Goal: Information Seeking & Learning: Check status

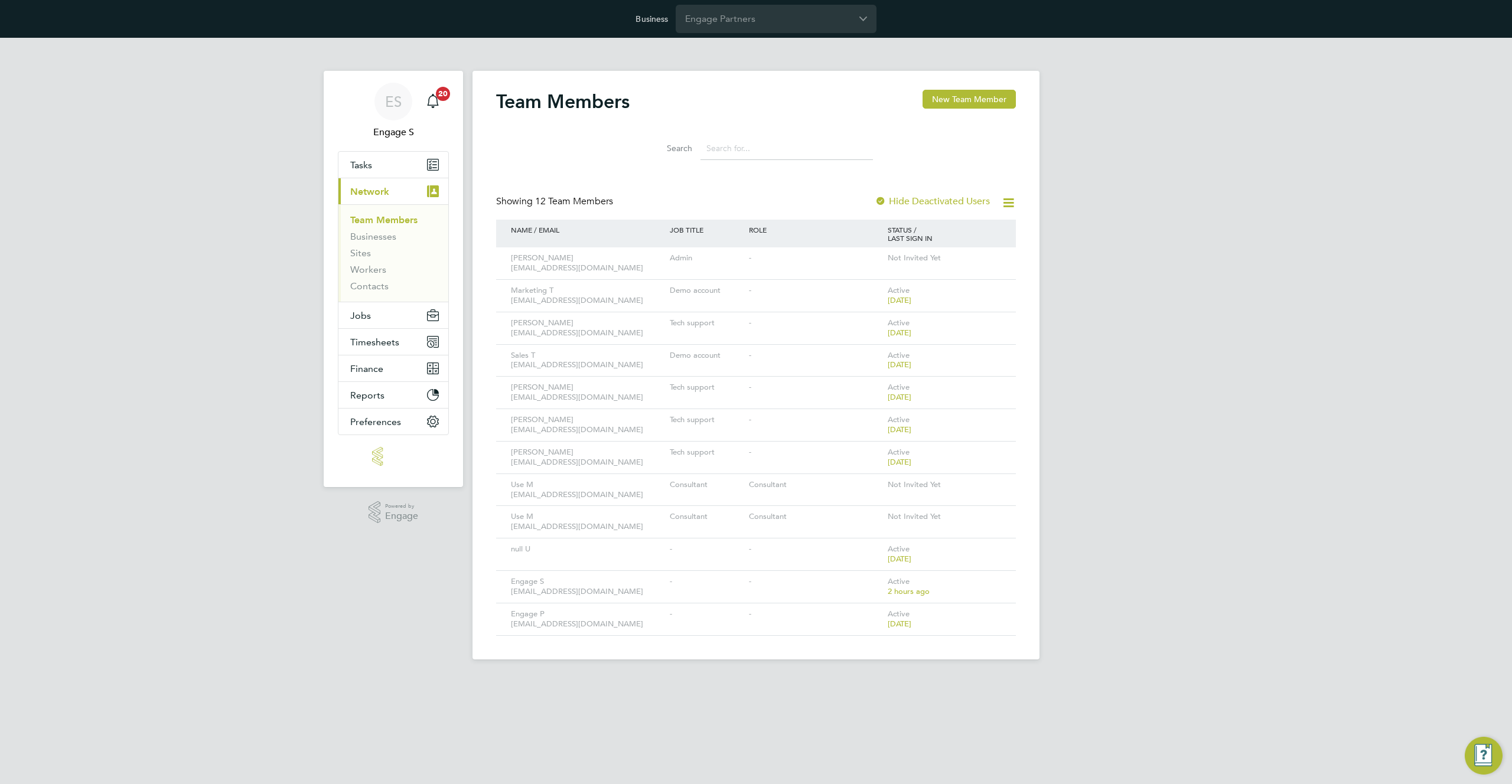
click at [1149, 386] on div "ES Engage S Notifications 20 Applications: Tasks Current page: Network Team Mem…" at bounding box center [756, 358] width 1512 height 640
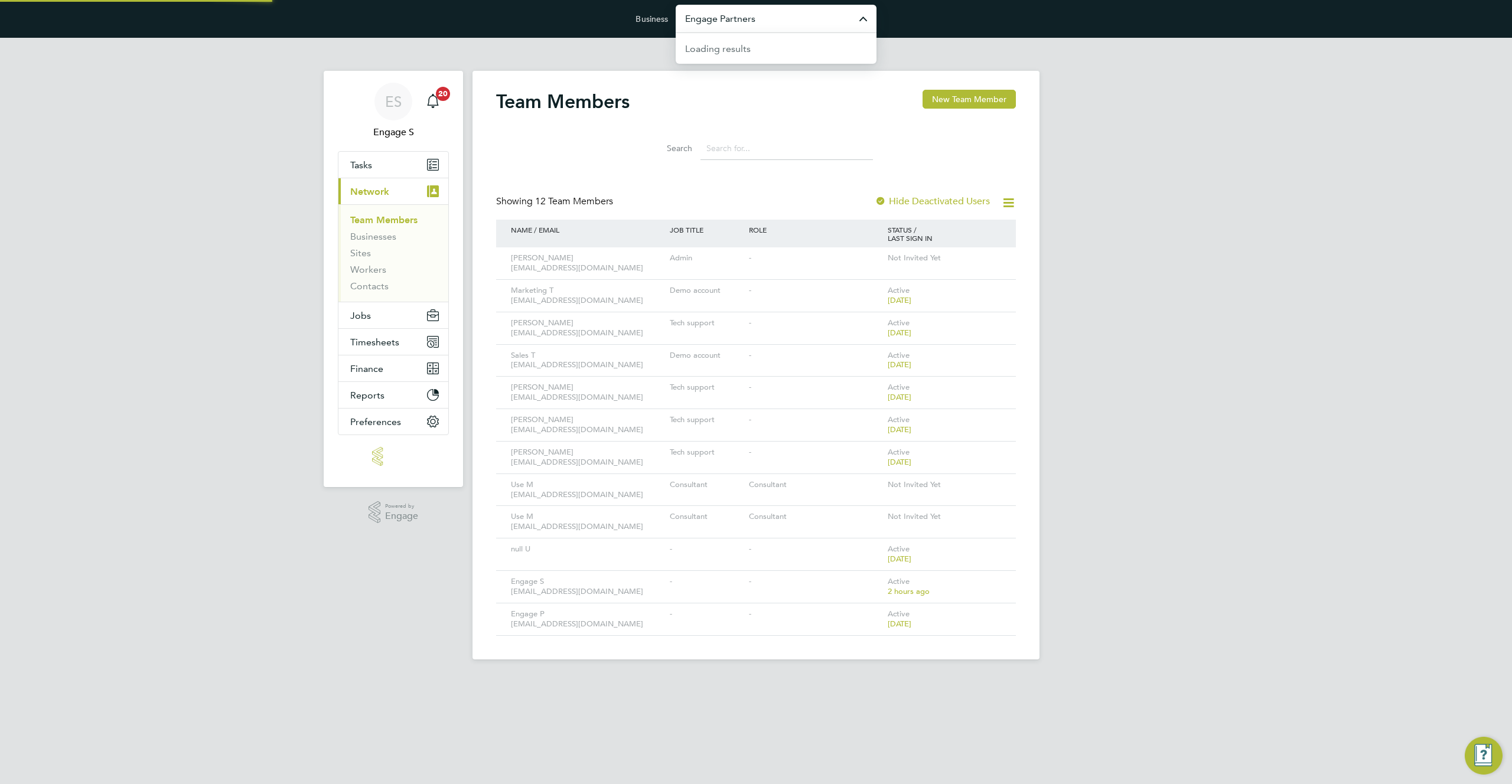
click at [770, 18] on input "Engage Partners" at bounding box center [776, 18] width 201 height 28
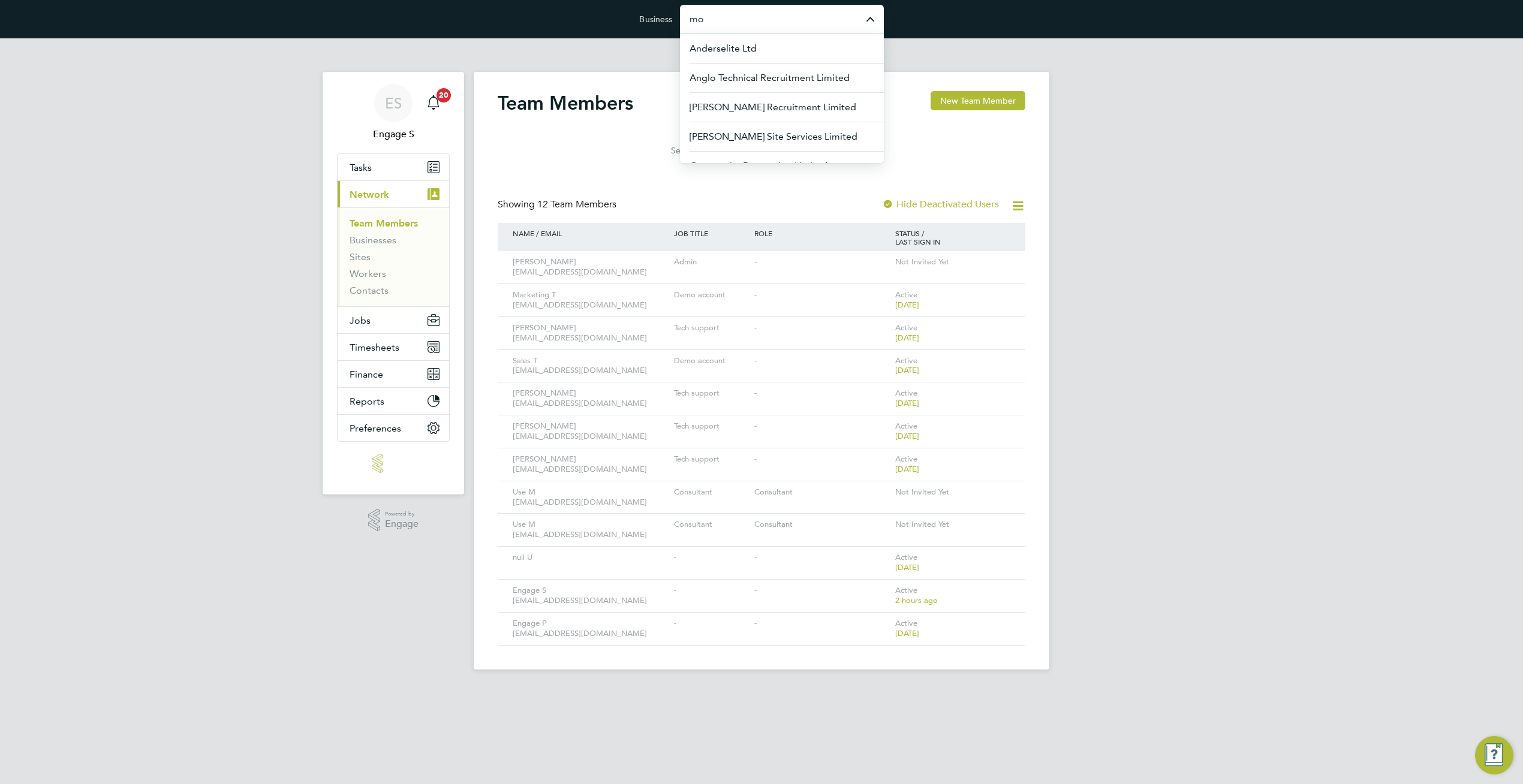
click at [807, 27] on input "mo" at bounding box center [782, 19] width 204 height 28
click at [811, 72] on span "[PERSON_NAME] Construction & Infrastructure Ltd" at bounding box center [782, 85] width 185 height 29
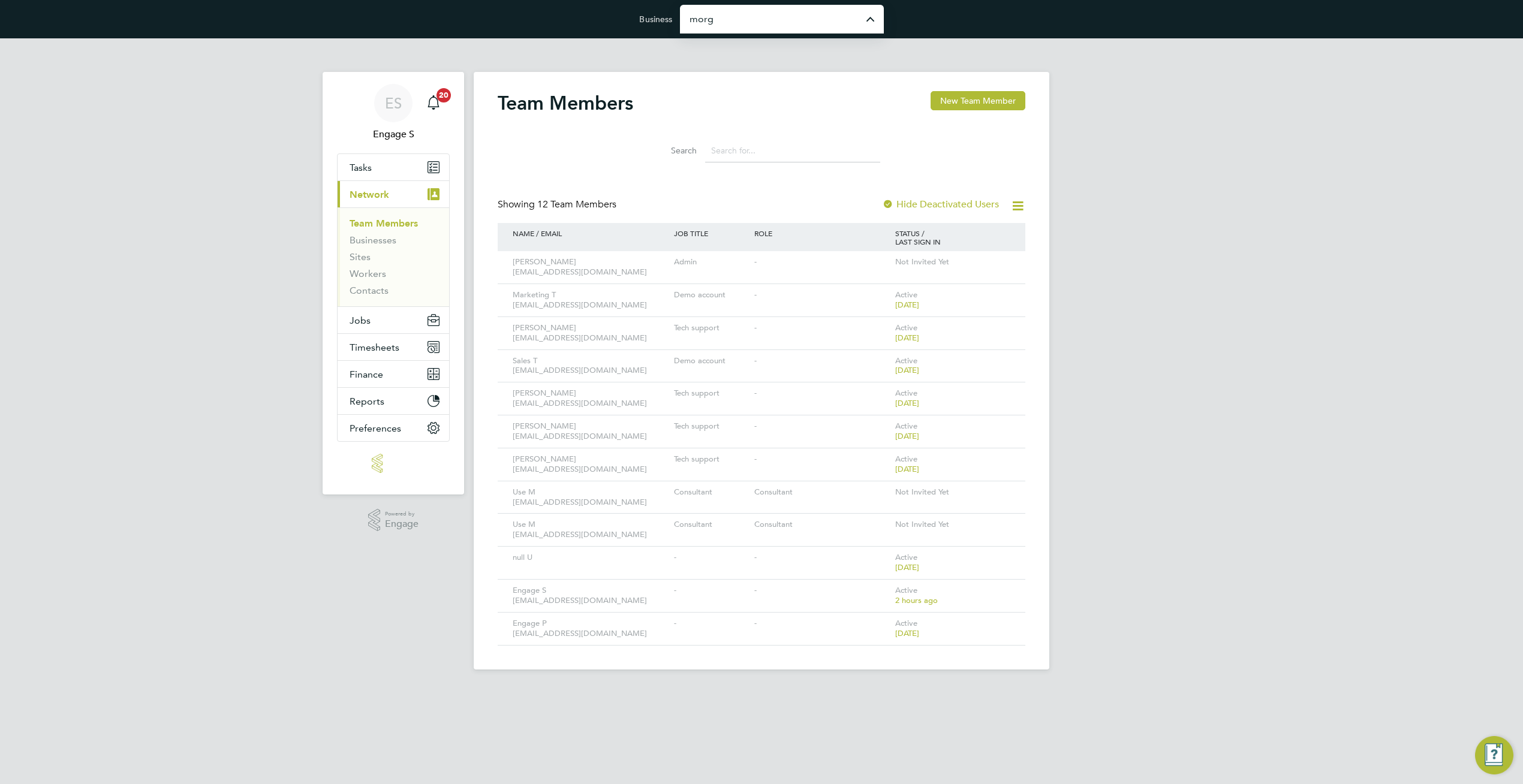
type input "[PERSON_NAME] Construction & Infrastructure Ltd"
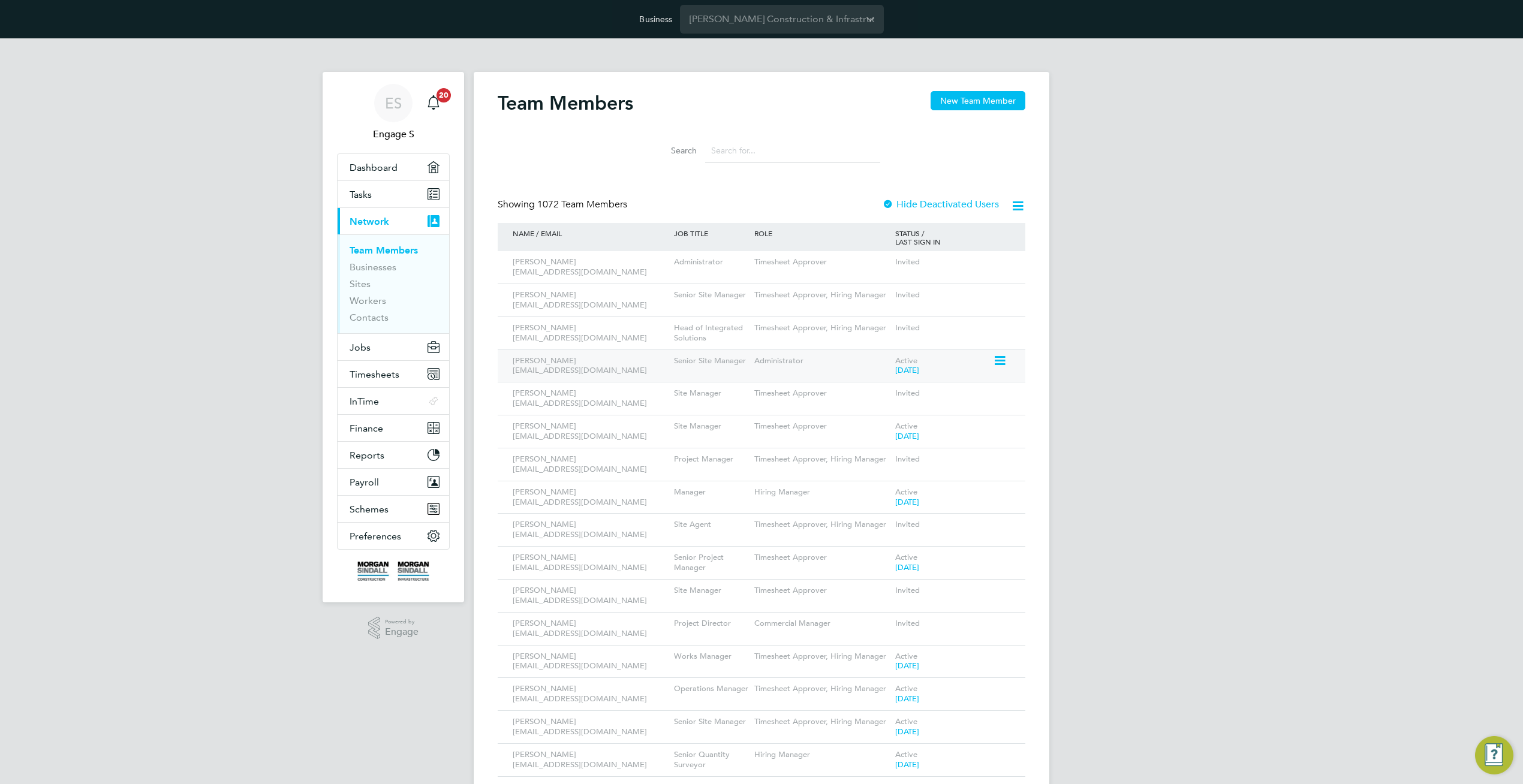
click at [1002, 365] on icon at bounding box center [998, 361] width 12 height 14
click at [883, 509] on li "Impersonate" at bounding box center [933, 513] width 145 height 17
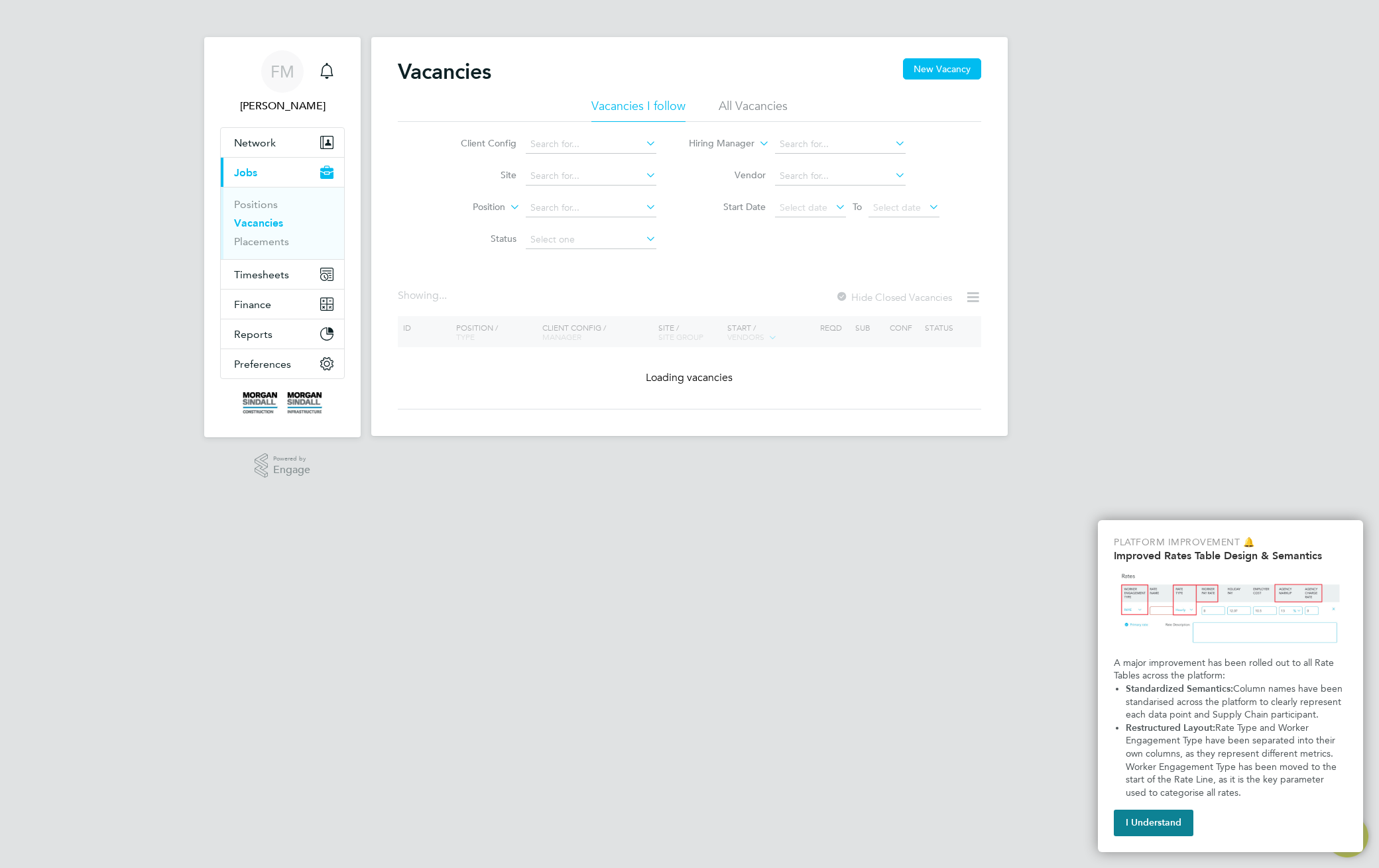
click at [762, 107] on li "All Vacancies" at bounding box center [753, 110] width 69 height 24
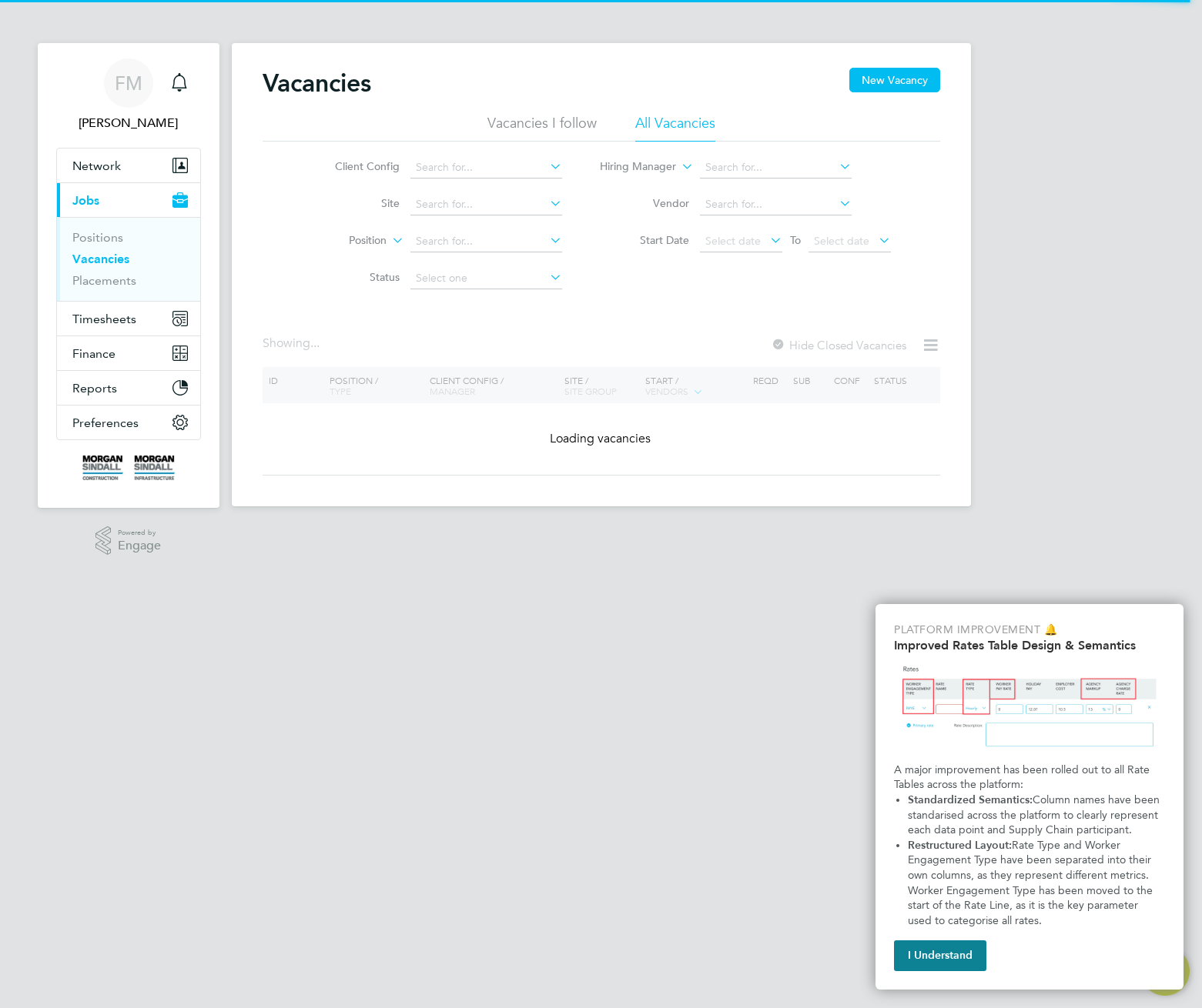
click at [458, 54] on div "Vacancies New Vacancy Vacancies I follow All Vacancies Client Config Site Posit…" at bounding box center [601, 275] width 739 height 463
click at [522, 80] on div "Vacancies New Vacancy" at bounding box center [601, 91] width 677 height 46
drag, startPoint x: 928, startPoint y: 953, endPoint x: 936, endPoint y: 913, distance: 40.8
click at [933, 951] on button "I Understand" at bounding box center [940, 955] width 93 height 31
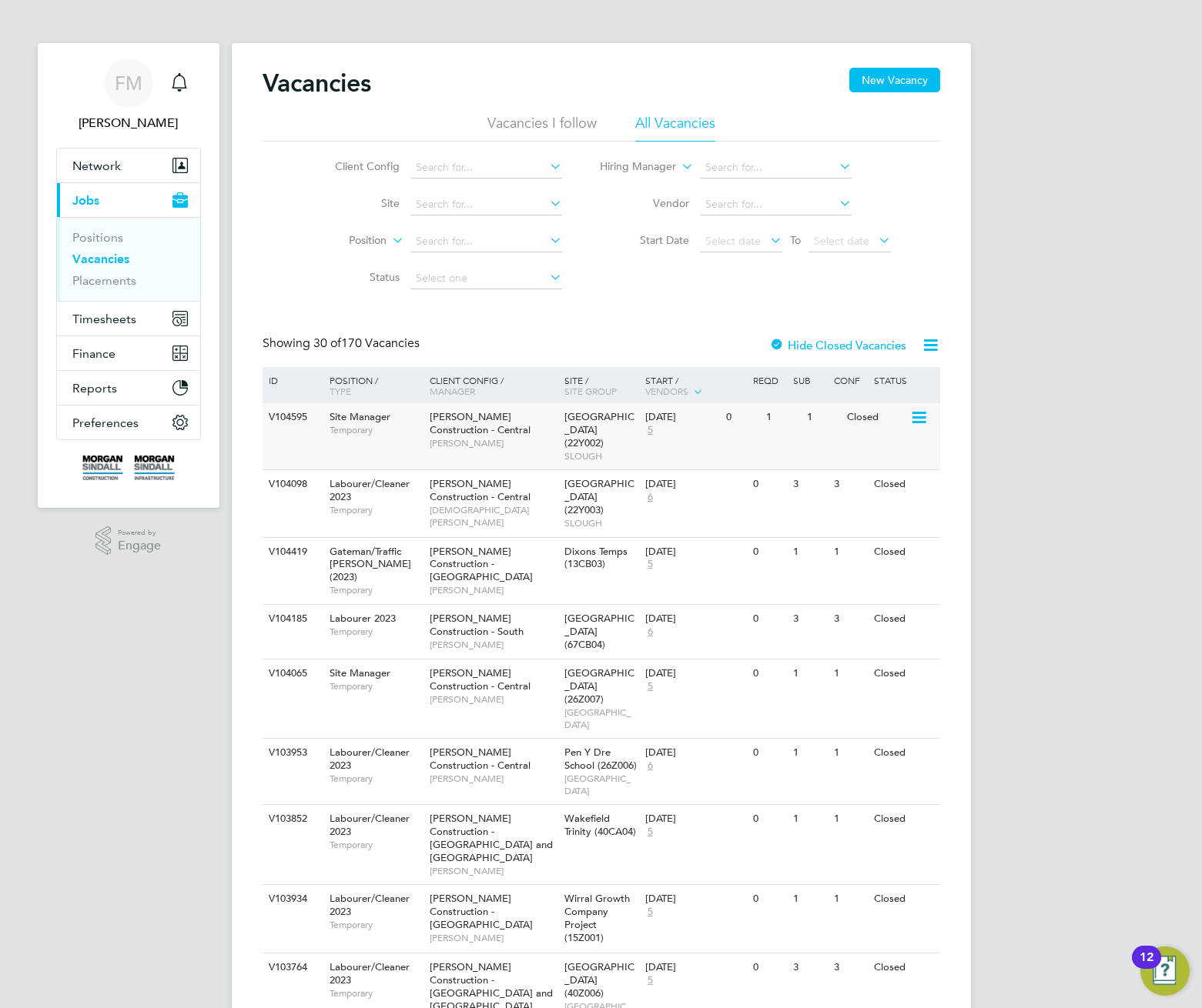
click at [576, 432] on span "[GEOGRAPHIC_DATA] (22Y002)" at bounding box center [598, 429] width 70 height 39
click at [99, 284] on link "Placements" at bounding box center [104, 280] width 64 height 15
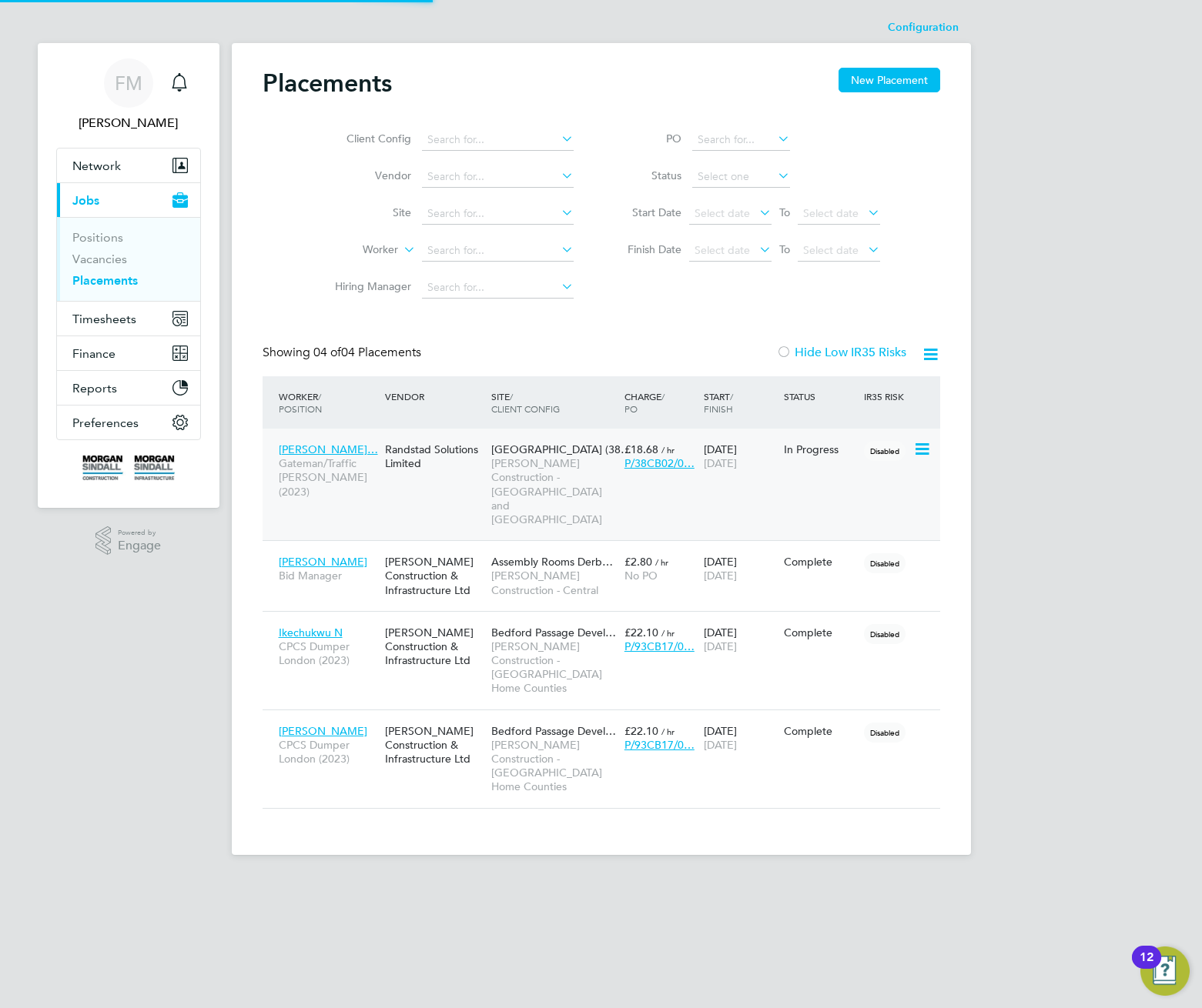
click at [515, 455] on span "Callerton Academy (38…" at bounding box center [561, 450] width 141 height 14
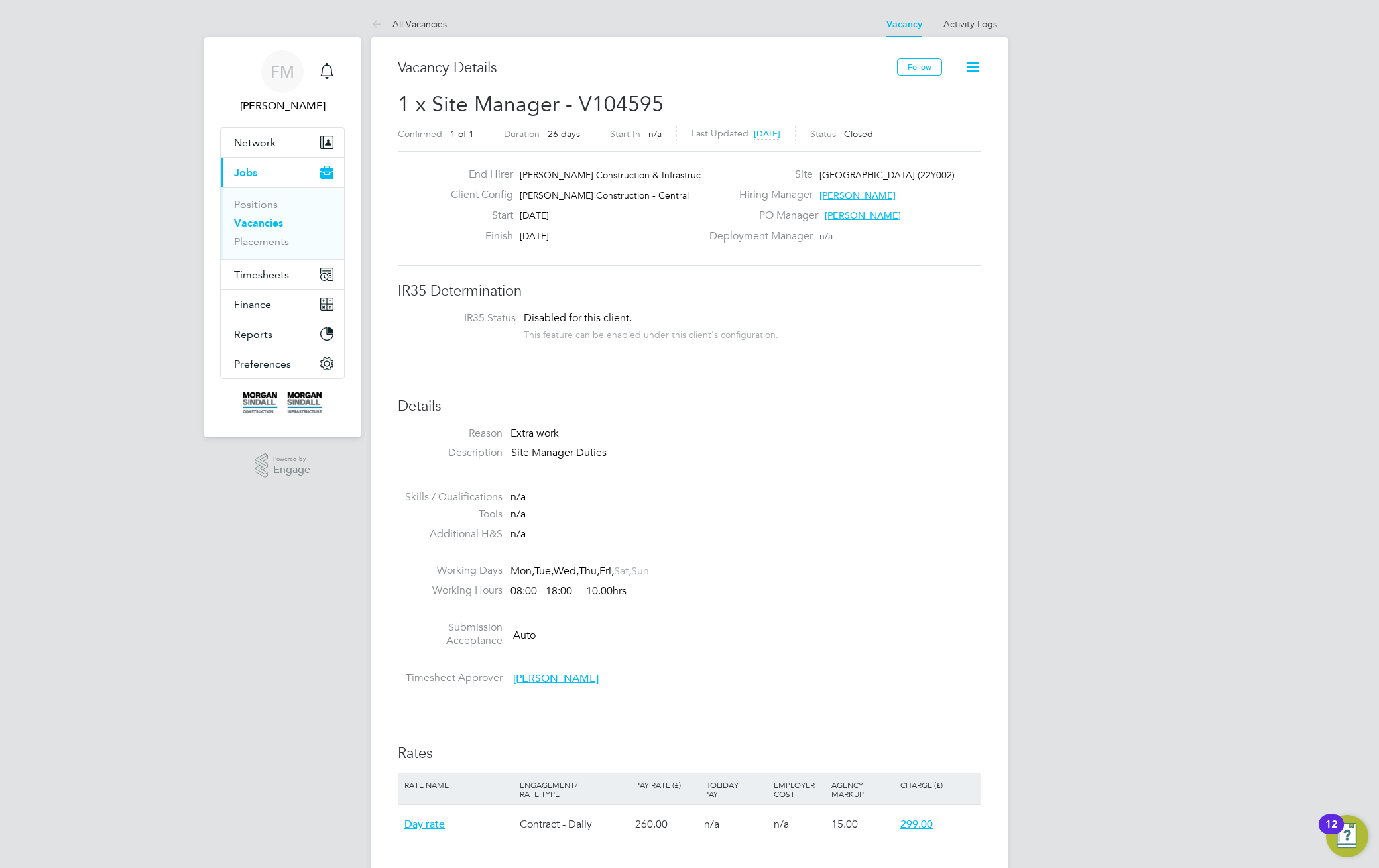
scroll to position [21, 285]
click at [985, 19] on link "Activity Logs" at bounding box center [970, 24] width 54 height 12
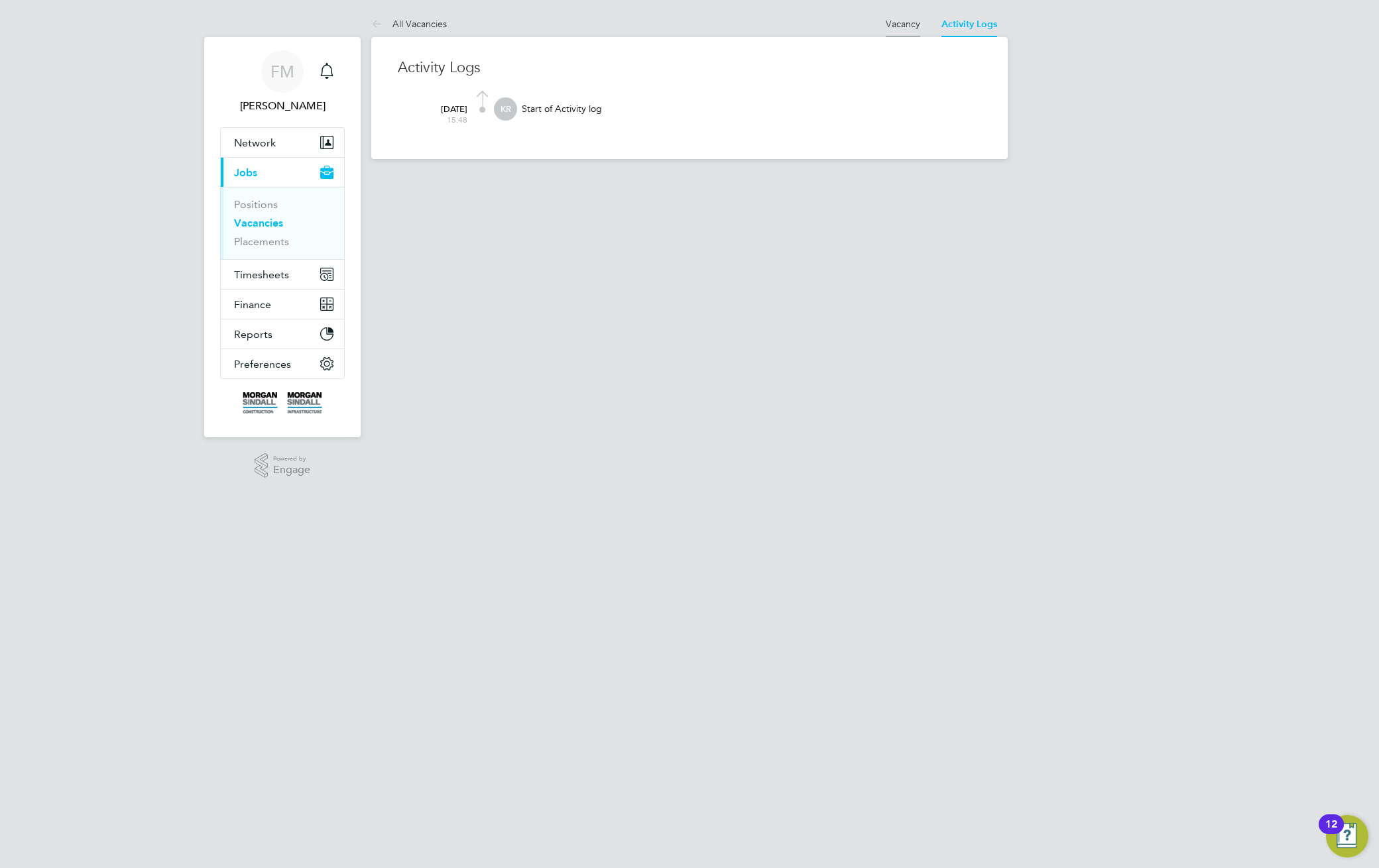
click at [907, 24] on link "Vacancy" at bounding box center [903, 24] width 34 height 12
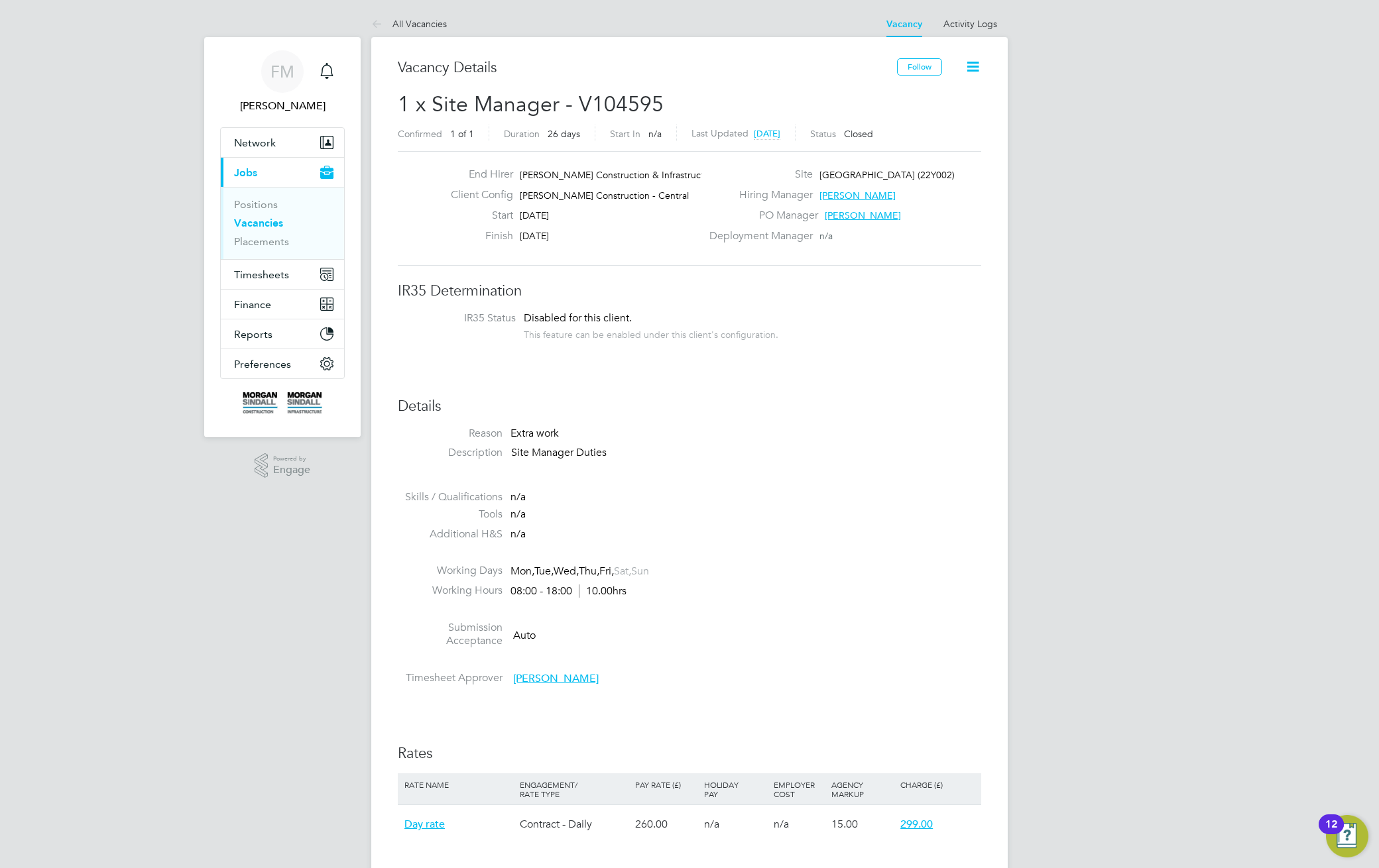
click at [971, 66] on icon at bounding box center [973, 67] width 17 height 17
click at [936, 117] on li "Update Status" at bounding box center [940, 116] width 77 height 18
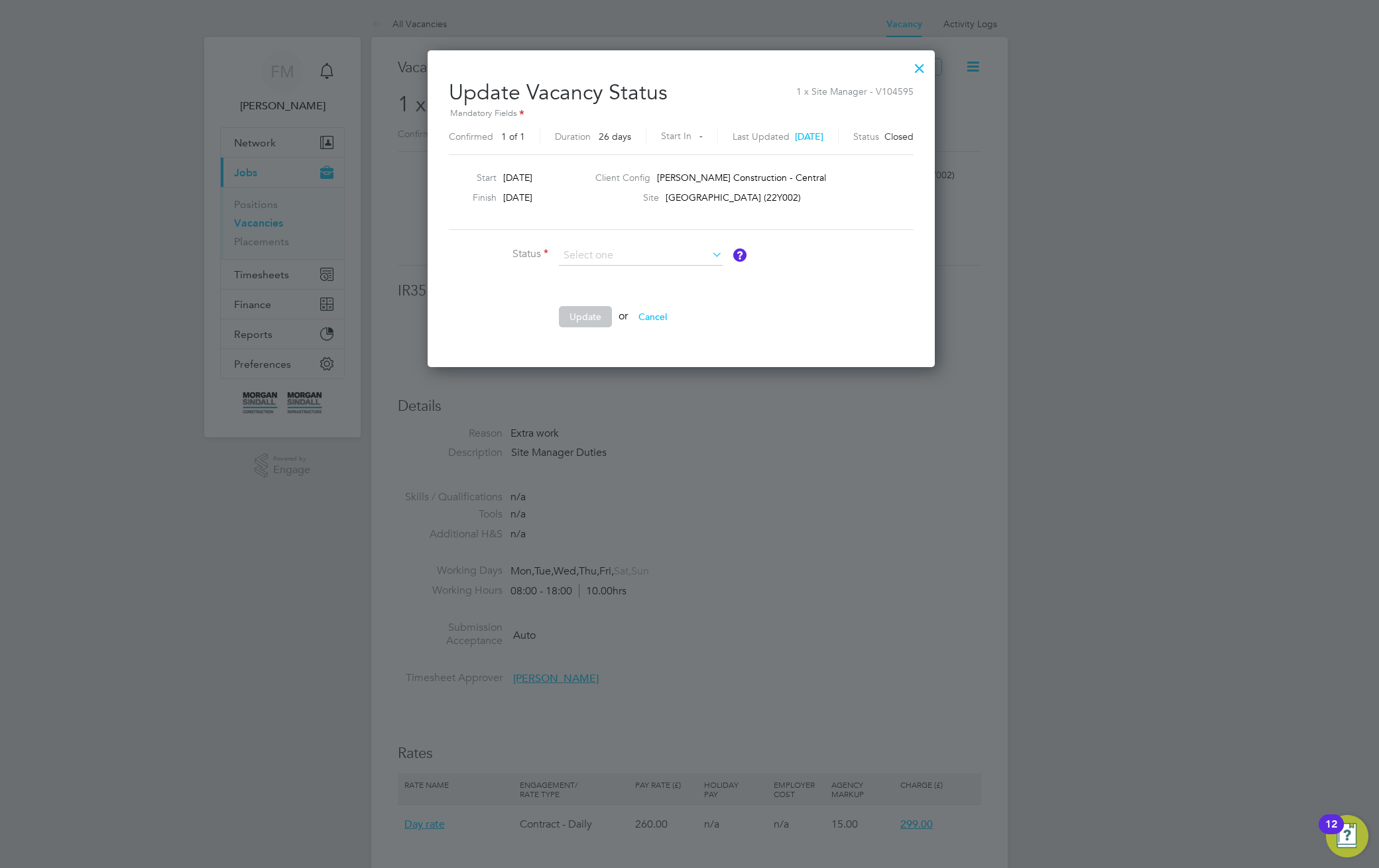
click at [625, 275] on body "FM Francis M Notifications Applications: Network Team Members Businesses Sites …" at bounding box center [690, 781] width 1379 height 1561
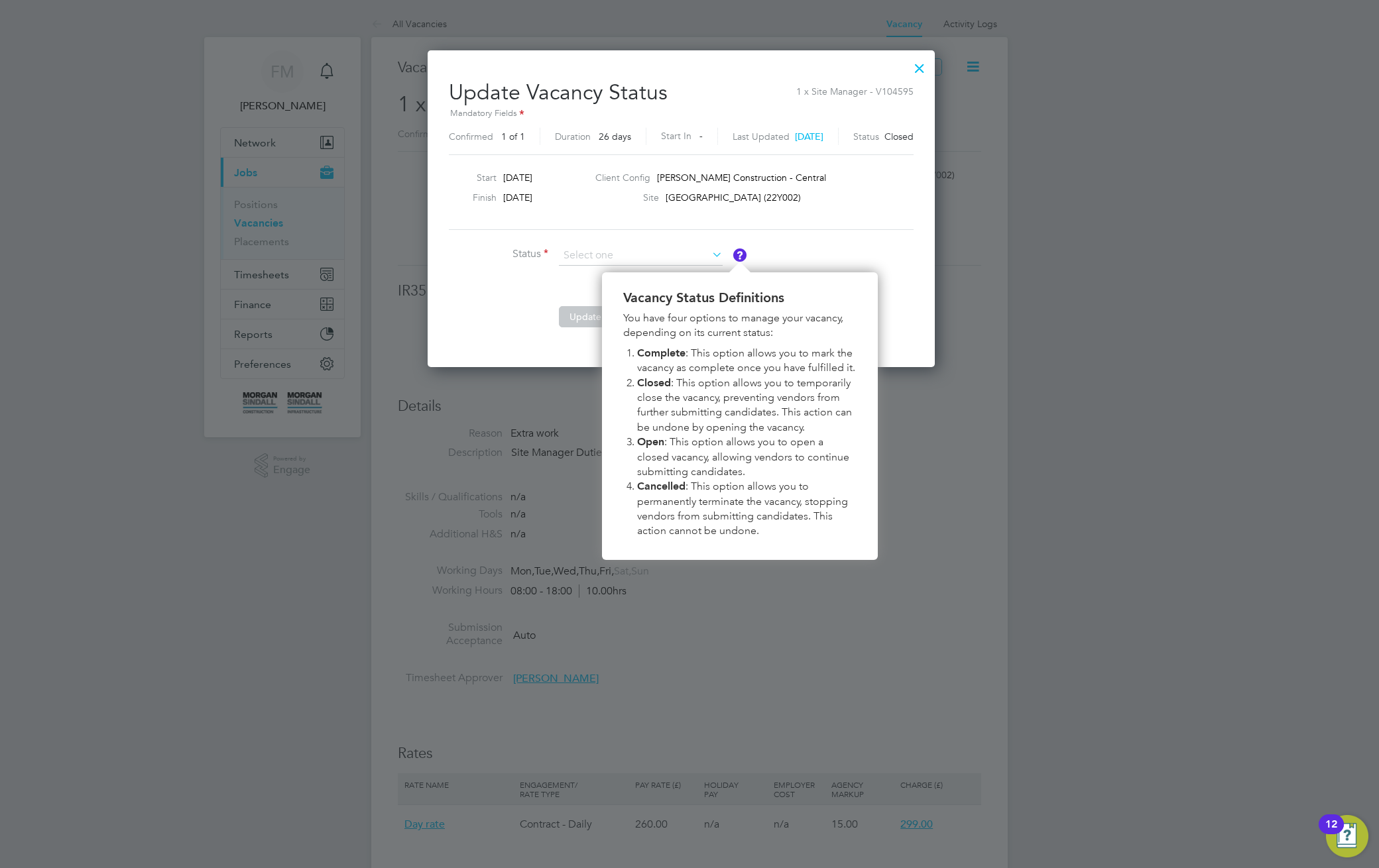
click at [578, 322] on button "Update" at bounding box center [585, 316] width 53 height 21
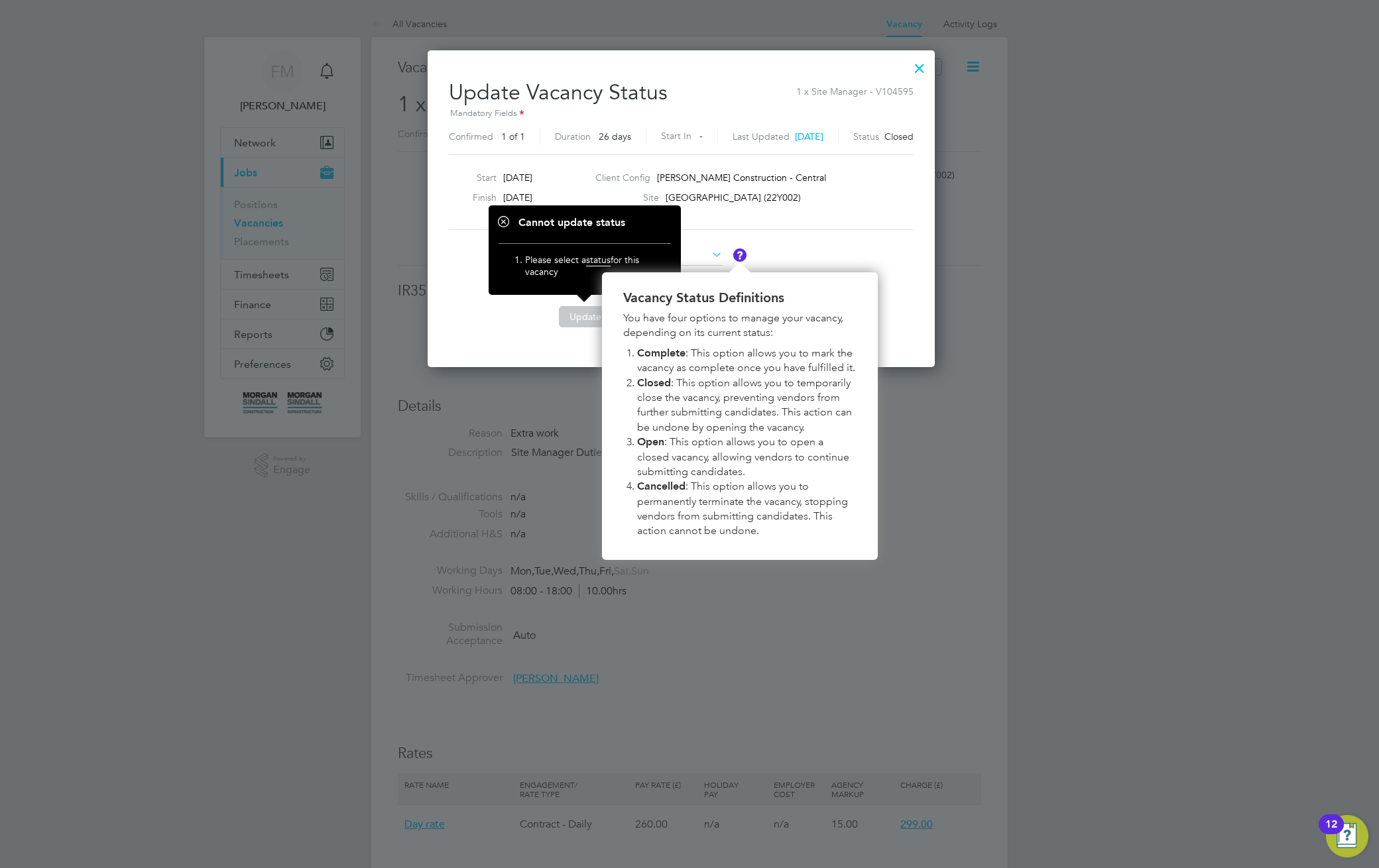
click at [578, 322] on button "Update" at bounding box center [585, 316] width 53 height 21
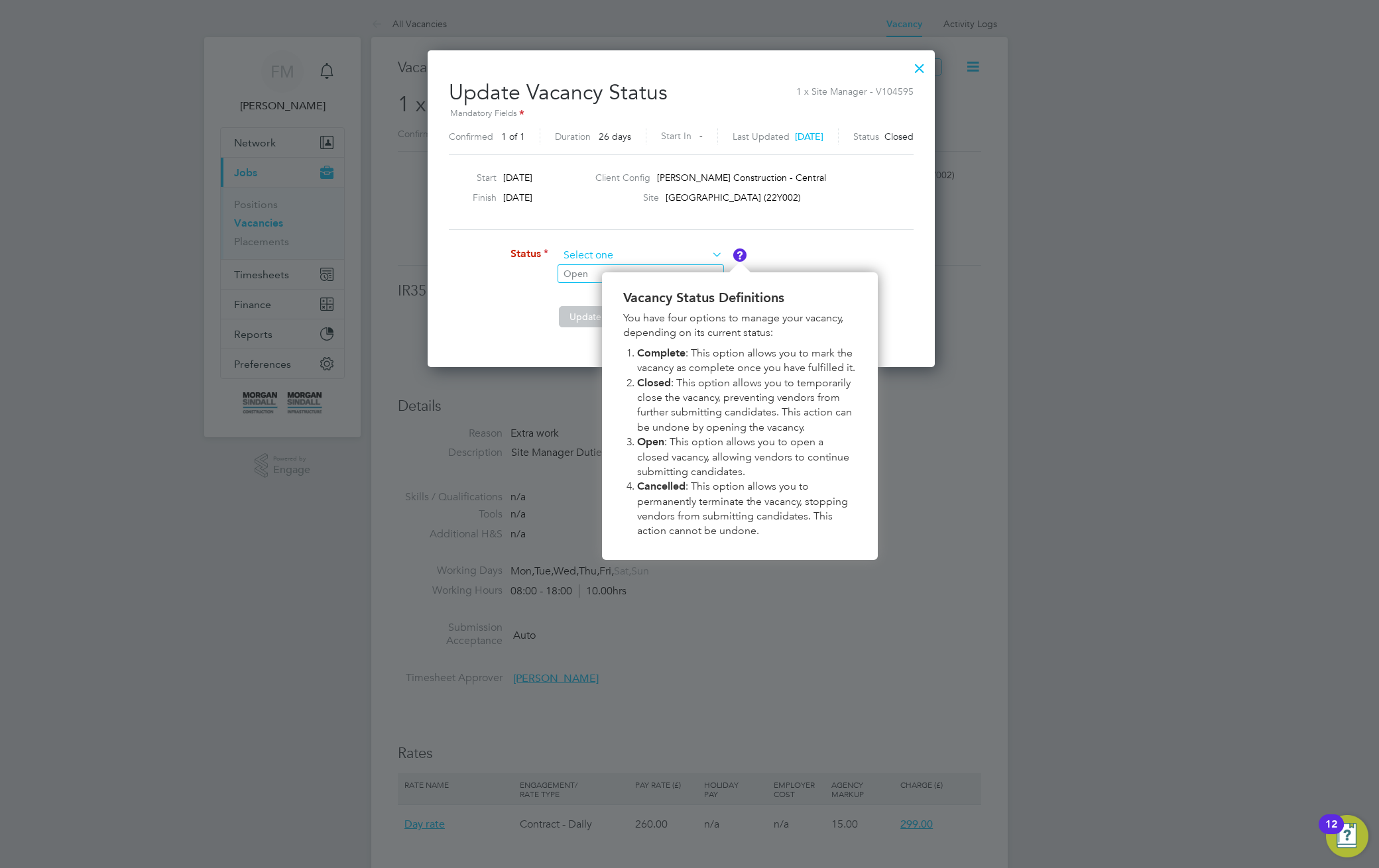
click at [597, 256] on input at bounding box center [640, 256] width 164 height 20
click at [587, 273] on li "Open" at bounding box center [640, 273] width 165 height 17
type input "Open"
click at [584, 309] on button "Update" at bounding box center [585, 316] width 53 height 21
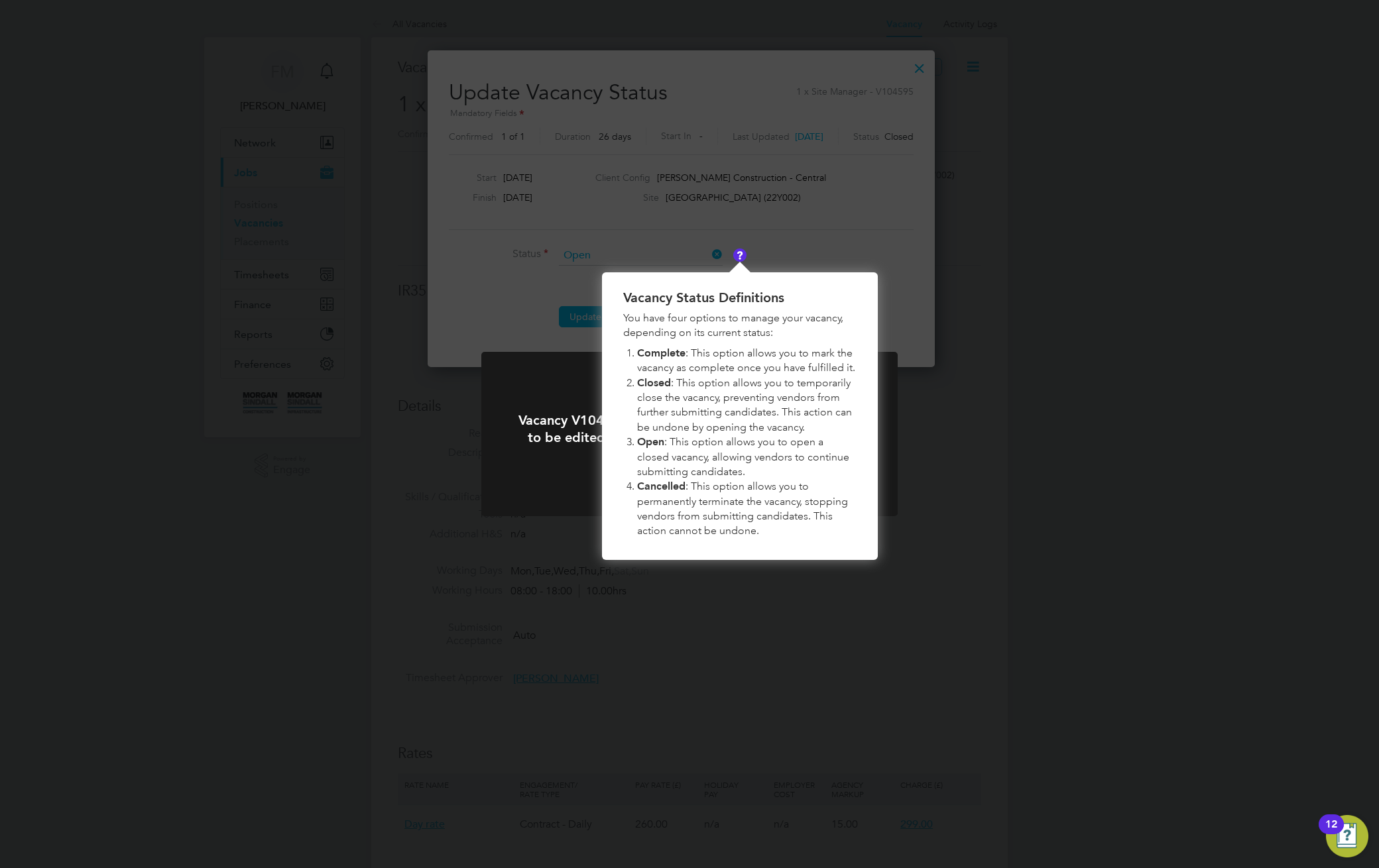
click at [795, 253] on div "Vacancy V104595 is about to be opened, it will be able to be edited and workers…" at bounding box center [690, 434] width 1379 height 868
click at [824, 243] on div "Vacancy V104595 is about to be opened, it will be able to be edited and workers…" at bounding box center [690, 434] width 1379 height 868
click at [741, 256] on img "Vacancy Status Definitions" at bounding box center [739, 255] width 13 height 13
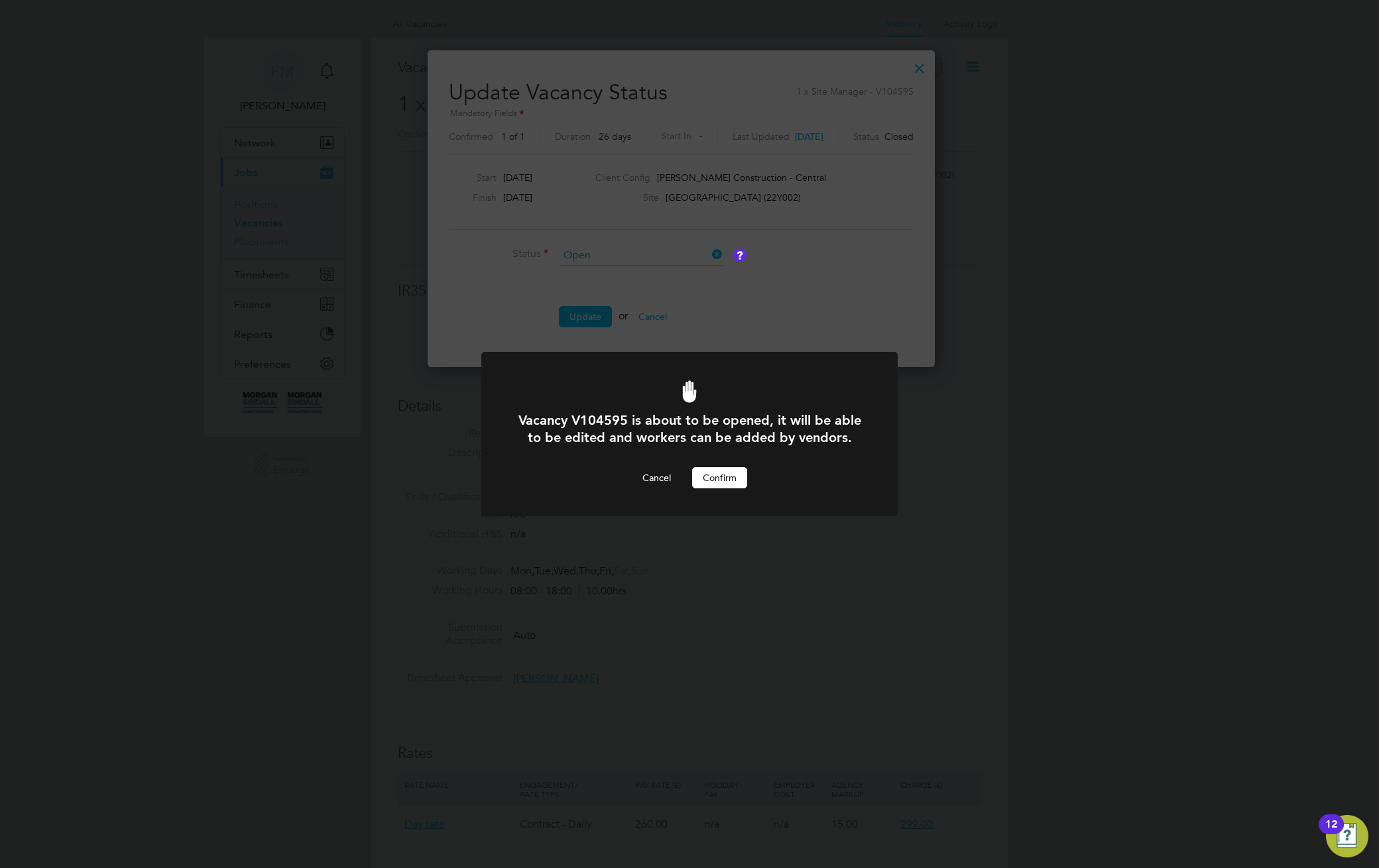
click at [741, 256] on img "Vacancy Status Definitions" at bounding box center [739, 255] width 13 height 13
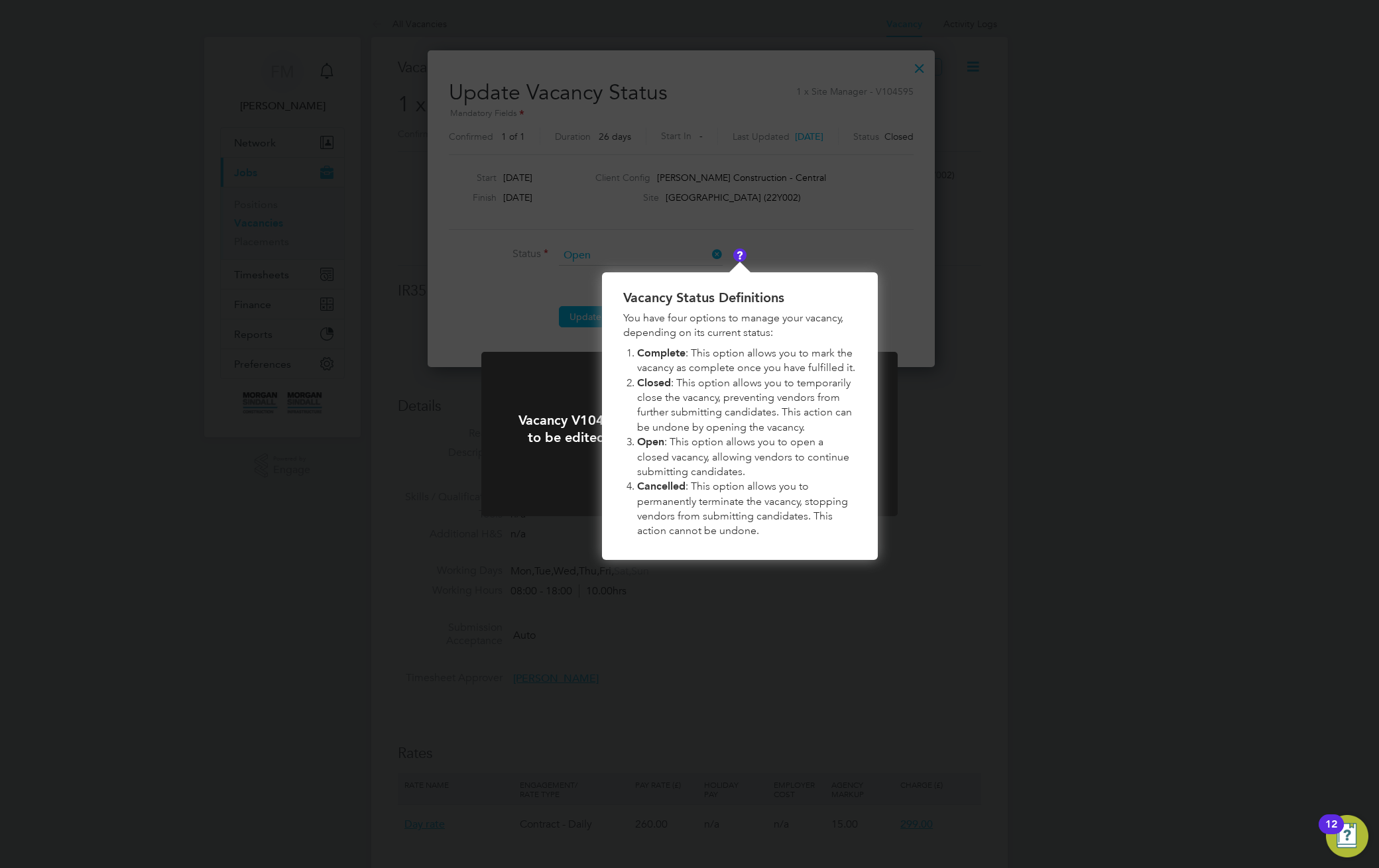
click at [740, 254] on img "Vacancy Status Definitions" at bounding box center [739, 255] width 13 height 13
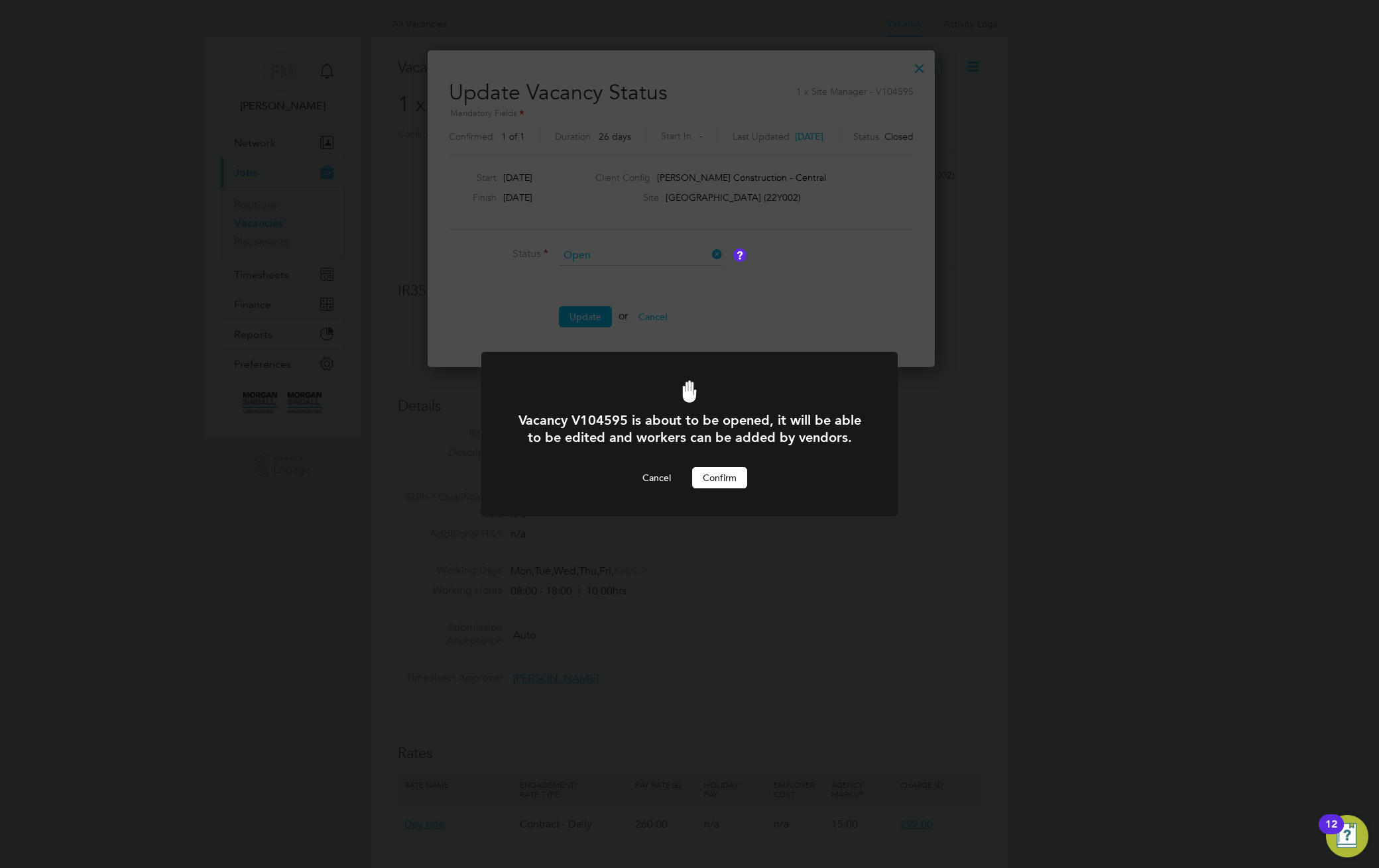
click at [721, 475] on button "Confirm" at bounding box center [719, 478] width 55 height 21
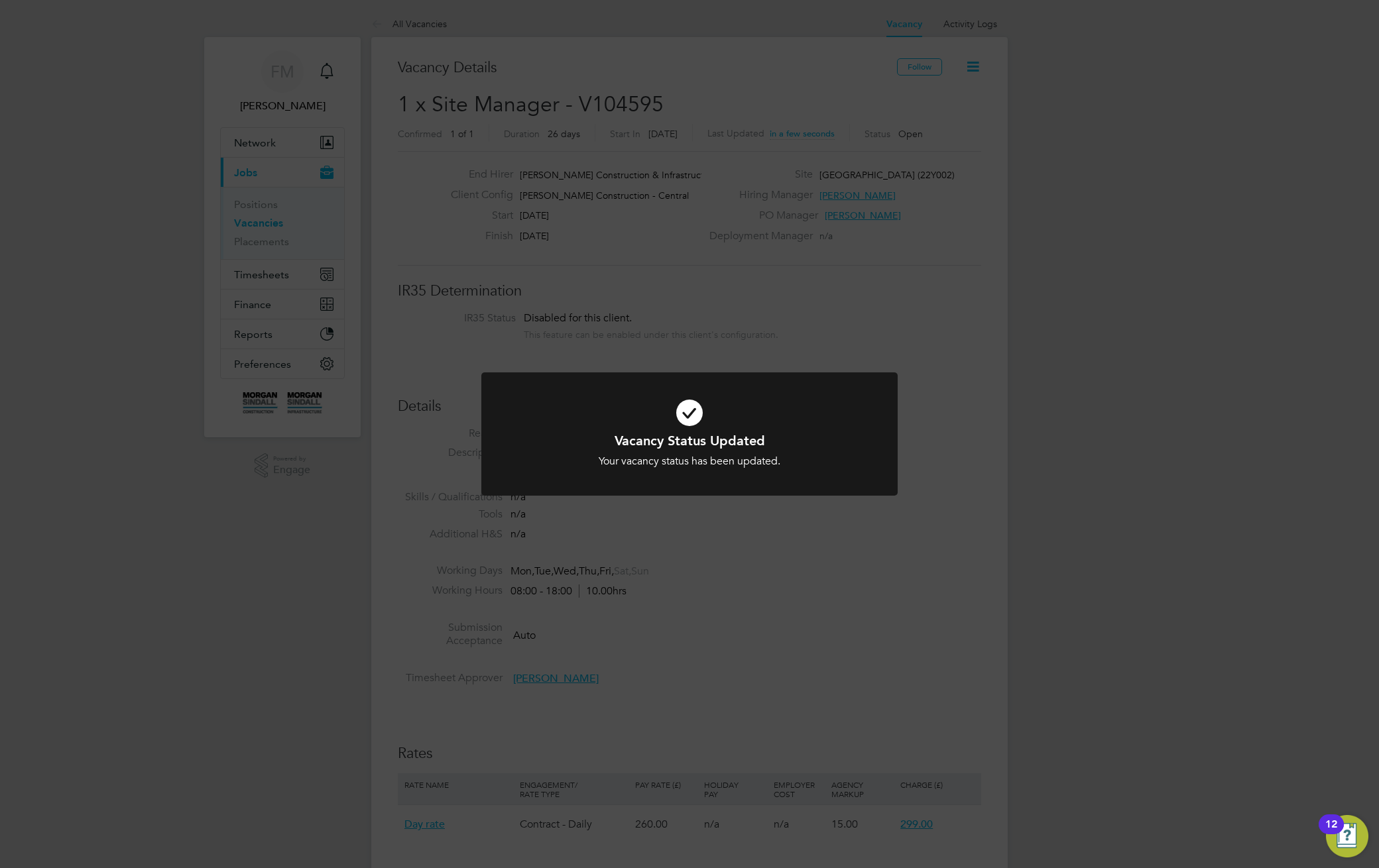
click at [899, 347] on div "Vacancy Status Updated Your vacancy status has been updated. Cancel Okay" at bounding box center [690, 434] width 1379 height 868
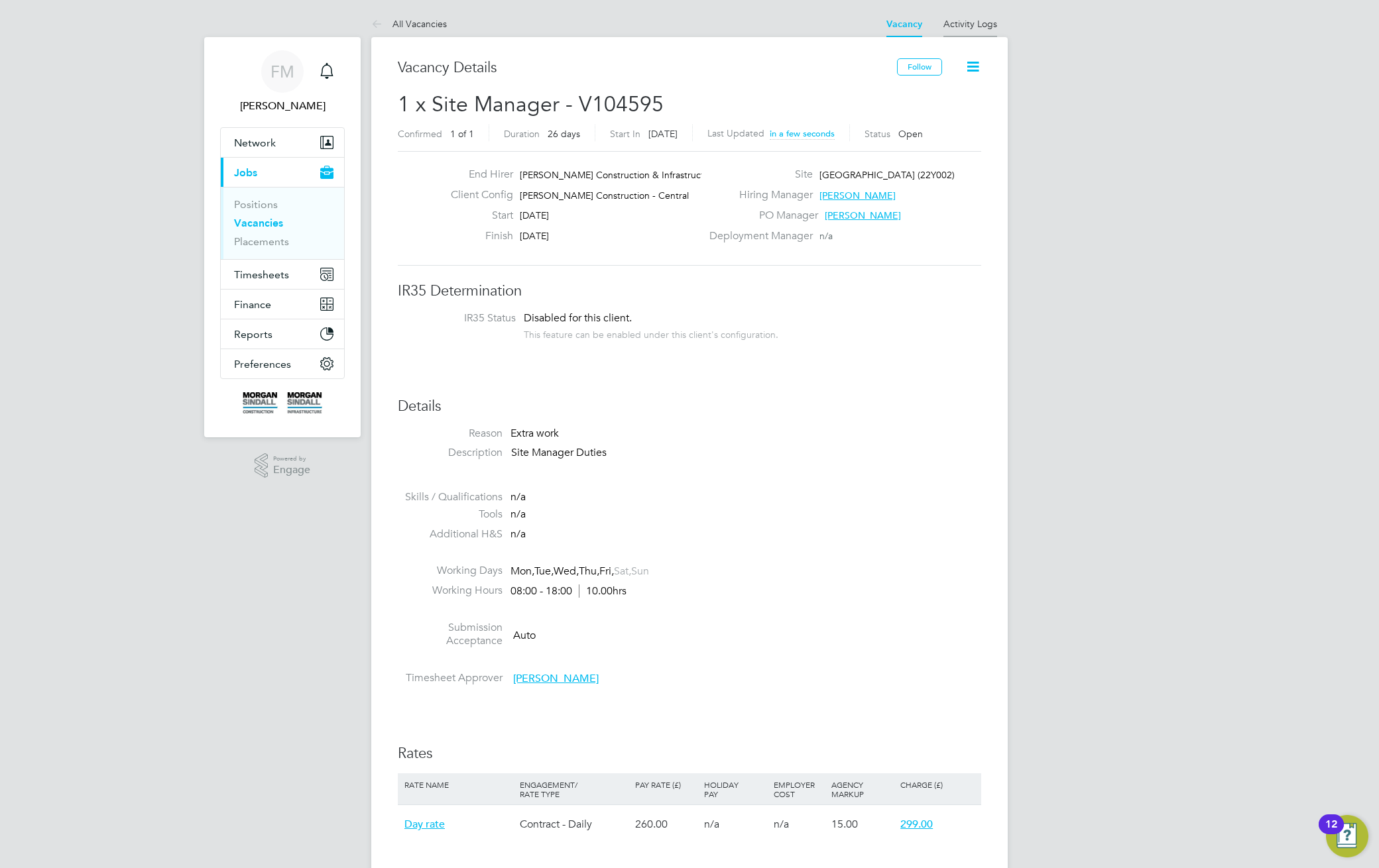
click at [975, 21] on link "Activity Logs" at bounding box center [970, 24] width 54 height 12
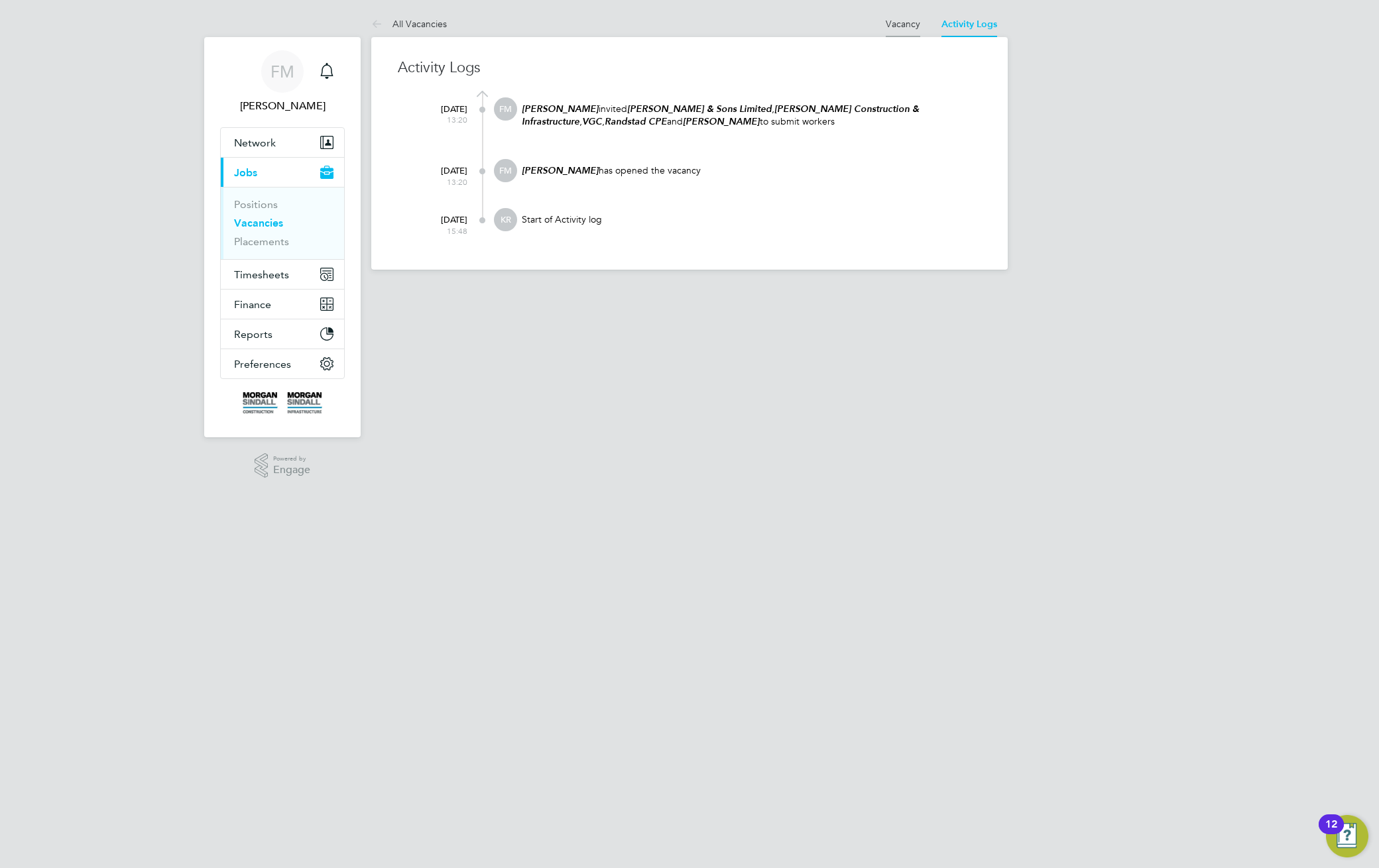
click at [891, 29] on li "Vacancy" at bounding box center [903, 24] width 34 height 27
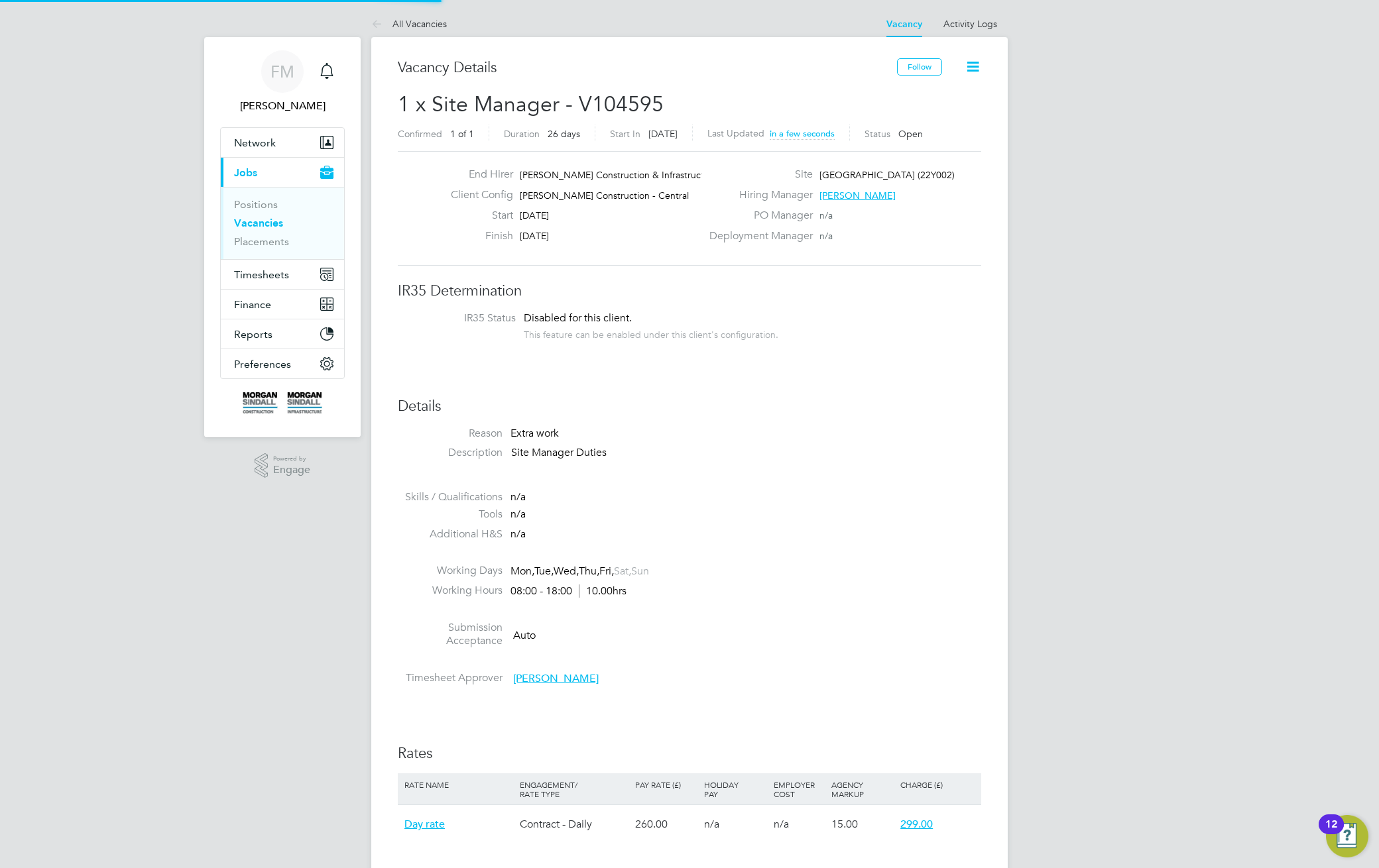
click at [973, 69] on icon at bounding box center [973, 67] width 17 height 17
click at [933, 100] on li "Edit Vacancy e" at bounding box center [940, 98] width 77 height 18
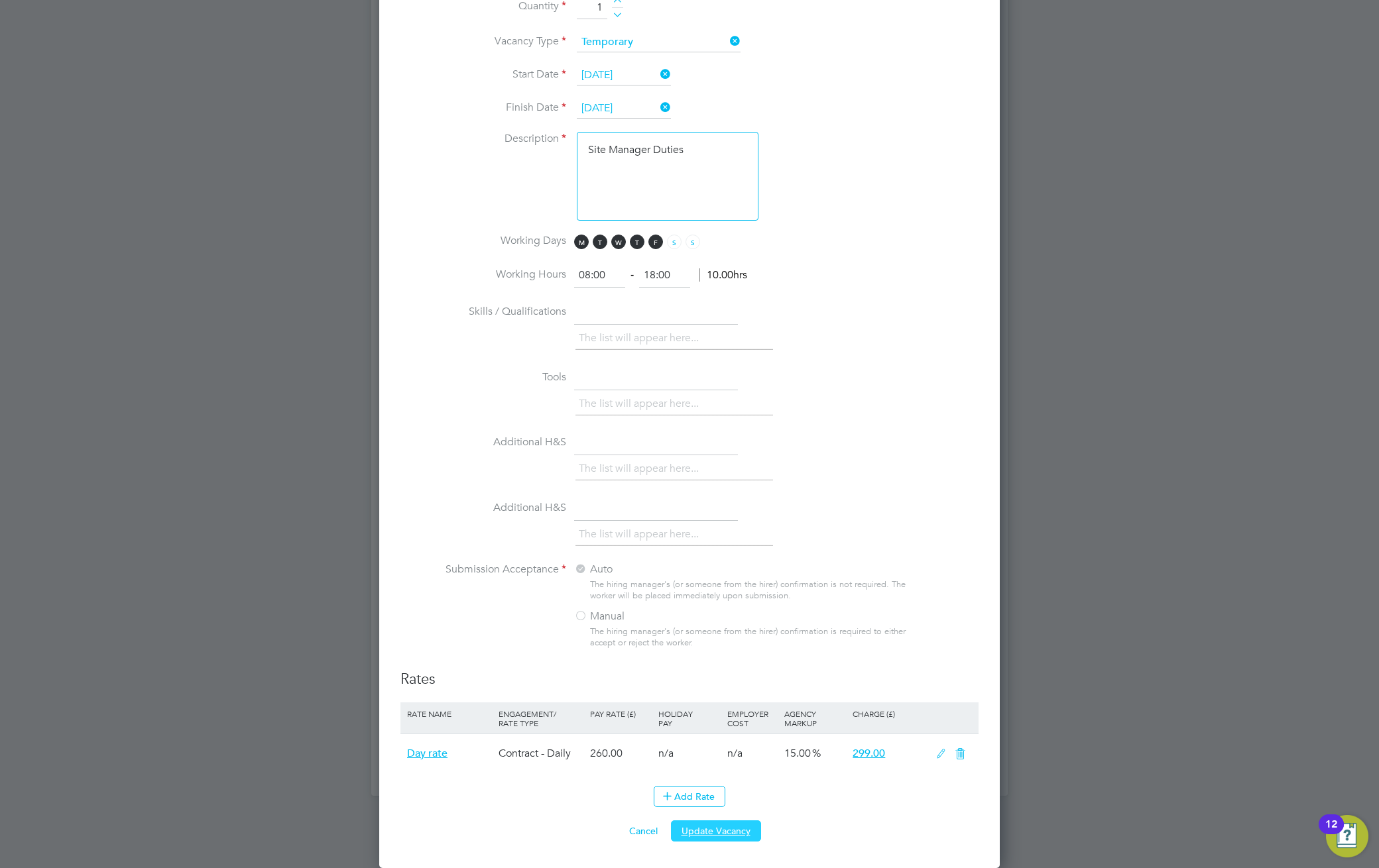
click at [719, 835] on button "Update Vacancy" at bounding box center [715, 831] width 90 height 21
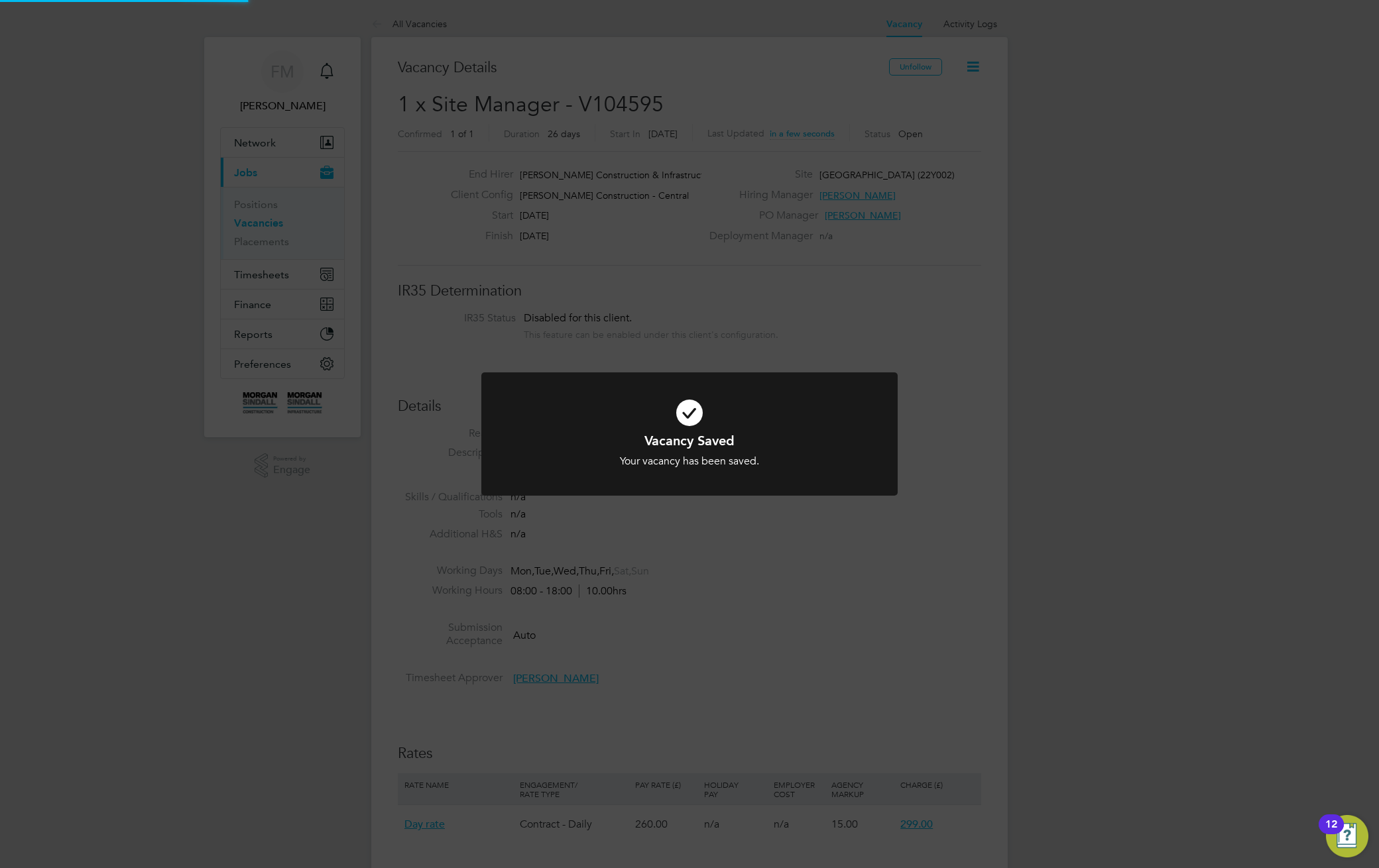
click at [957, 477] on div "Vacancy Saved Your vacancy has been saved. Cancel Okay" at bounding box center [690, 434] width 1379 height 868
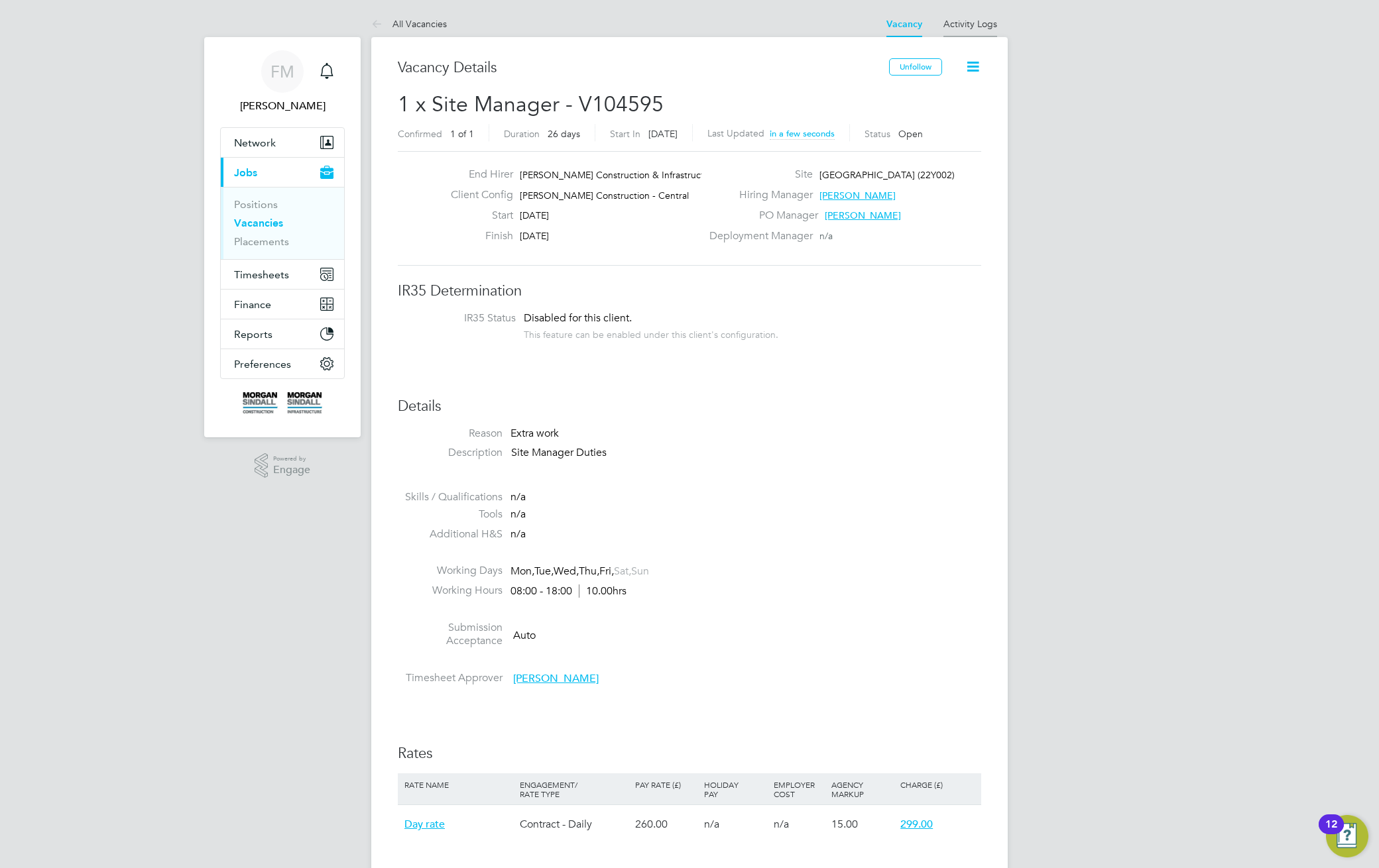
click at [976, 23] on link "Activity Logs" at bounding box center [970, 24] width 54 height 12
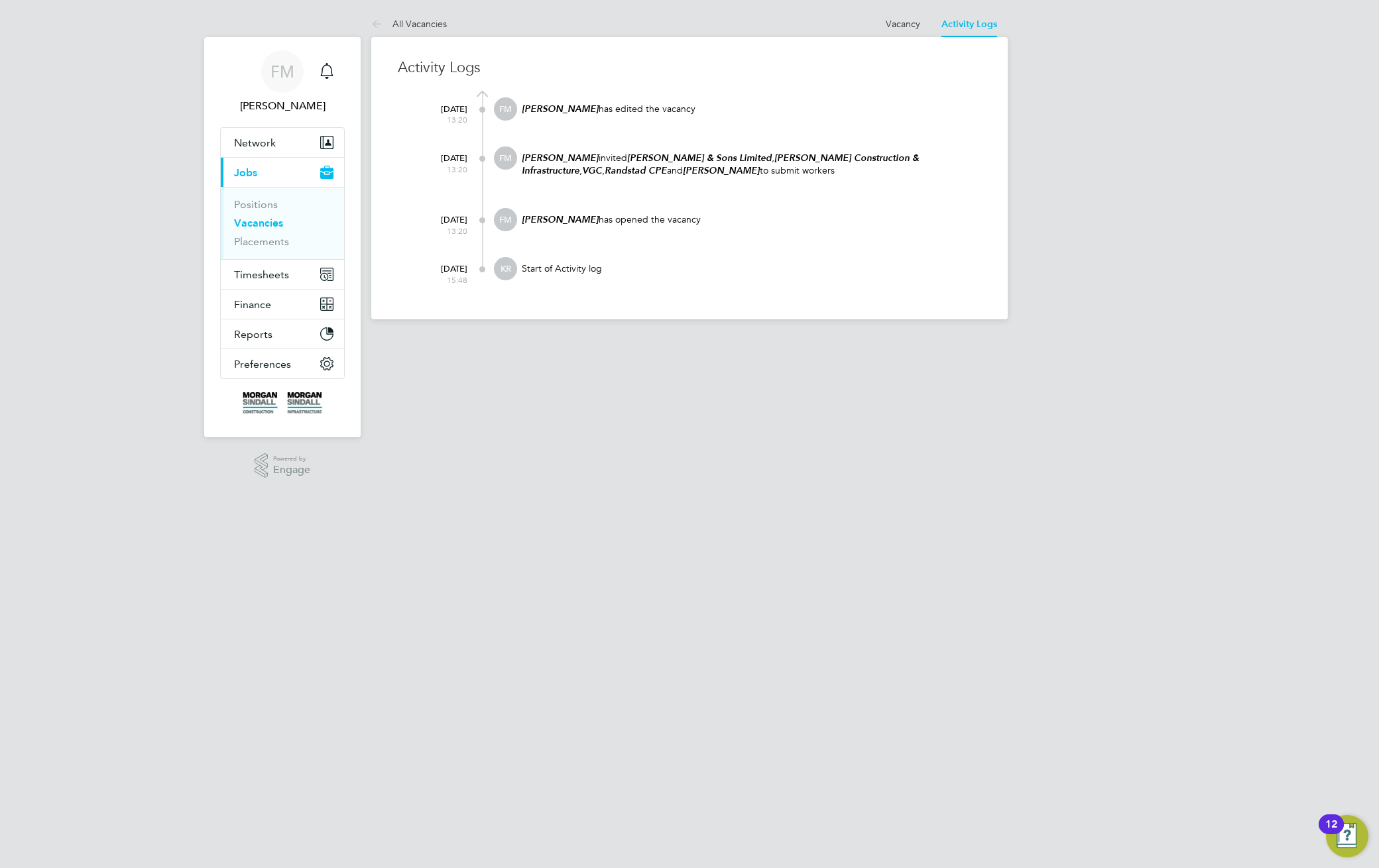
click at [928, 27] on at-navigation-tab "Vacancy" at bounding box center [903, 23] width 56 height 12
click at [892, 23] on link "Vacancy" at bounding box center [903, 24] width 34 height 12
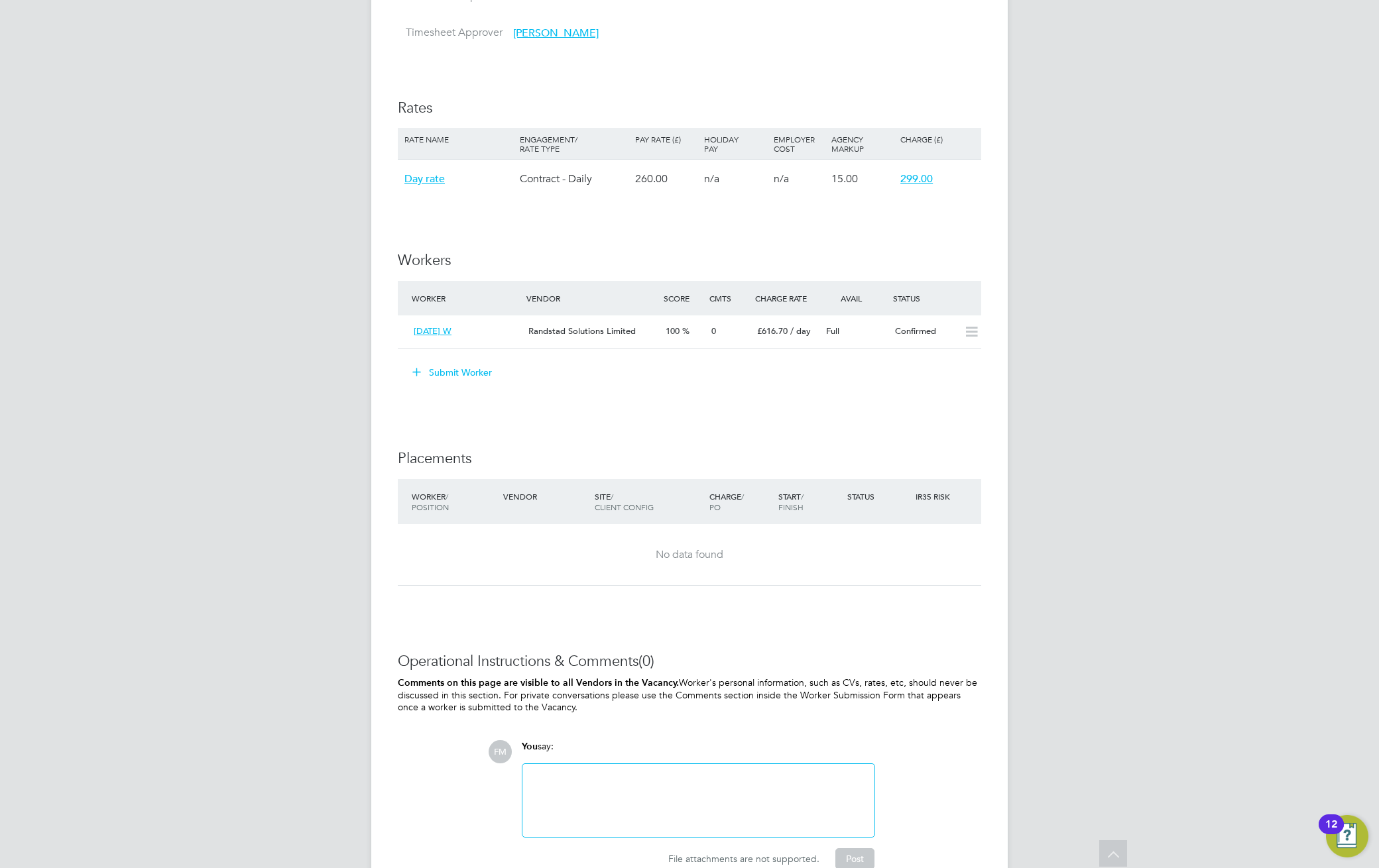
click at [486, 368] on button "Submit Worker" at bounding box center [453, 373] width 100 height 21
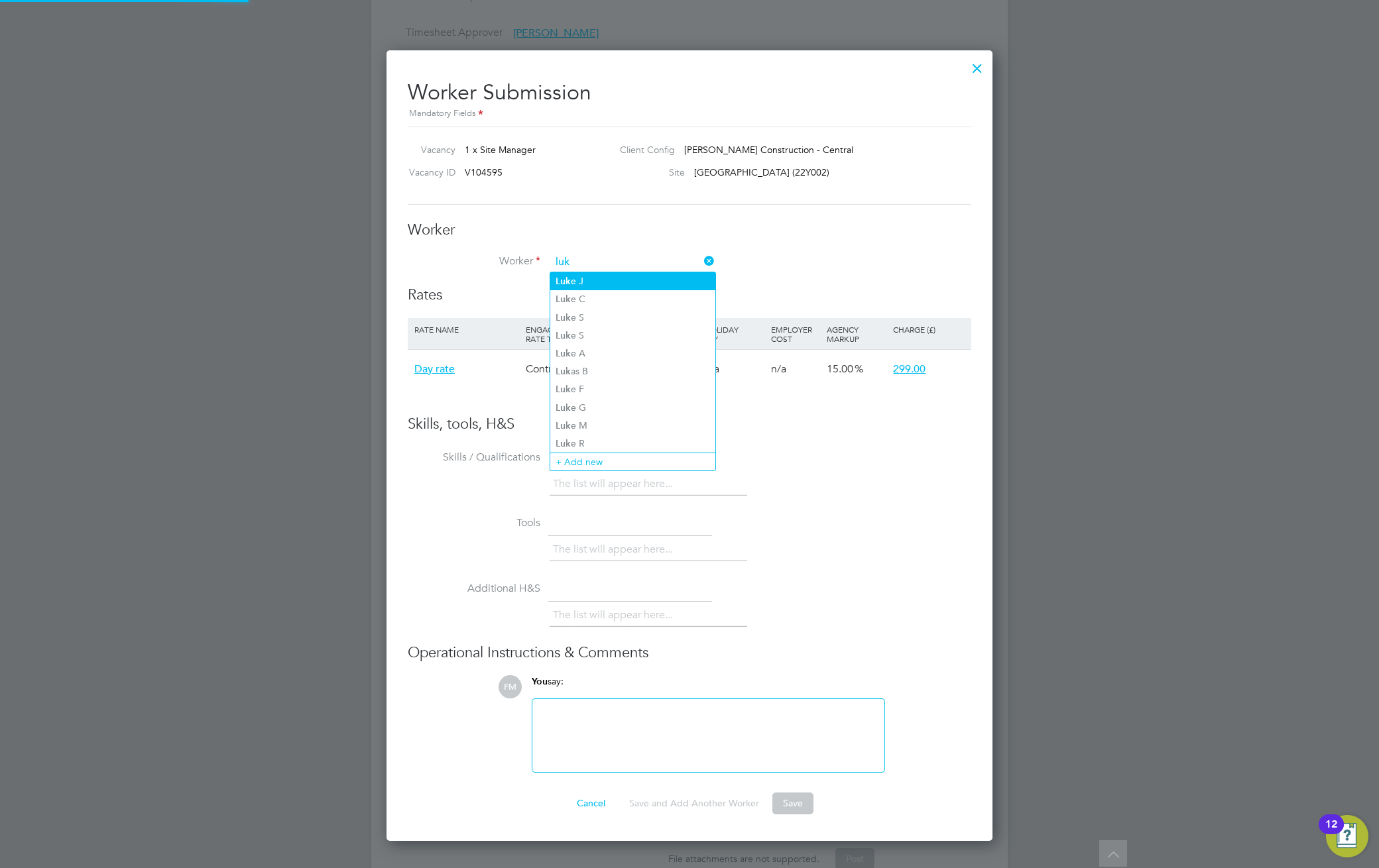
click at [629, 289] on li "Luk e J" at bounding box center [632, 281] width 165 height 18
type input "Luke J"
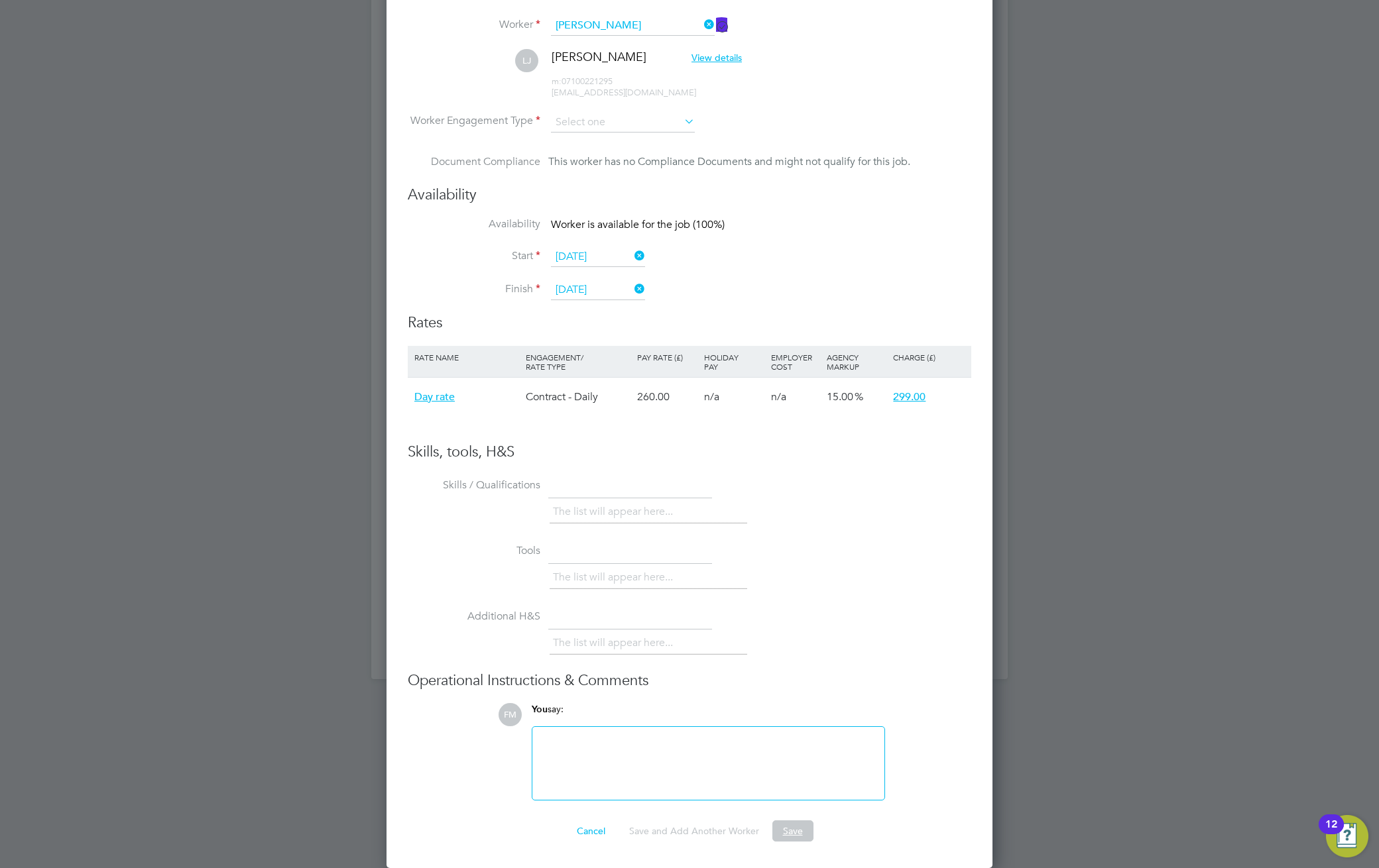
click at [799, 834] on button "Save" at bounding box center [793, 831] width 41 height 21
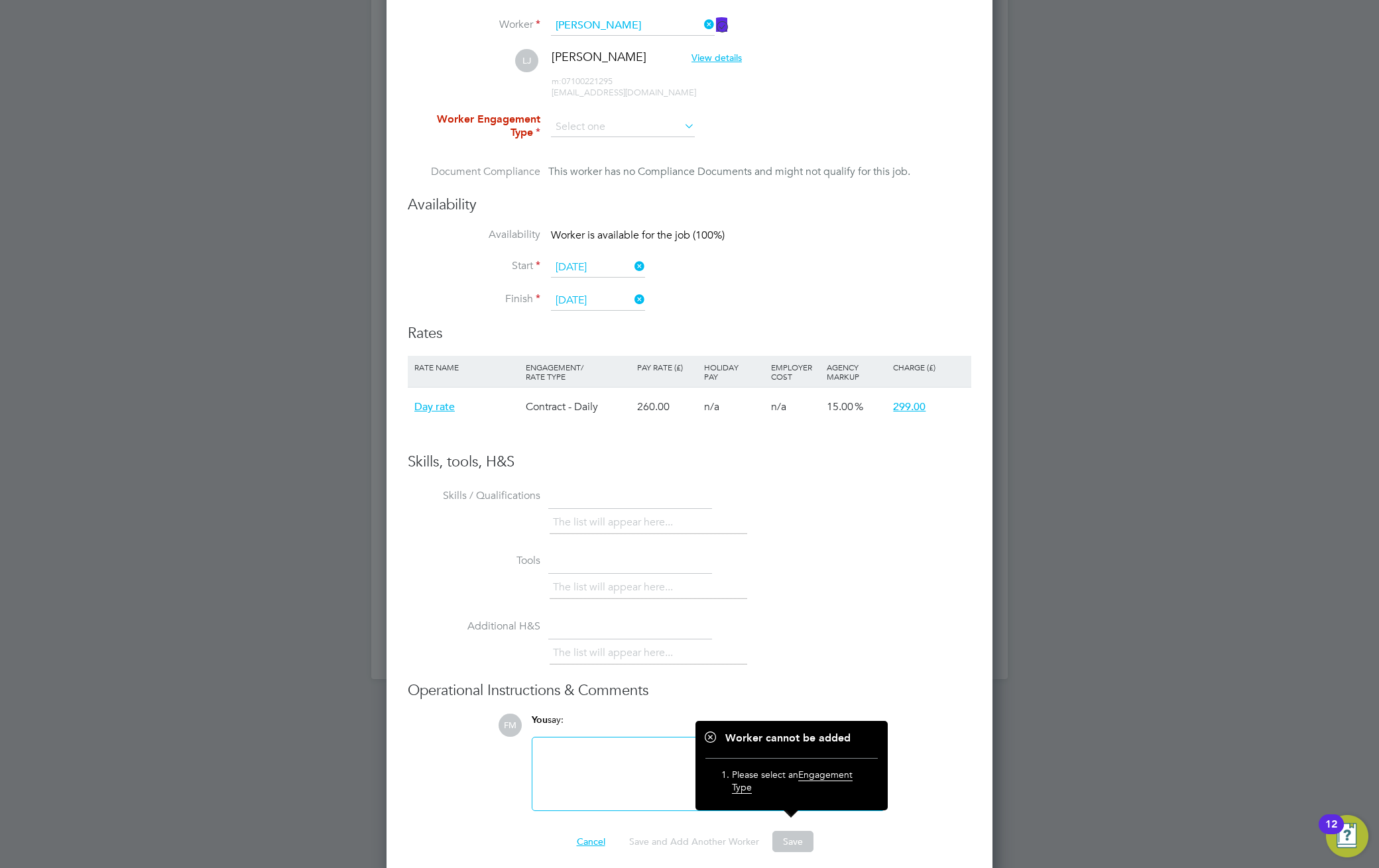
click at [591, 840] on button "Cancel" at bounding box center [591, 841] width 49 height 21
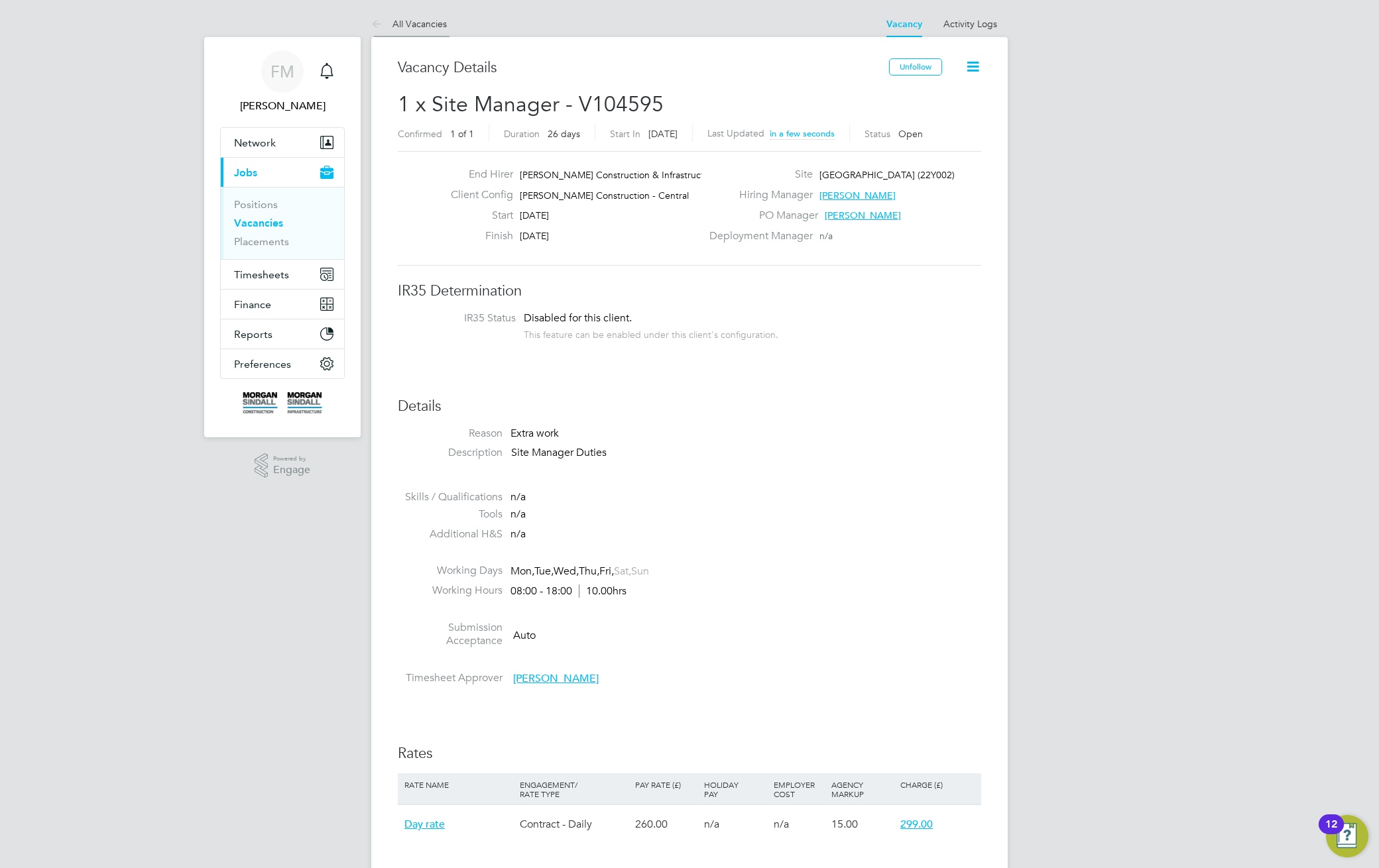
click at [407, 21] on link "All Vacancies" at bounding box center [409, 24] width 75 height 12
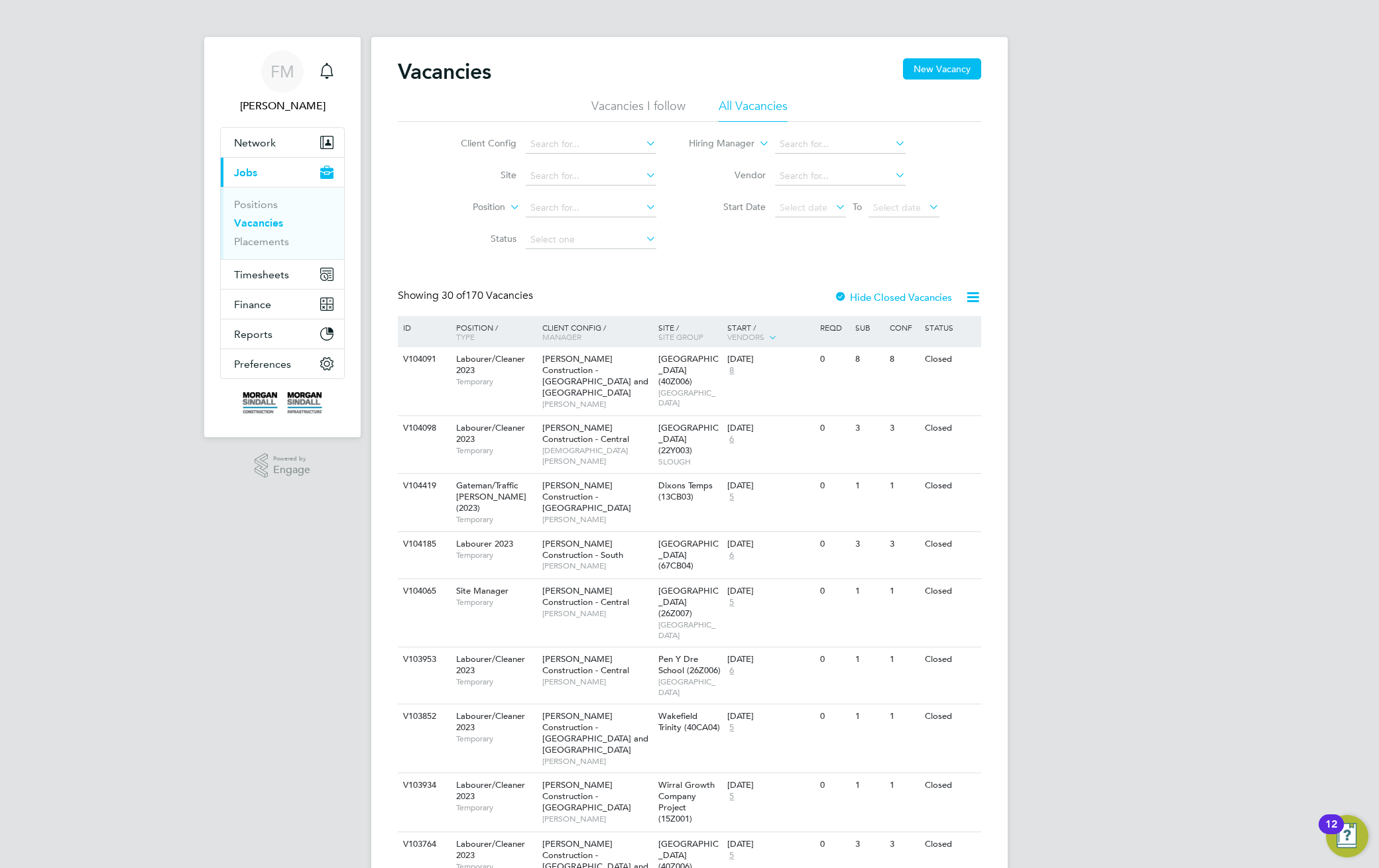
drag, startPoint x: 463, startPoint y: 297, endPoint x: 416, endPoint y: 303, distance: 47.4
click at [416, 303] on div "Showing 30 of 170 Vacancies Hide Closed Vacancies" at bounding box center [690, 303] width 583 height 27
drag, startPoint x: 467, startPoint y: 304, endPoint x: 545, endPoint y: 297, distance: 78.3
click at [521, 299] on div "Showing 30 of 170 Vacancies Hide Closed Vacancies" at bounding box center [690, 303] width 583 height 27
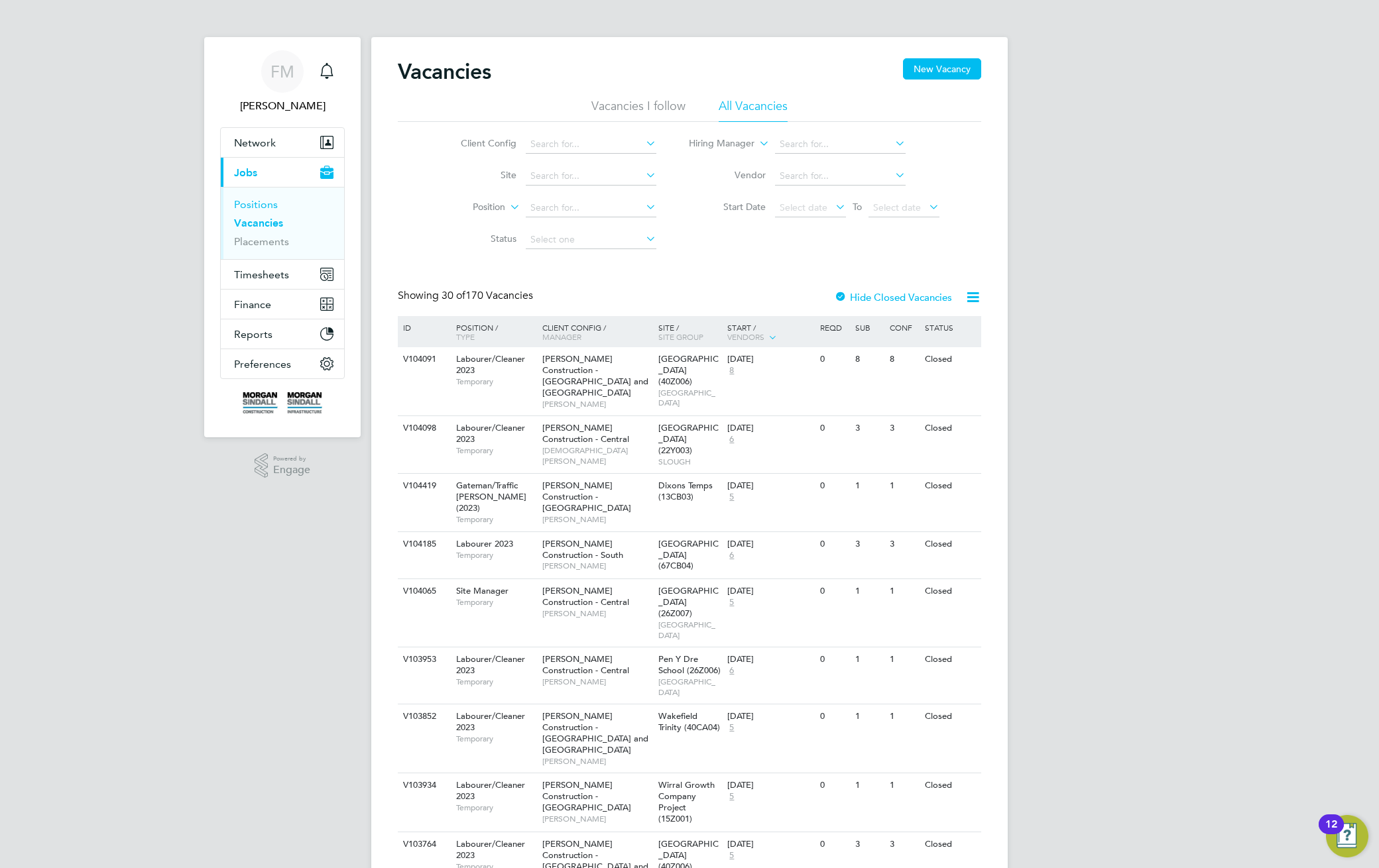
click at [261, 200] on link "Positions" at bounding box center [255, 204] width 43 height 13
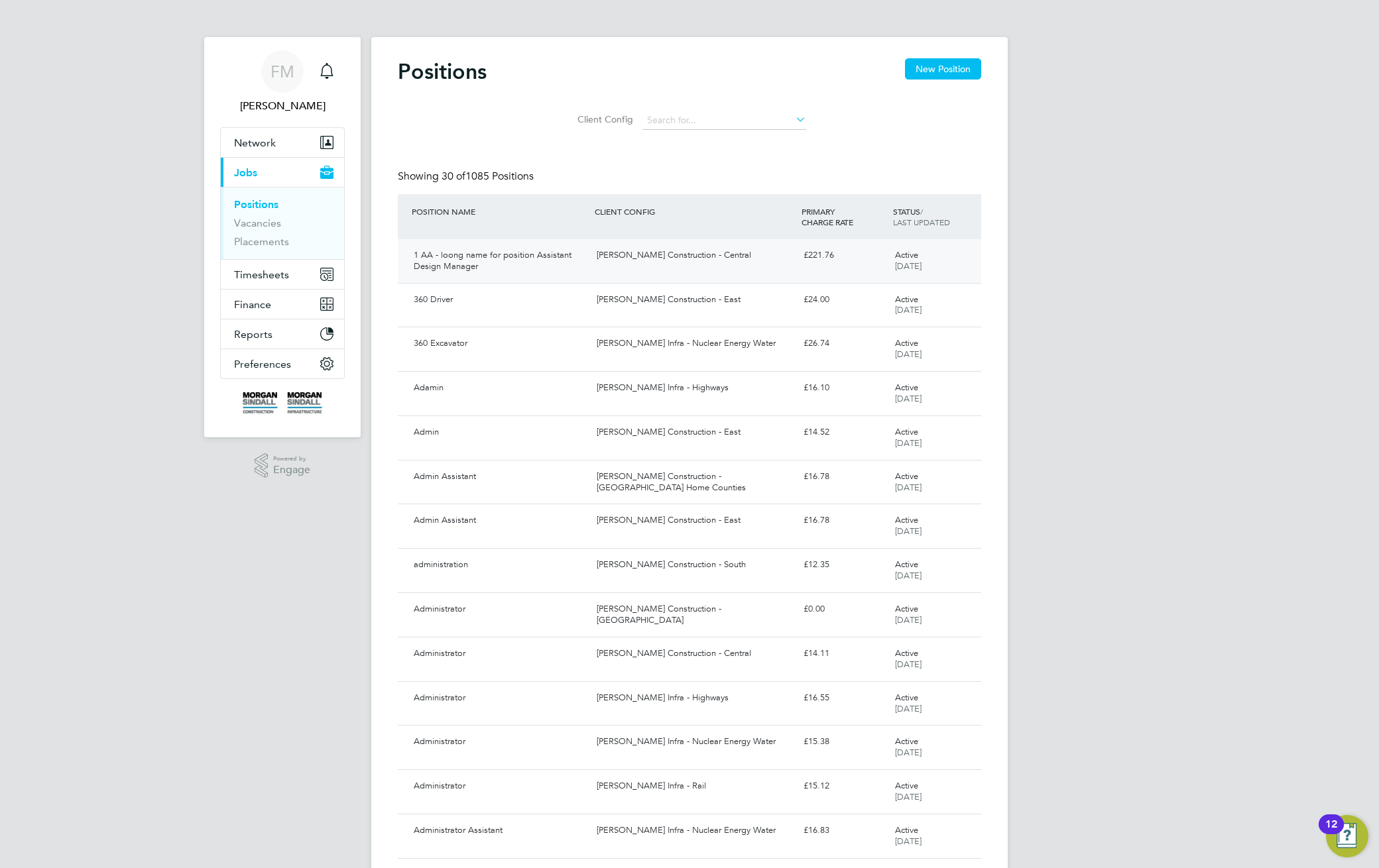
click at [623, 257] on div "Morgan Sindall Construction - Central" at bounding box center [694, 255] width 206 height 22
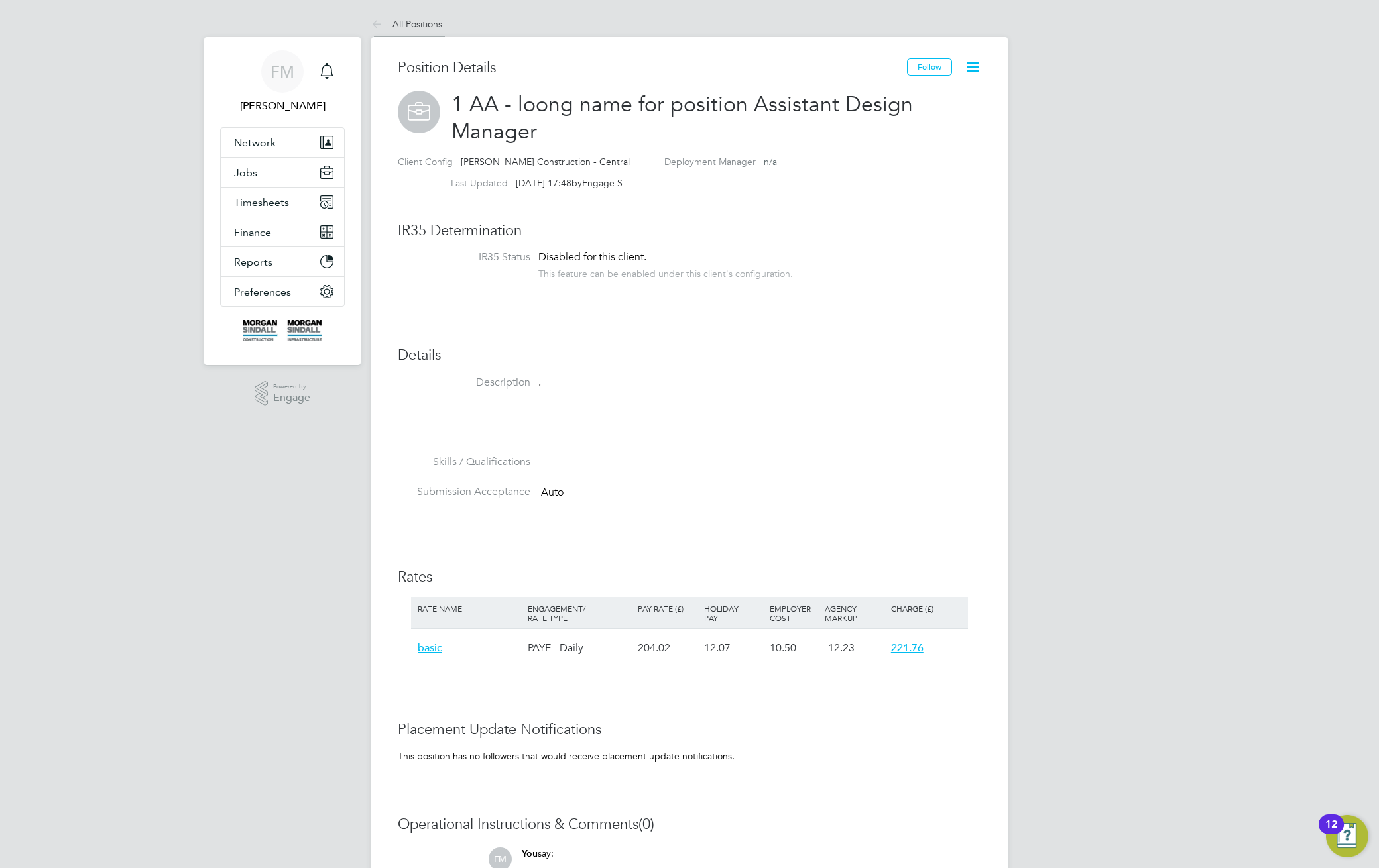
click at [412, 26] on link "All Positions" at bounding box center [406, 24] width 71 height 12
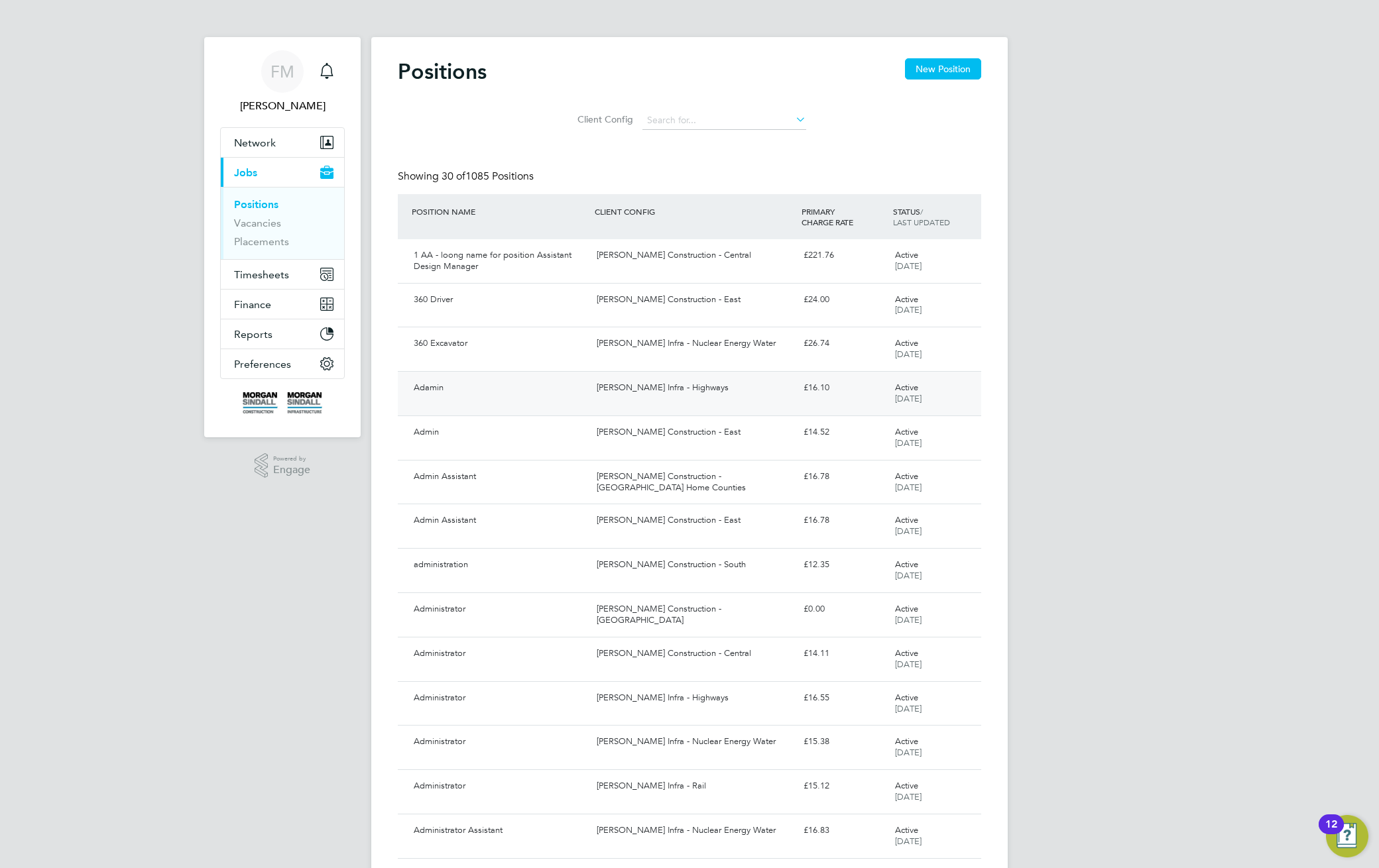
click at [609, 407] on div "[PERSON_NAME] Infra - Highways £16.10 Active [DATE]" at bounding box center [690, 393] width 583 height 44
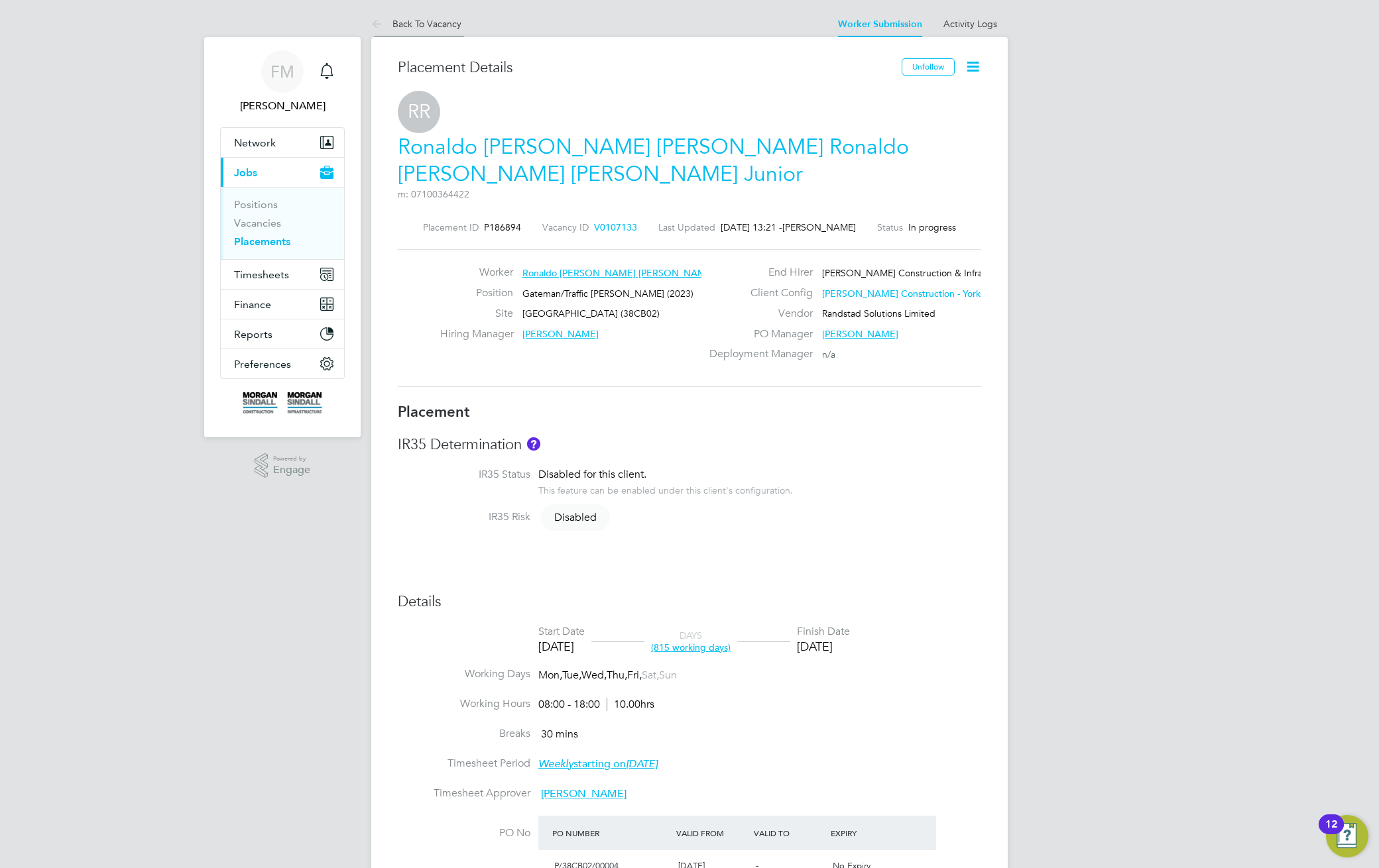
click at [419, 24] on link "Back To Vacancy" at bounding box center [416, 24] width 90 height 12
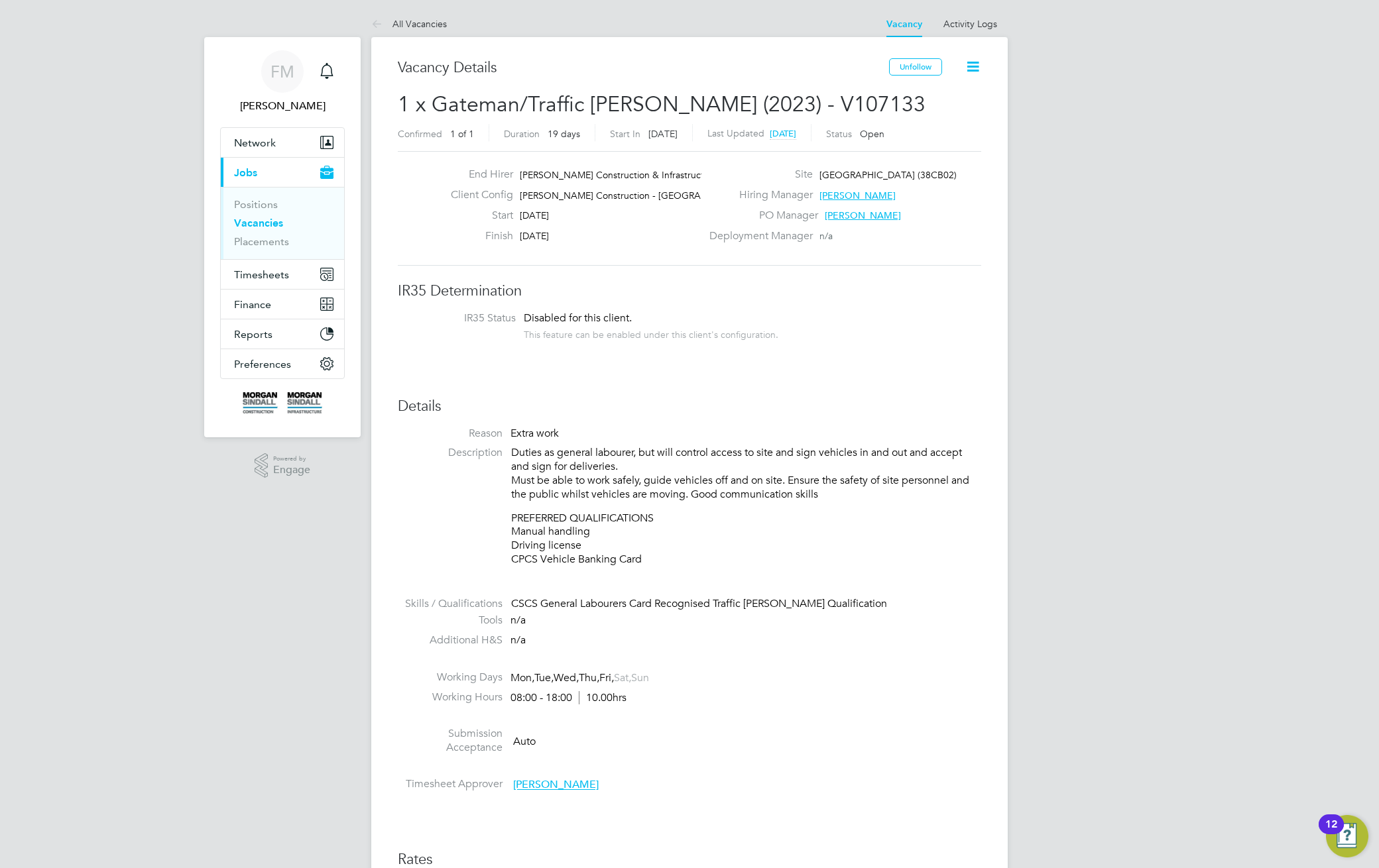
drag, startPoint x: 416, startPoint y: 24, endPoint x: 355, endPoint y: 189, distance: 175.9
click at [416, 28] on link "All Vacancies" at bounding box center [409, 24] width 75 height 12
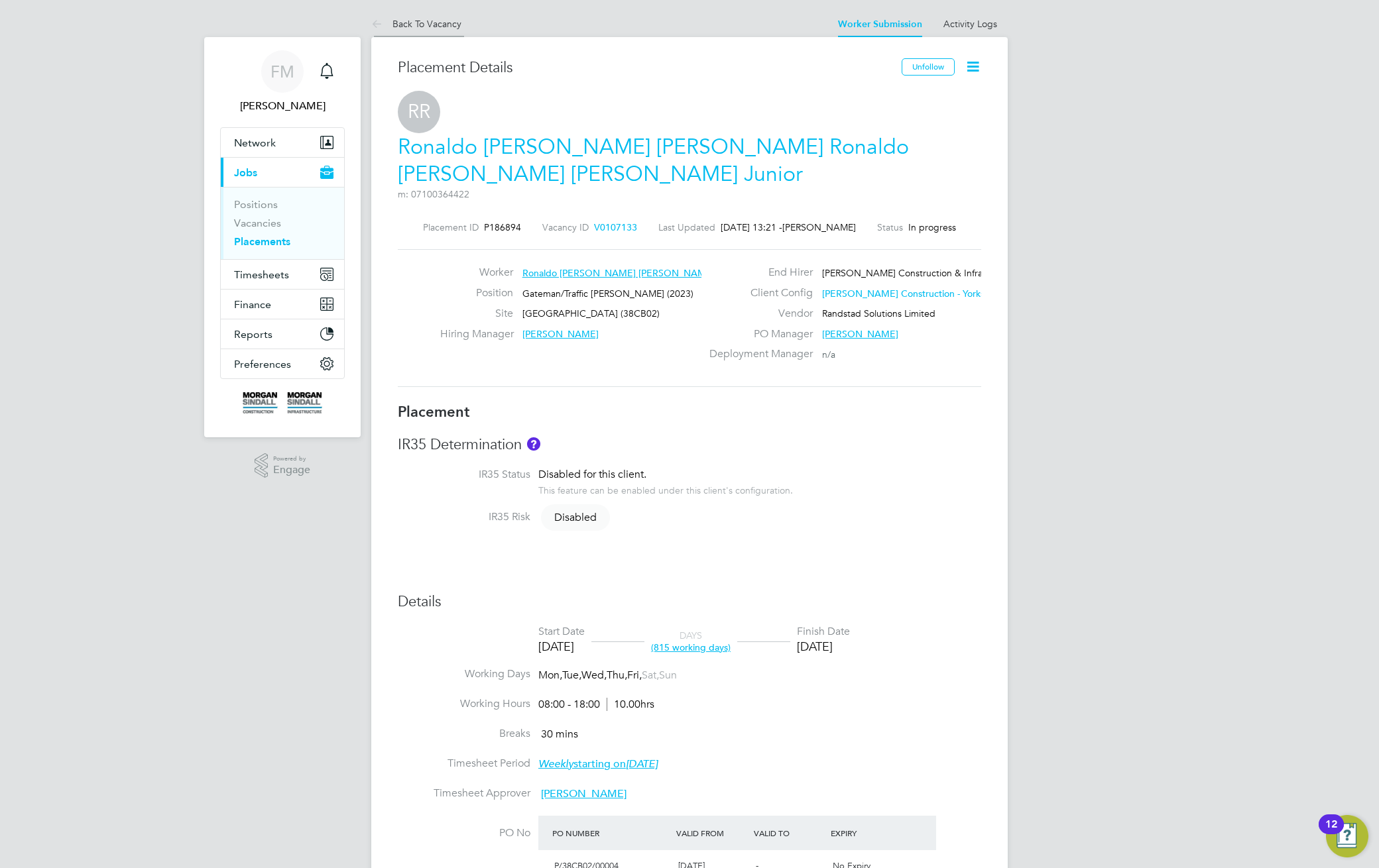
click at [419, 22] on link "Back To Vacancy" at bounding box center [416, 24] width 90 height 12
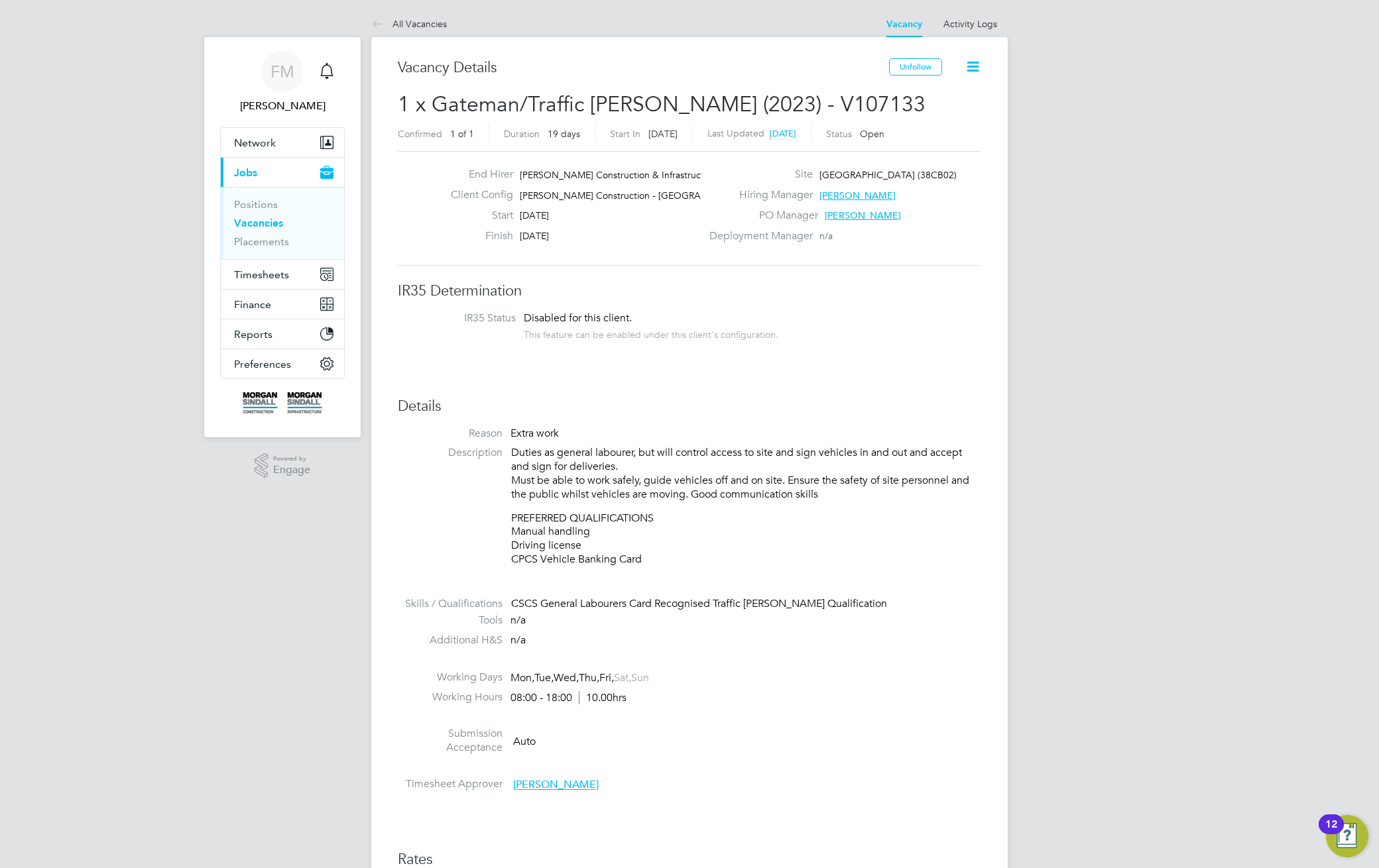
click at [496, 226] on div "Start 16 Oct 2023" at bounding box center [570, 218] width 261 height 21
click at [404, 23] on link "All Vacancies" at bounding box center [409, 24] width 75 height 12
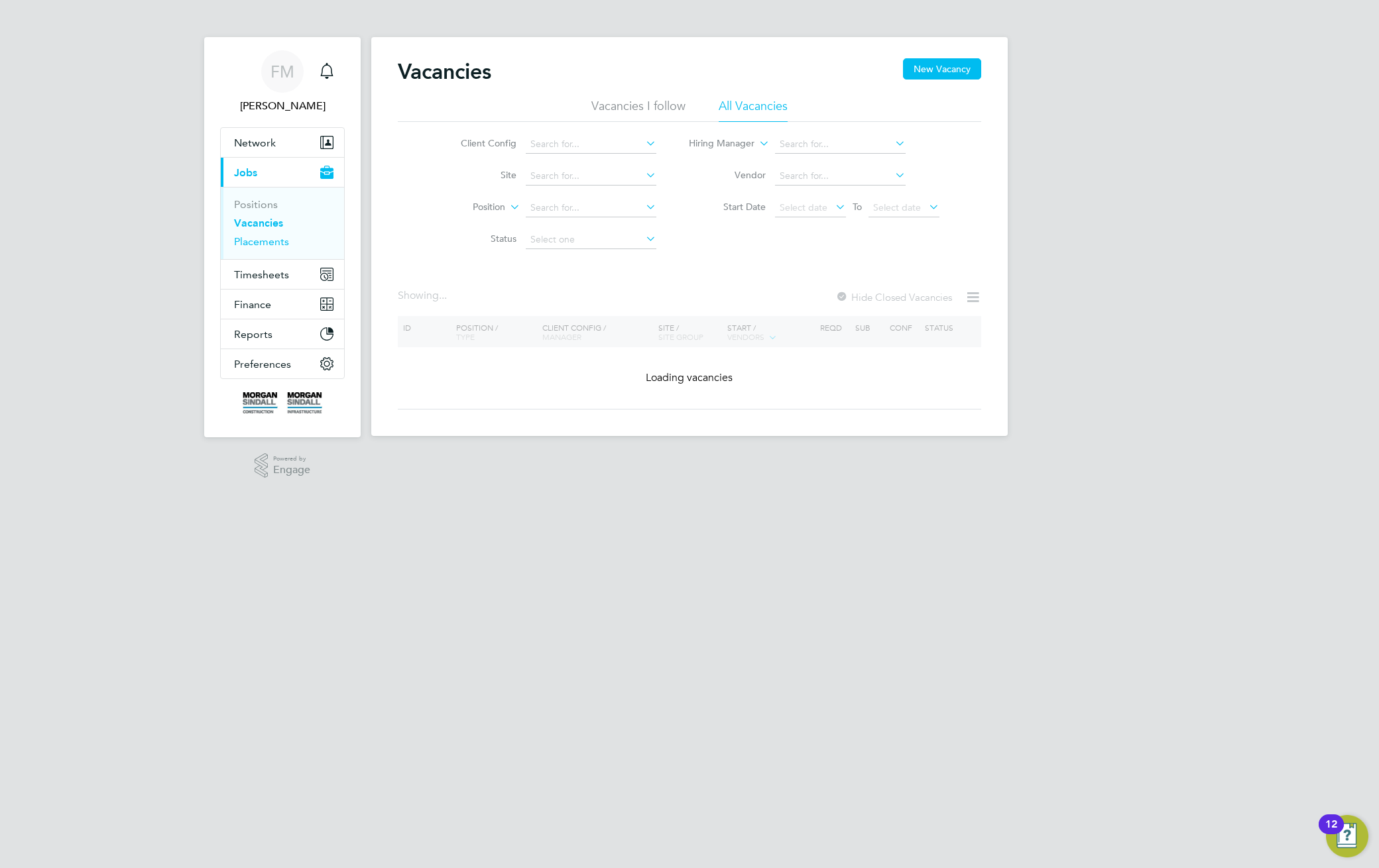
click at [277, 244] on link "Placements" at bounding box center [261, 241] width 55 height 13
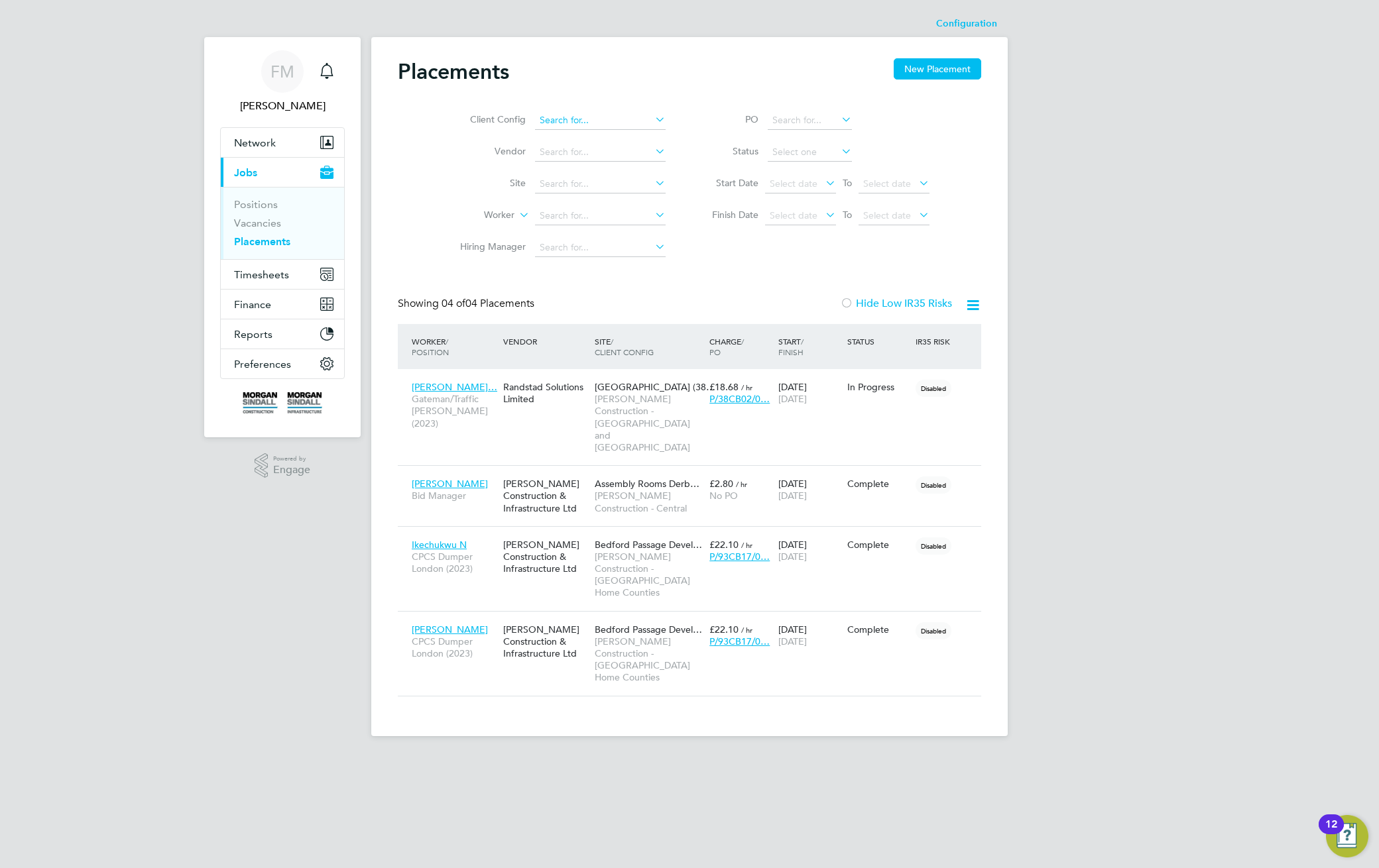
click at [588, 126] on input at bounding box center [600, 120] width 131 height 18
click at [871, 272] on div "Placements New Placement Client Config Vendor Site Worker Hiring Manager PO Sta…" at bounding box center [690, 377] width 583 height 638
click at [963, 24] on li "Configuration" at bounding box center [967, 24] width 61 height 27
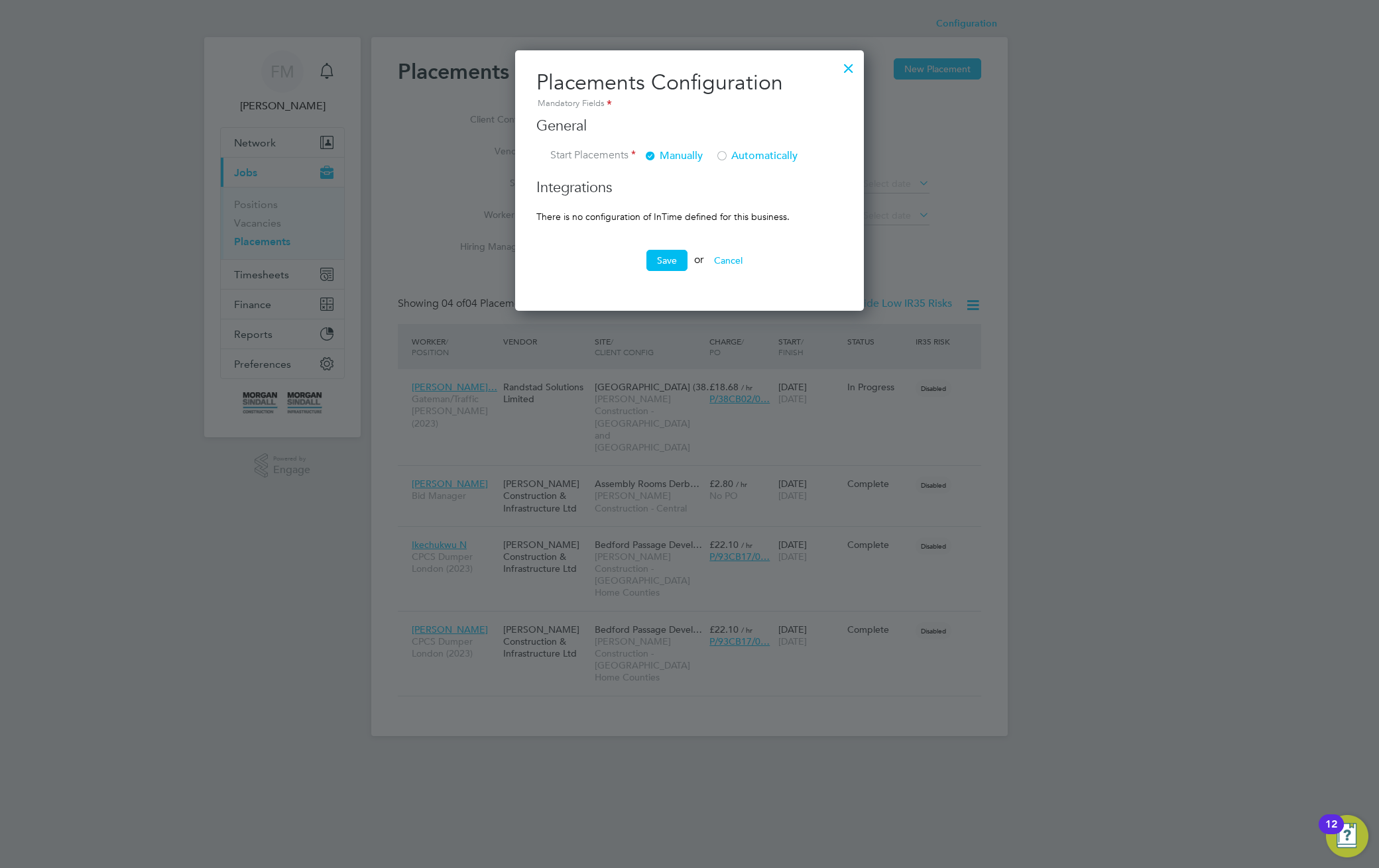
scroll to position [261, 349]
click at [921, 40] on div at bounding box center [690, 434] width 1379 height 868
click at [851, 65] on div at bounding box center [848, 65] width 24 height 24
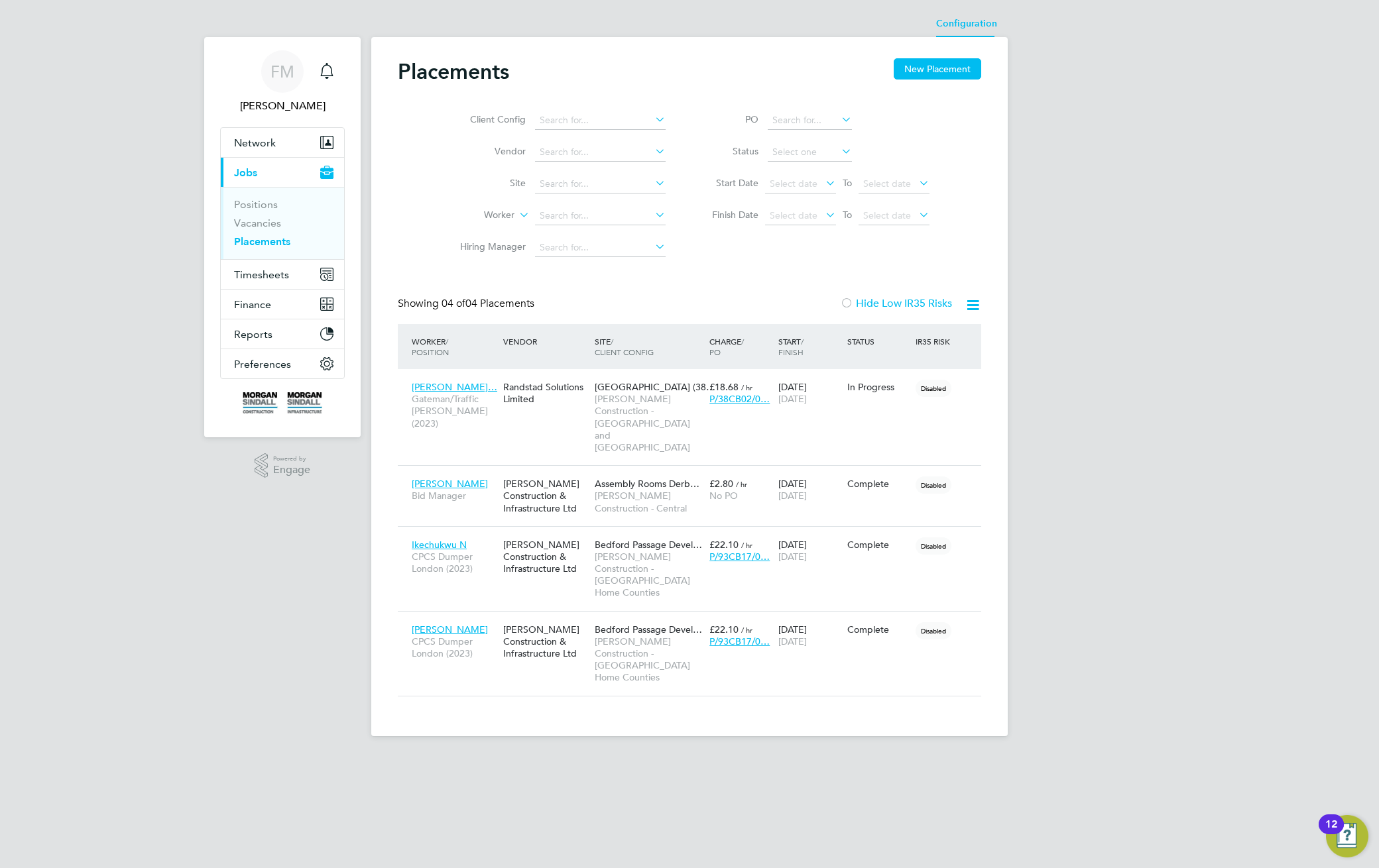
click at [966, 27] on li "Configuration" at bounding box center [967, 24] width 61 height 27
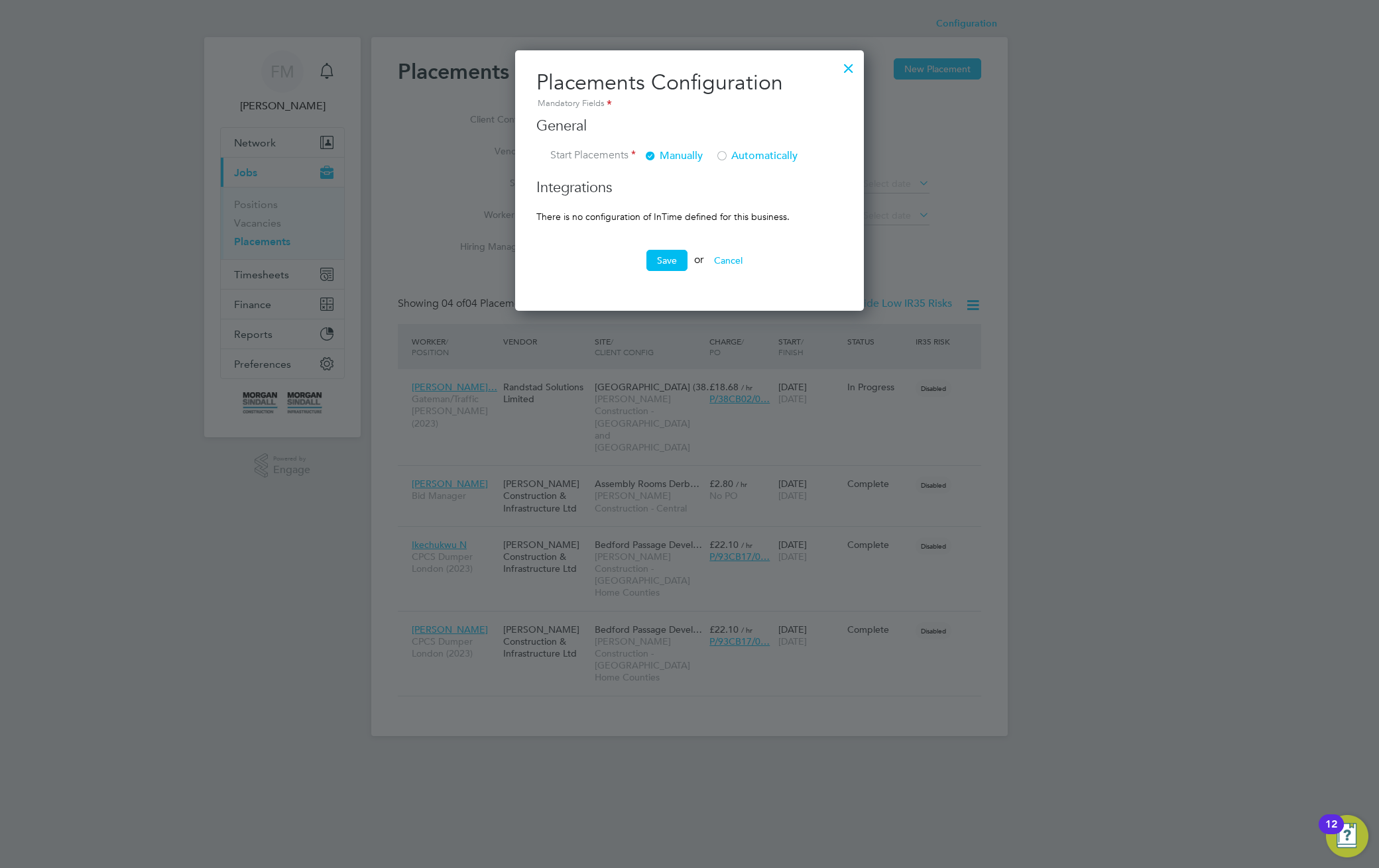
click at [851, 69] on div at bounding box center [848, 65] width 24 height 24
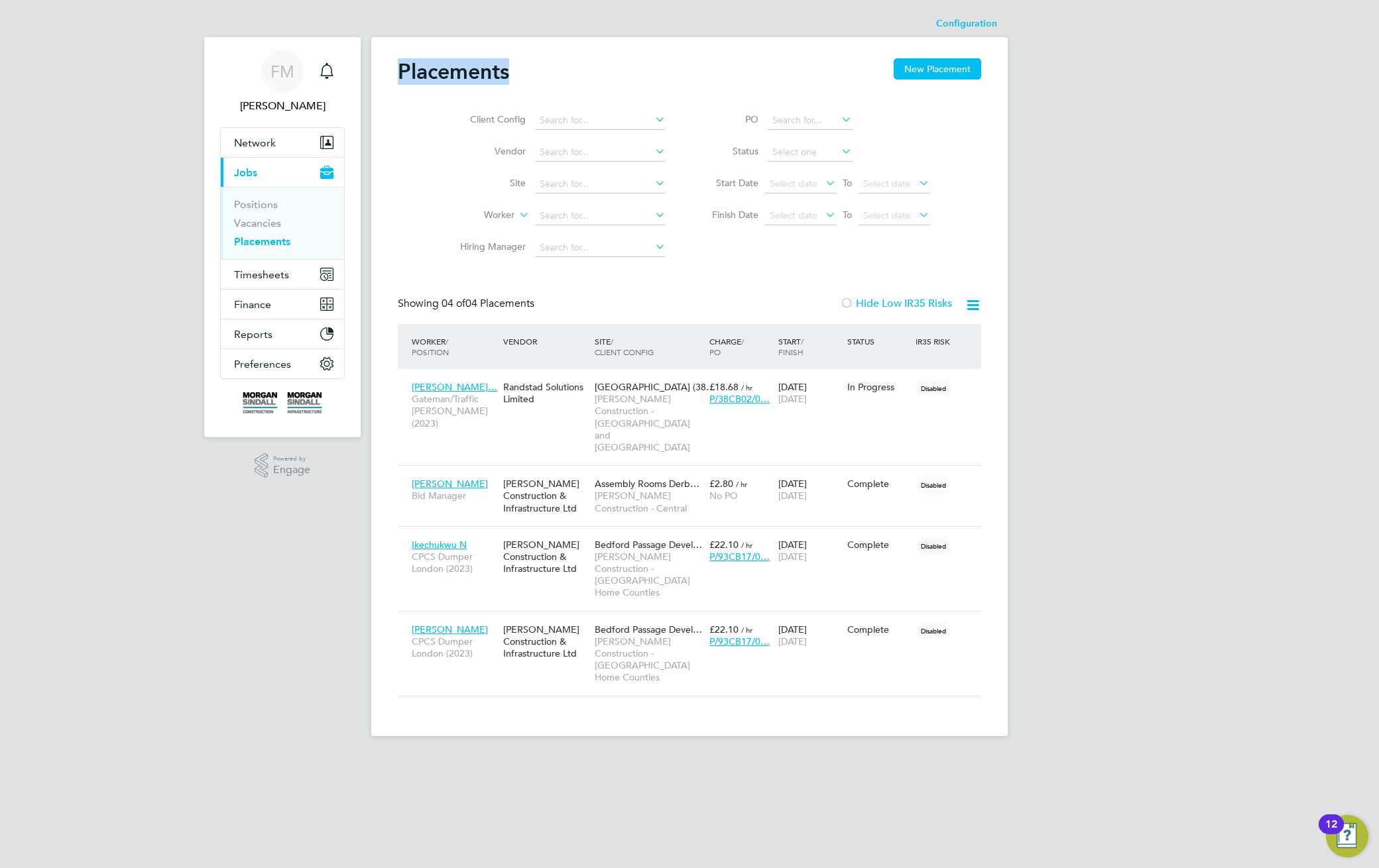
drag, startPoint x: 541, startPoint y: 68, endPoint x: 391, endPoint y: 71, distance: 150.0
click at [391, 71] on div "Placements New Placement Client Config Vendor Site Worker Hiring Manager PO Sta…" at bounding box center [690, 386] width 636 height 699
drag, startPoint x: 419, startPoint y: 89, endPoint x: 416, endPoint y: 56, distance: 33.1
click at [416, 56] on div "Placements New Placement Client Config Vendor Site Worker Hiring Manager PO Sta…" at bounding box center [690, 386] width 636 height 699
click at [245, 207] on link "Positions" at bounding box center [255, 204] width 43 height 13
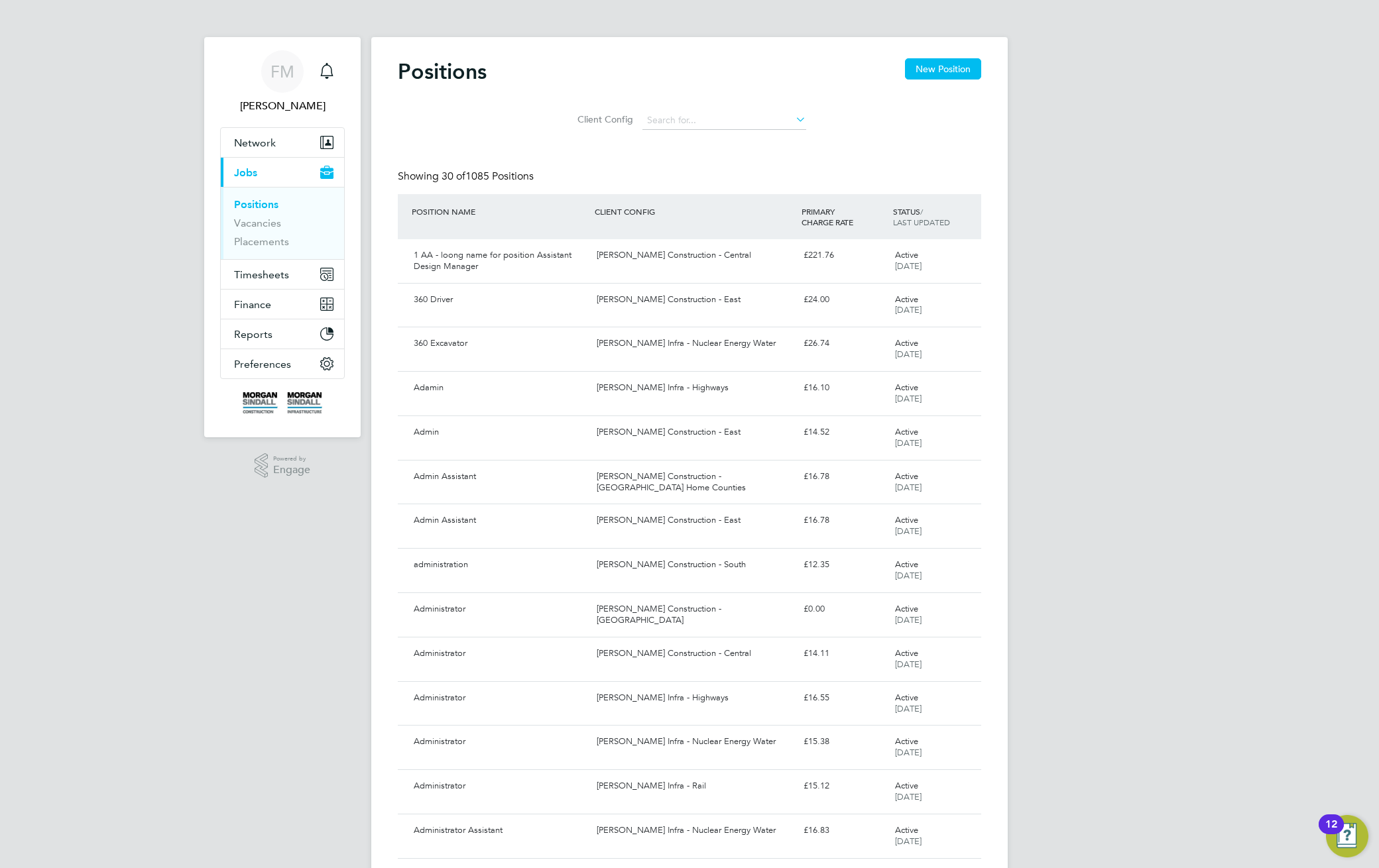
click at [263, 229] on li "Vacancies" at bounding box center [283, 226] width 100 height 18
click at [266, 223] on link "Vacancies" at bounding box center [257, 223] width 47 height 13
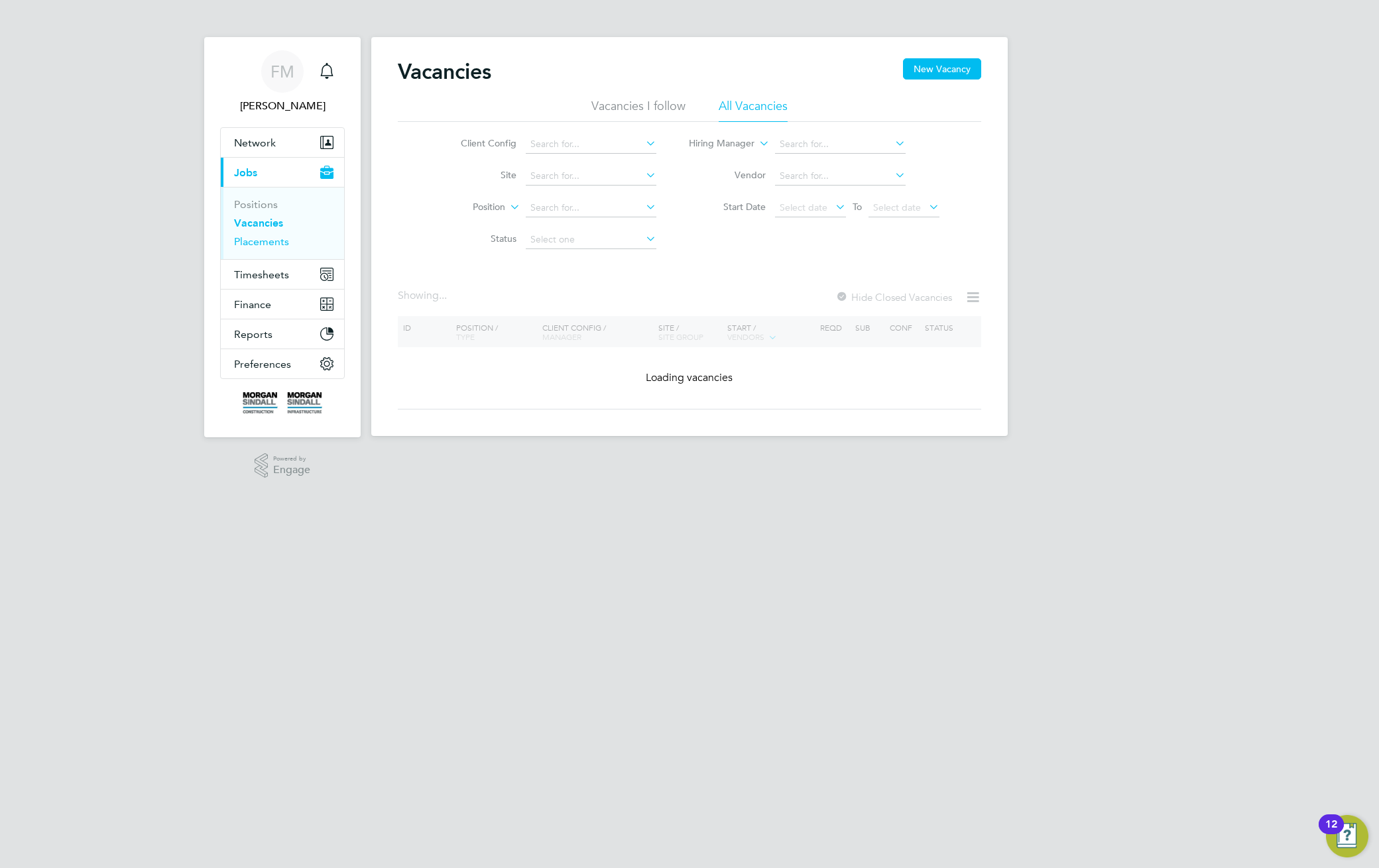
click at [262, 247] on link "Placements" at bounding box center [261, 241] width 55 height 13
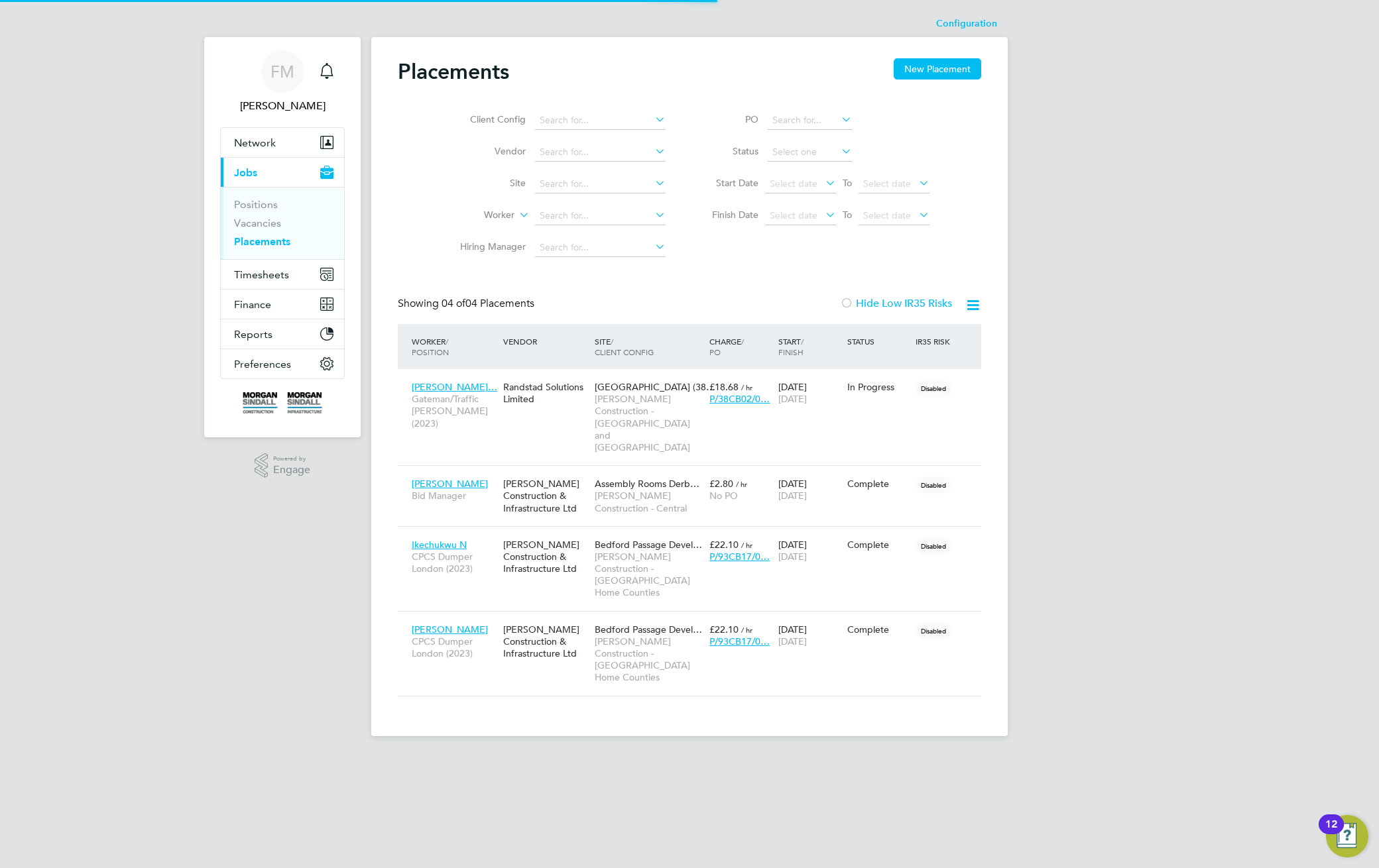
scroll to position [49, 116]
click at [258, 278] on span "Timesheets" at bounding box center [261, 275] width 55 height 13
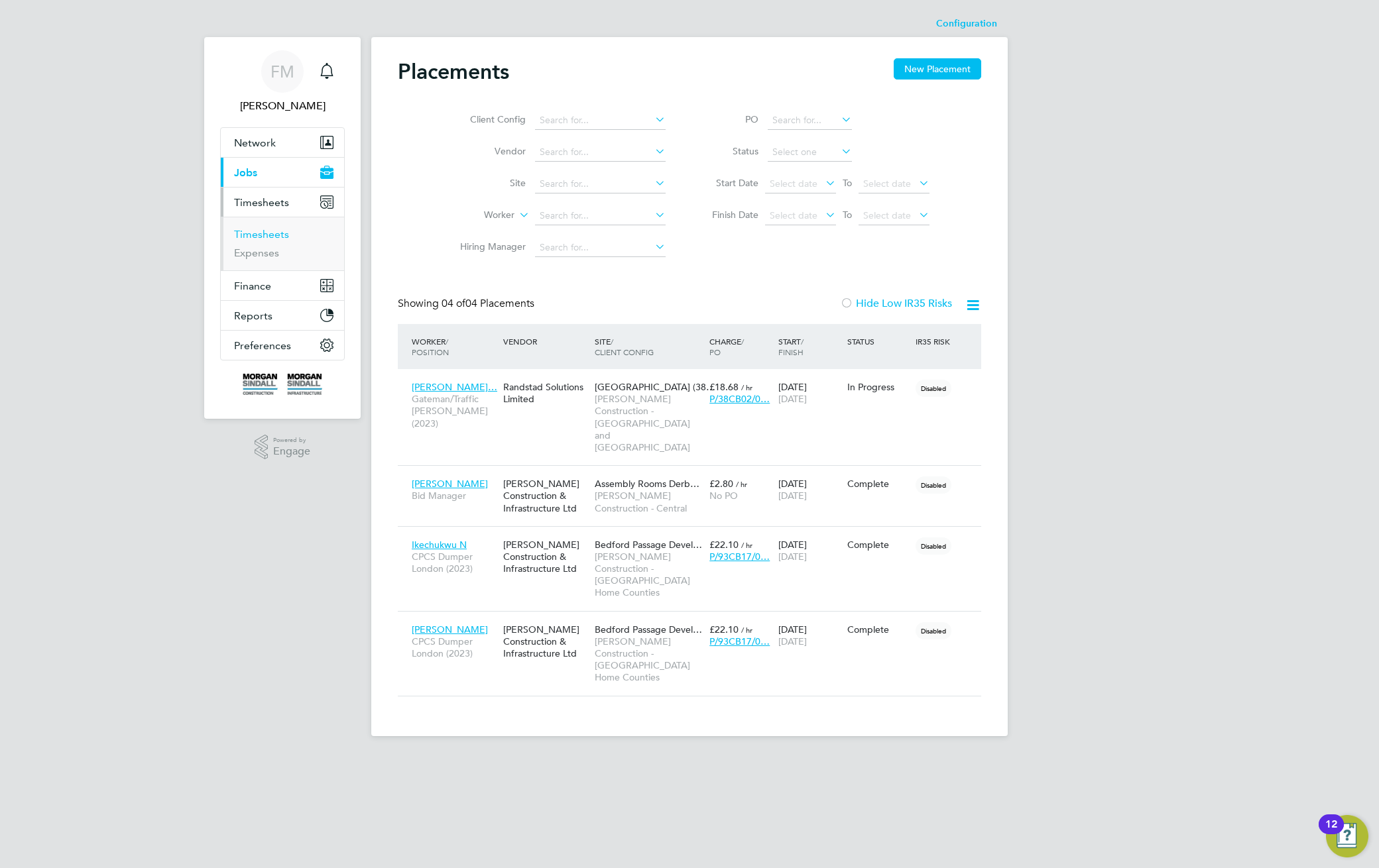
click at [253, 236] on link "Timesheets" at bounding box center [261, 234] width 55 height 13
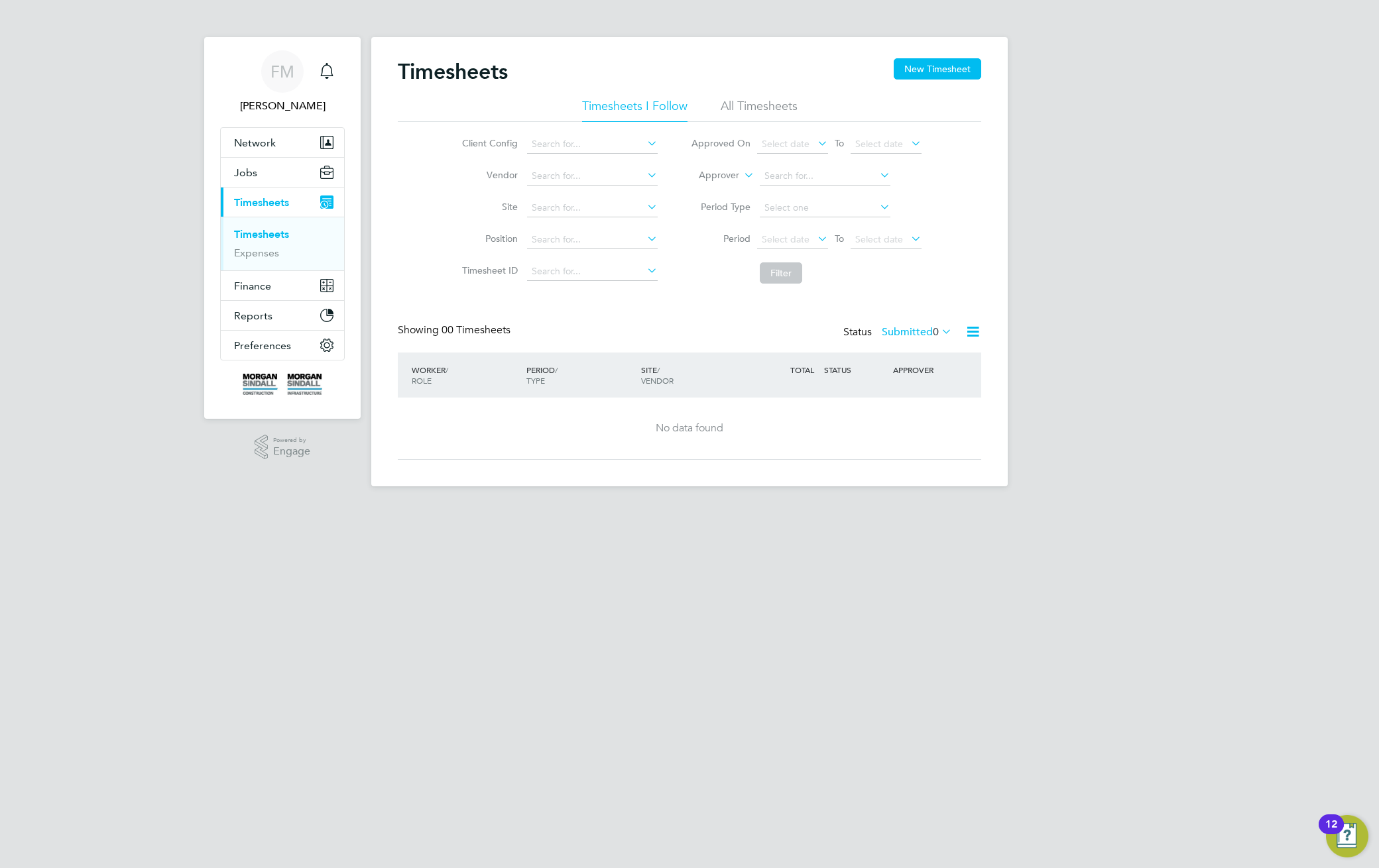
click at [775, 122] on div "Client Config Vendor Site Position Timesheet ID Approved On Select date To Sele…" at bounding box center [690, 205] width 583 height 168
click at [765, 106] on li "All Timesheets" at bounding box center [759, 110] width 77 height 24
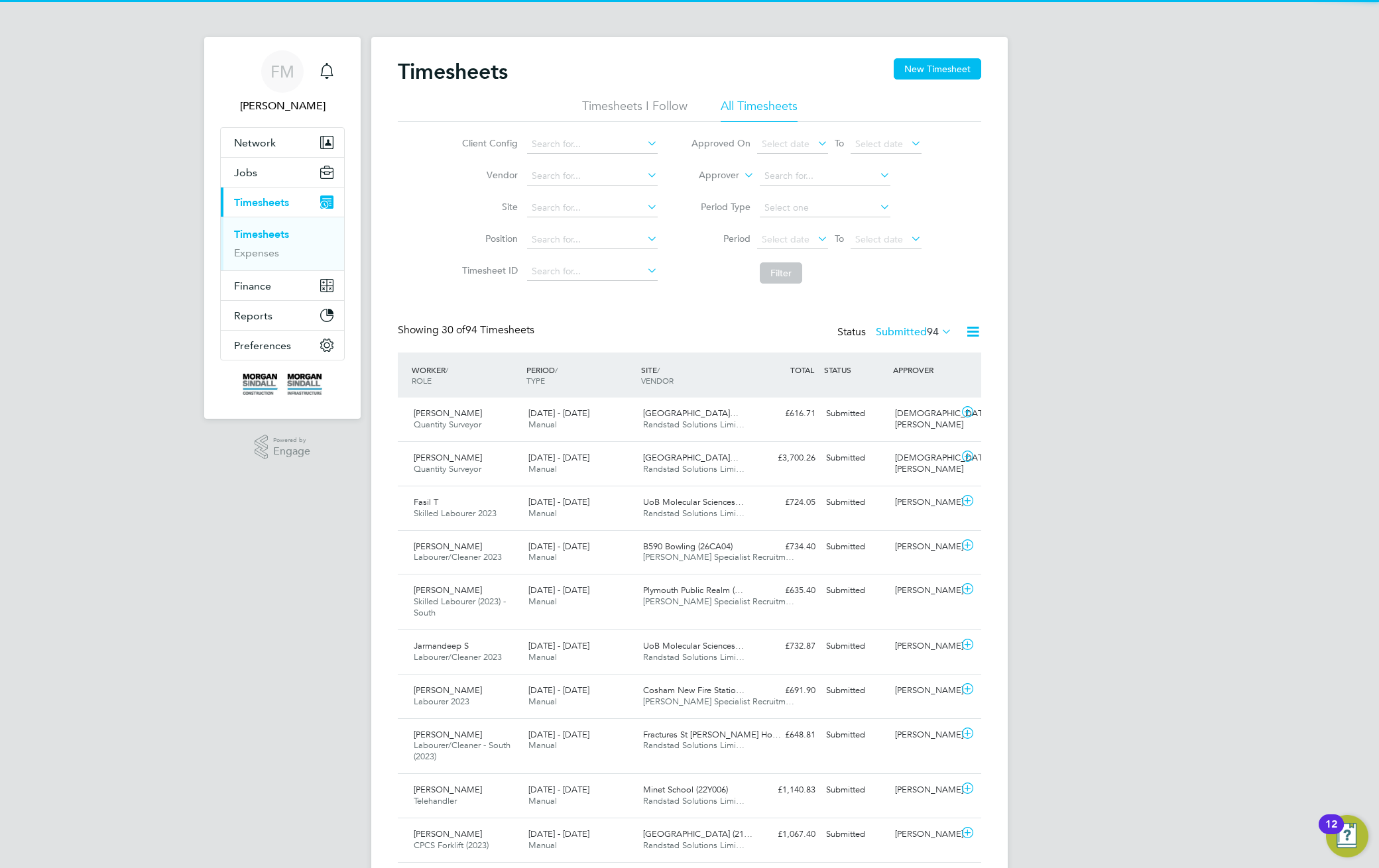
scroll to position [33, 116]
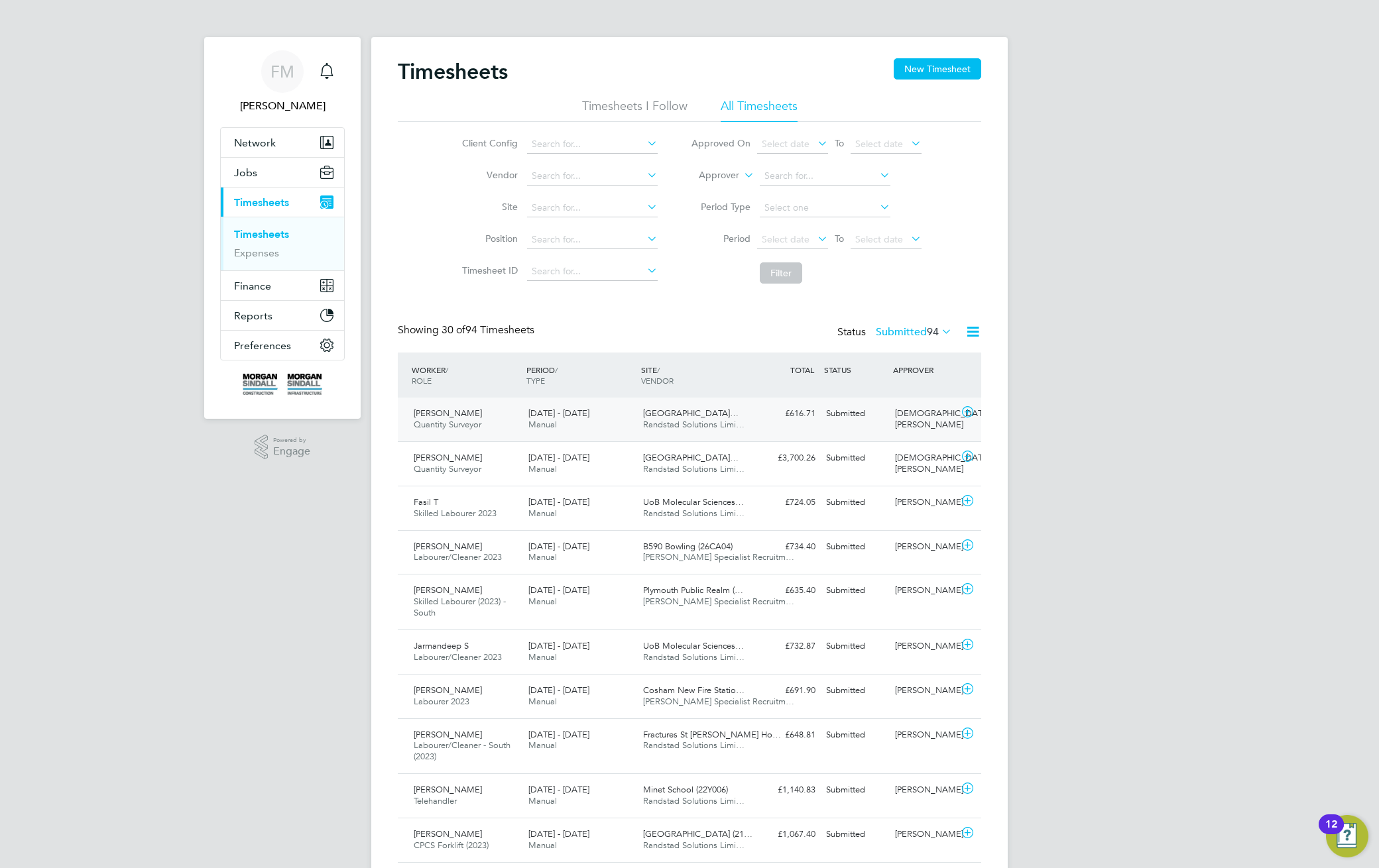
click at [707, 420] on span "Randstad Solutions Limi…" at bounding box center [693, 424] width 101 height 11
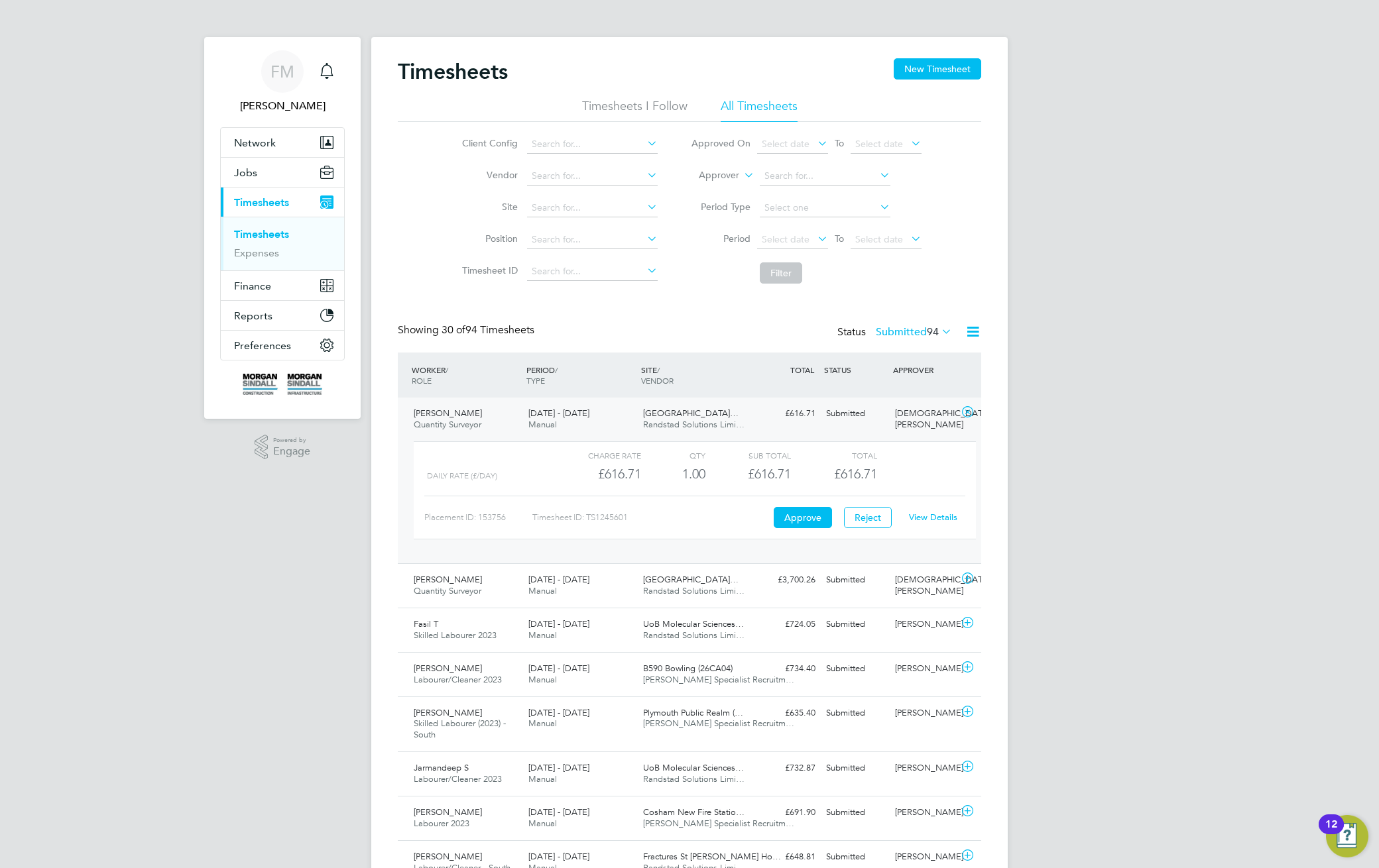
click at [941, 517] on link "View Details" at bounding box center [933, 517] width 49 height 11
drag, startPoint x: 495, startPoint y: 328, endPoint x: 462, endPoint y: 336, distance: 34.0
click at [435, 332] on div "Showing 30 of 94 Timesheets" at bounding box center [467, 330] width 139 height 14
drag, startPoint x: 438, startPoint y: 334, endPoint x: 378, endPoint y: 320, distance: 61.6
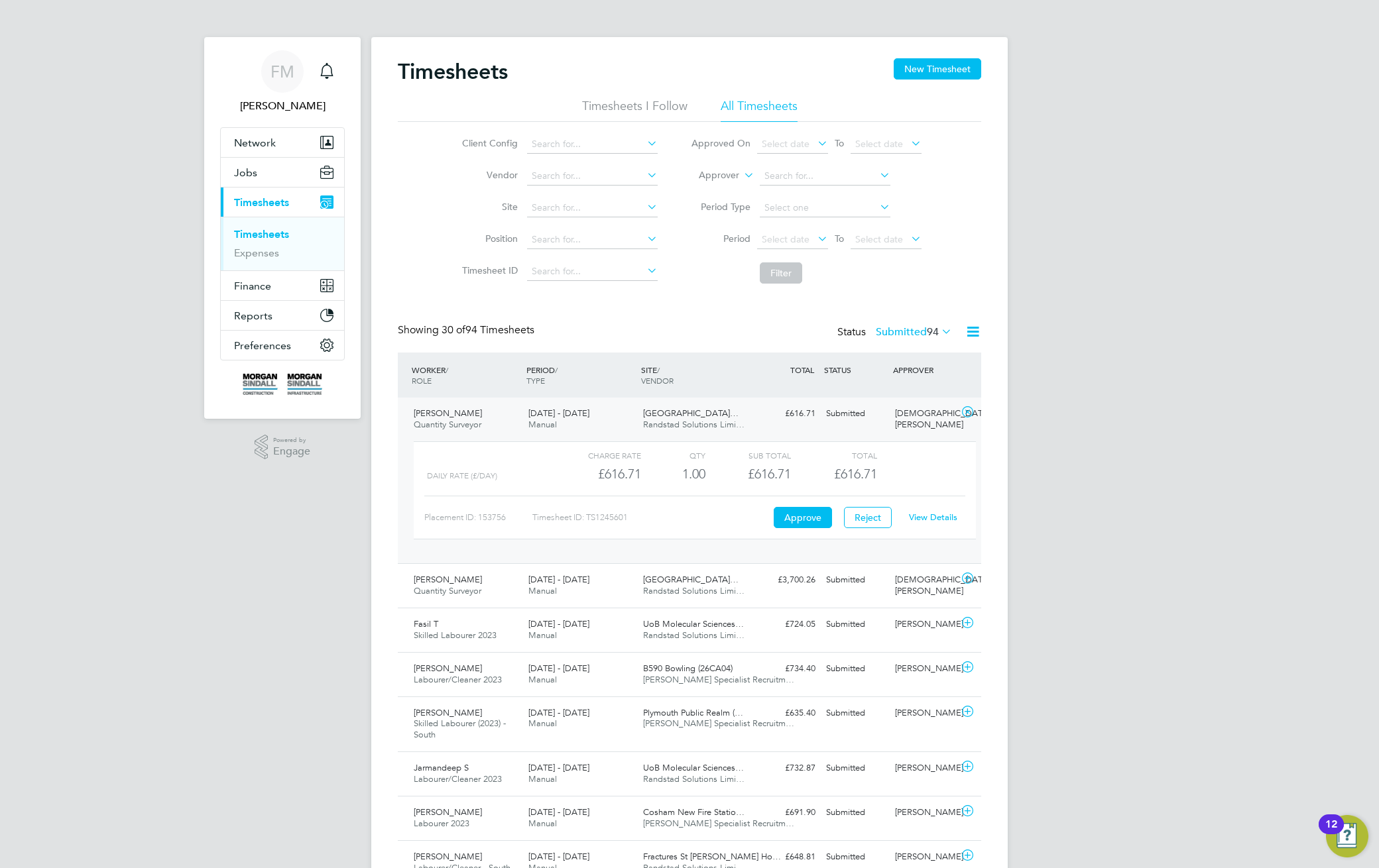
click at [552, 270] on input at bounding box center [592, 272] width 131 height 18
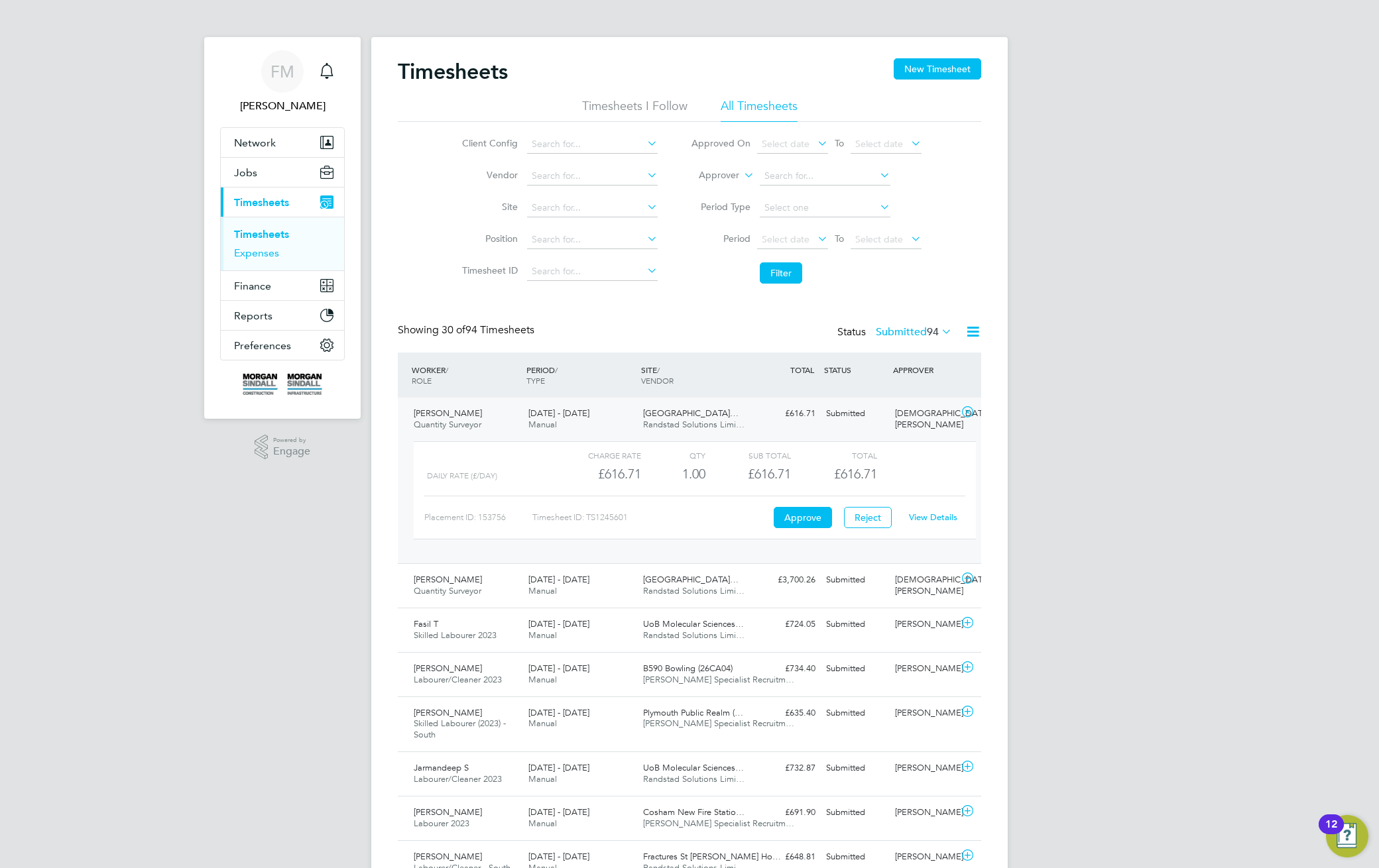
click at [250, 253] on link "Expenses" at bounding box center [256, 253] width 45 height 13
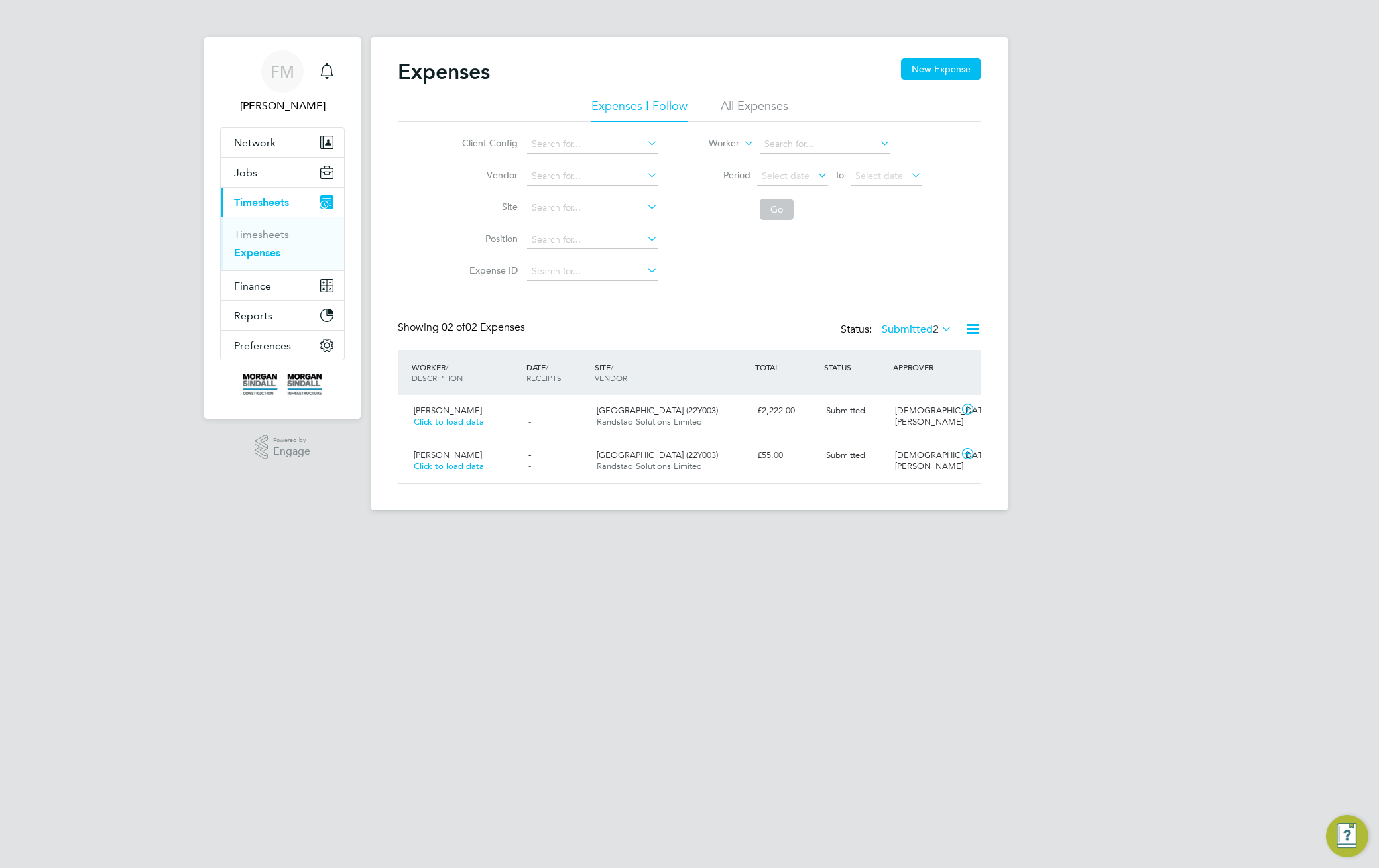
scroll to position [33, 161]
click at [760, 105] on li "All Expenses" at bounding box center [754, 110] width 68 height 24
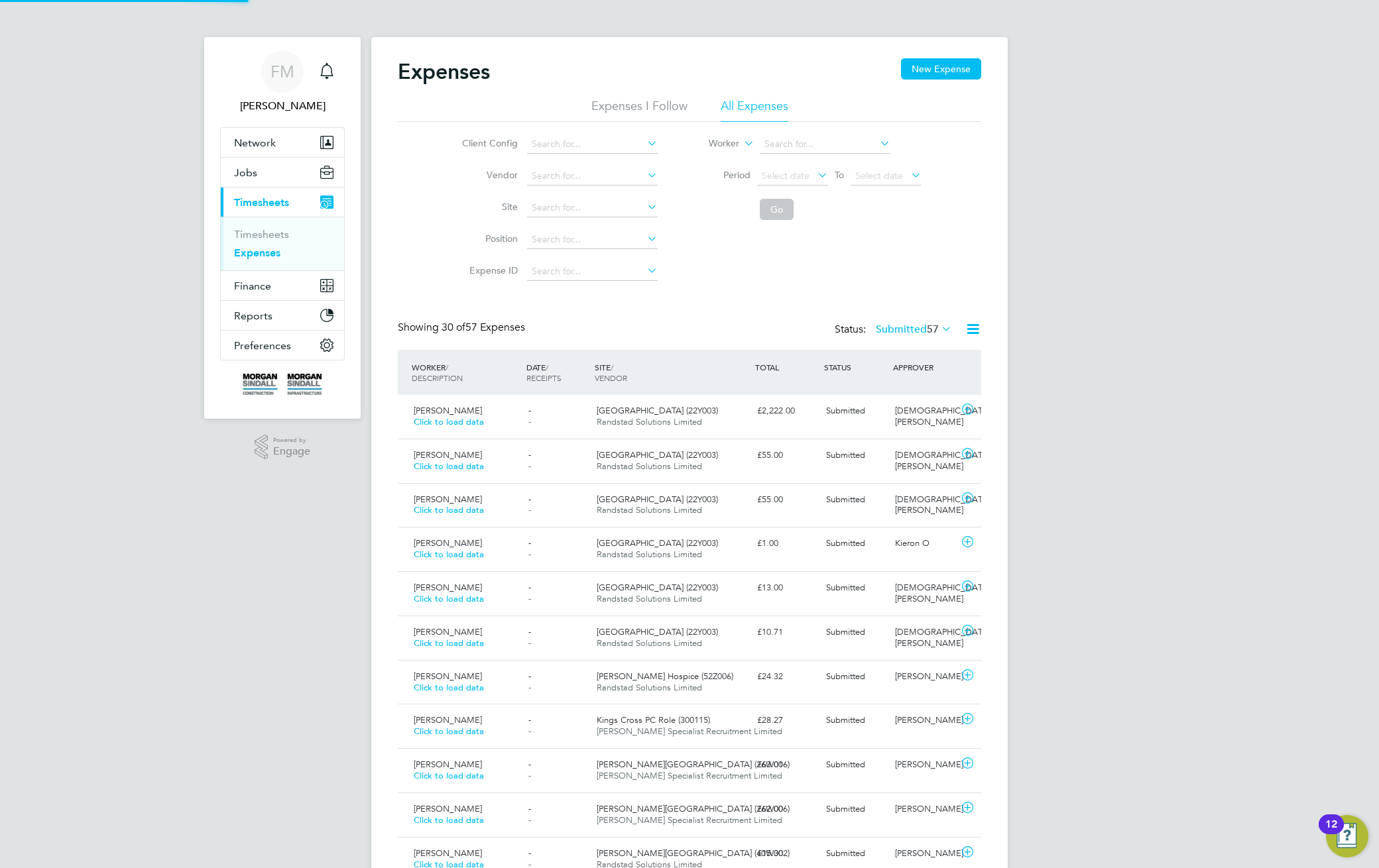
scroll to position [33, 116]
click at [685, 409] on span "Radcliffe Science Library (22Y003)" at bounding box center [657, 410] width 121 height 11
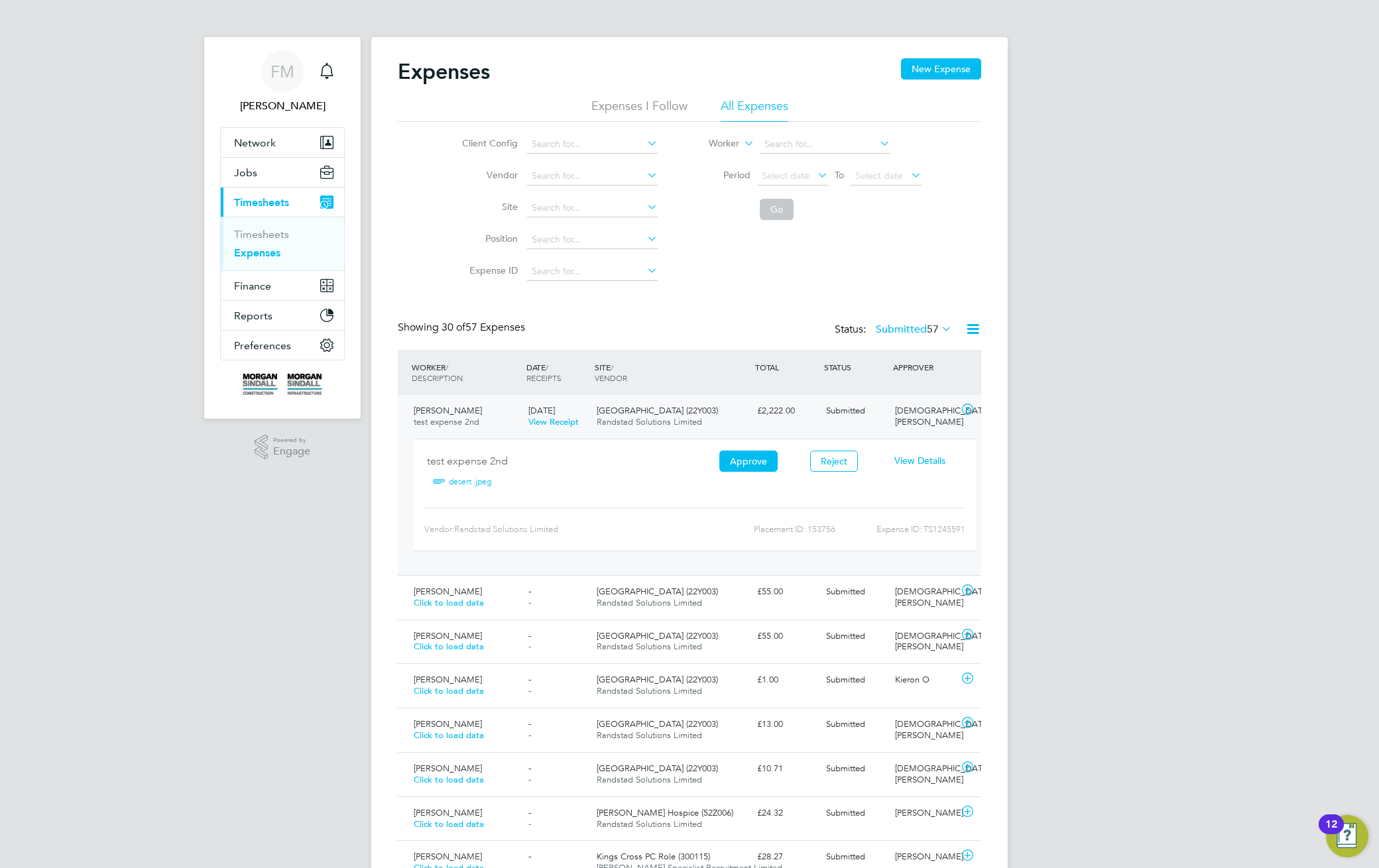
click at [916, 462] on span "View Details" at bounding box center [919, 461] width 51 height 12
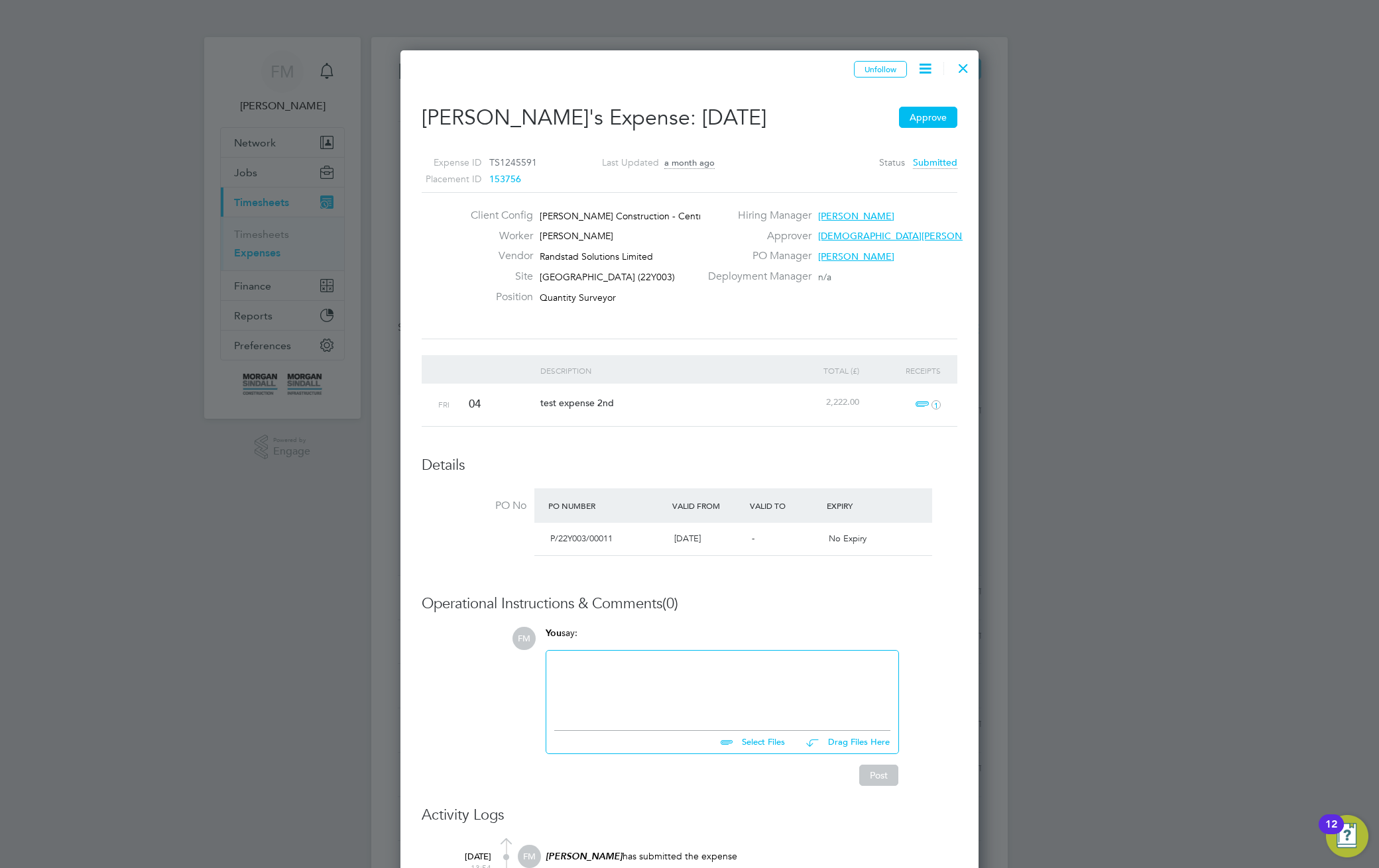
click at [814, 122] on h2 "Jack M's Expense: 04 Jul 2025 Approve" at bounding box center [690, 118] width 536 height 28
click at [956, 71] on div at bounding box center [963, 65] width 24 height 24
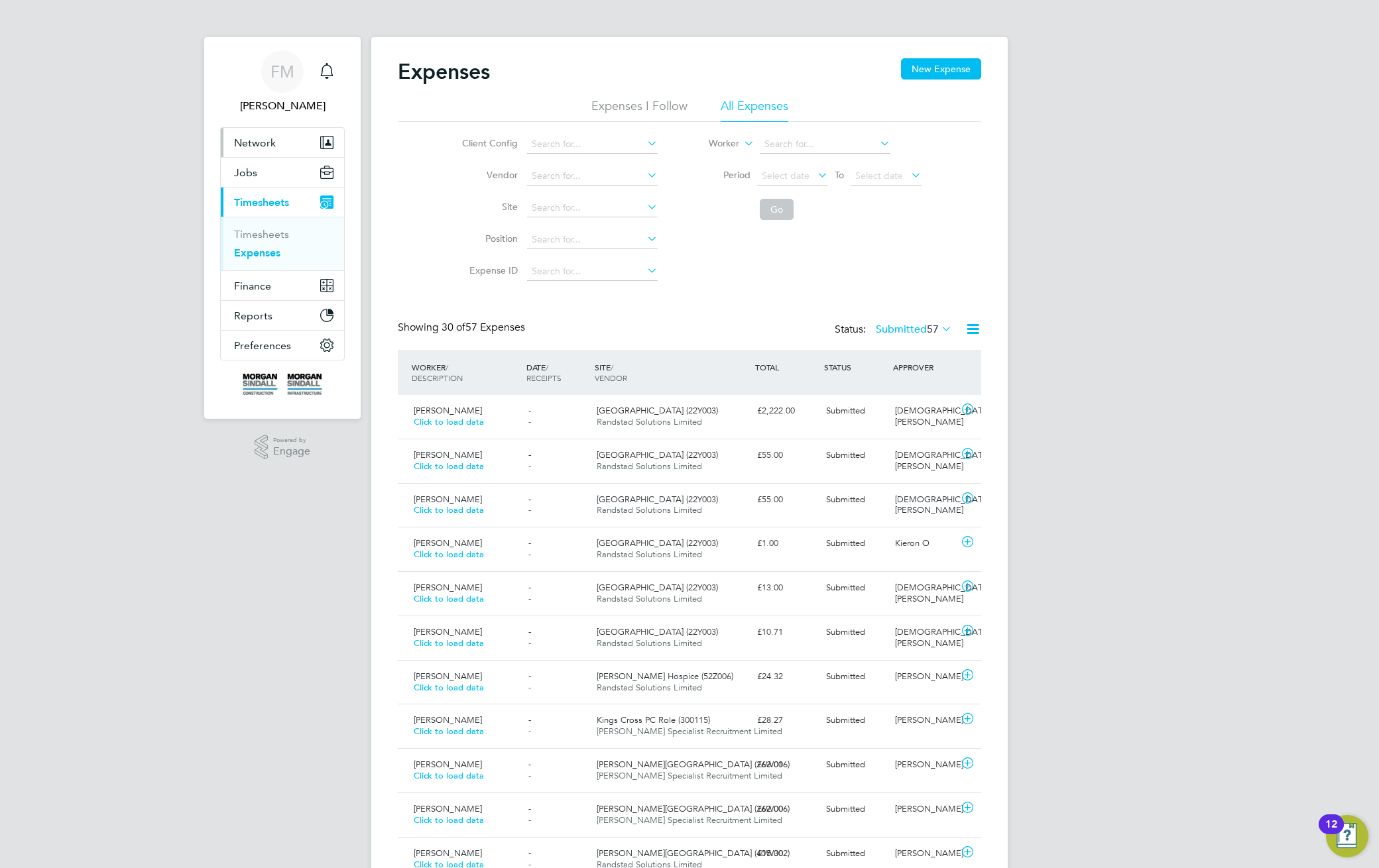
click at [255, 138] on span "Network" at bounding box center [254, 142] width 42 height 13
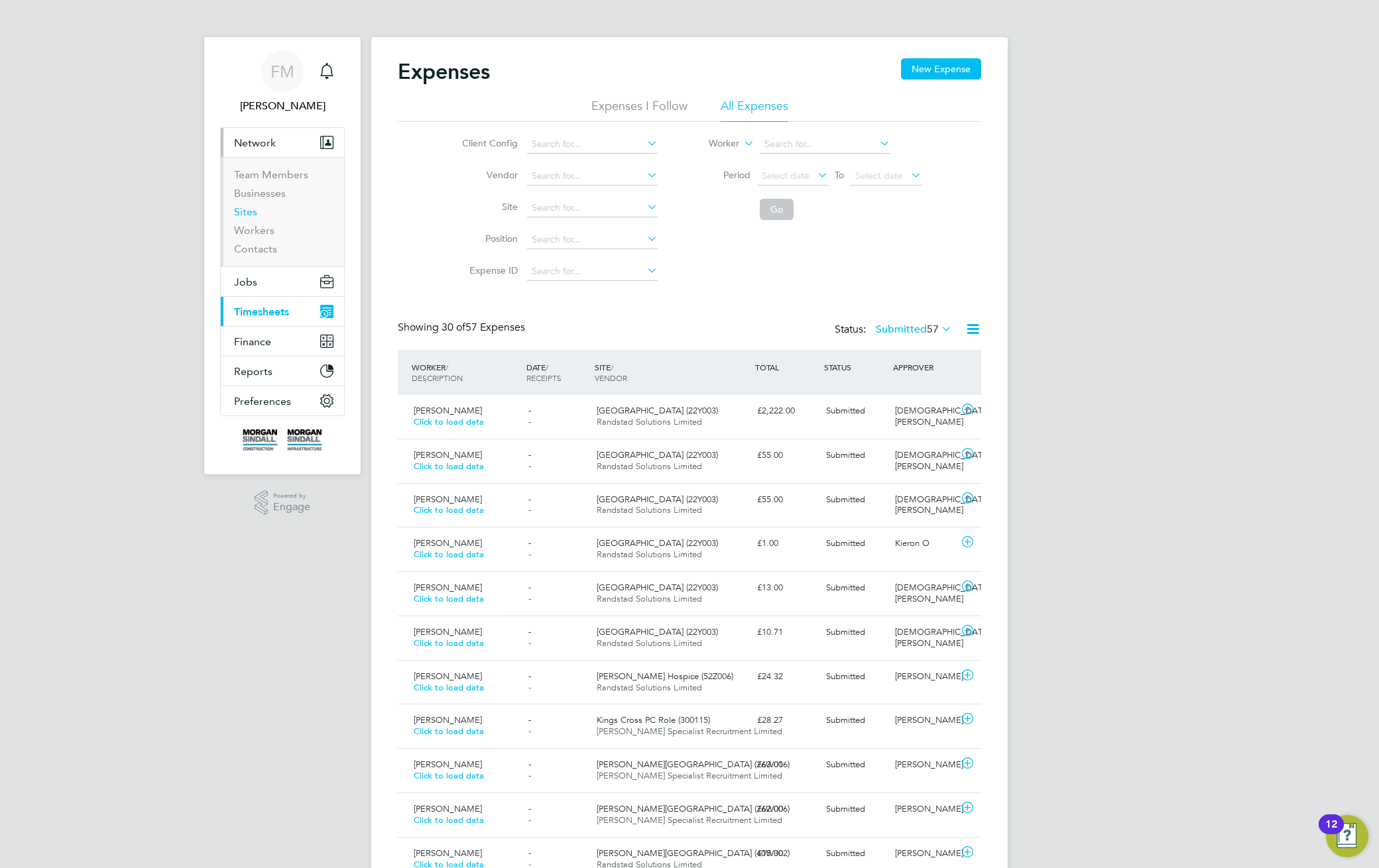
click at [245, 211] on link "Sites" at bounding box center [245, 211] width 23 height 13
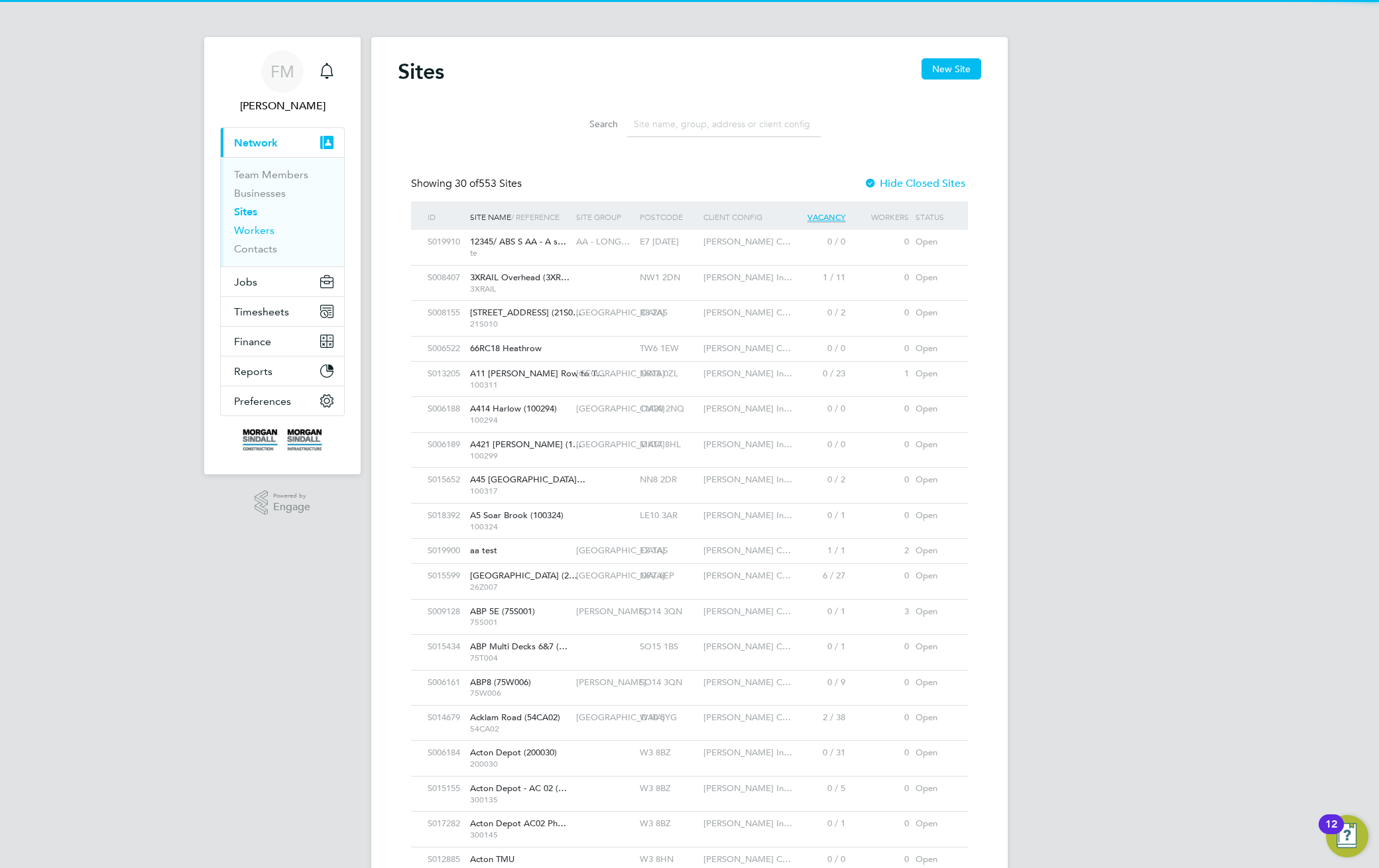
click at [254, 233] on link "Workers" at bounding box center [253, 230] width 40 height 13
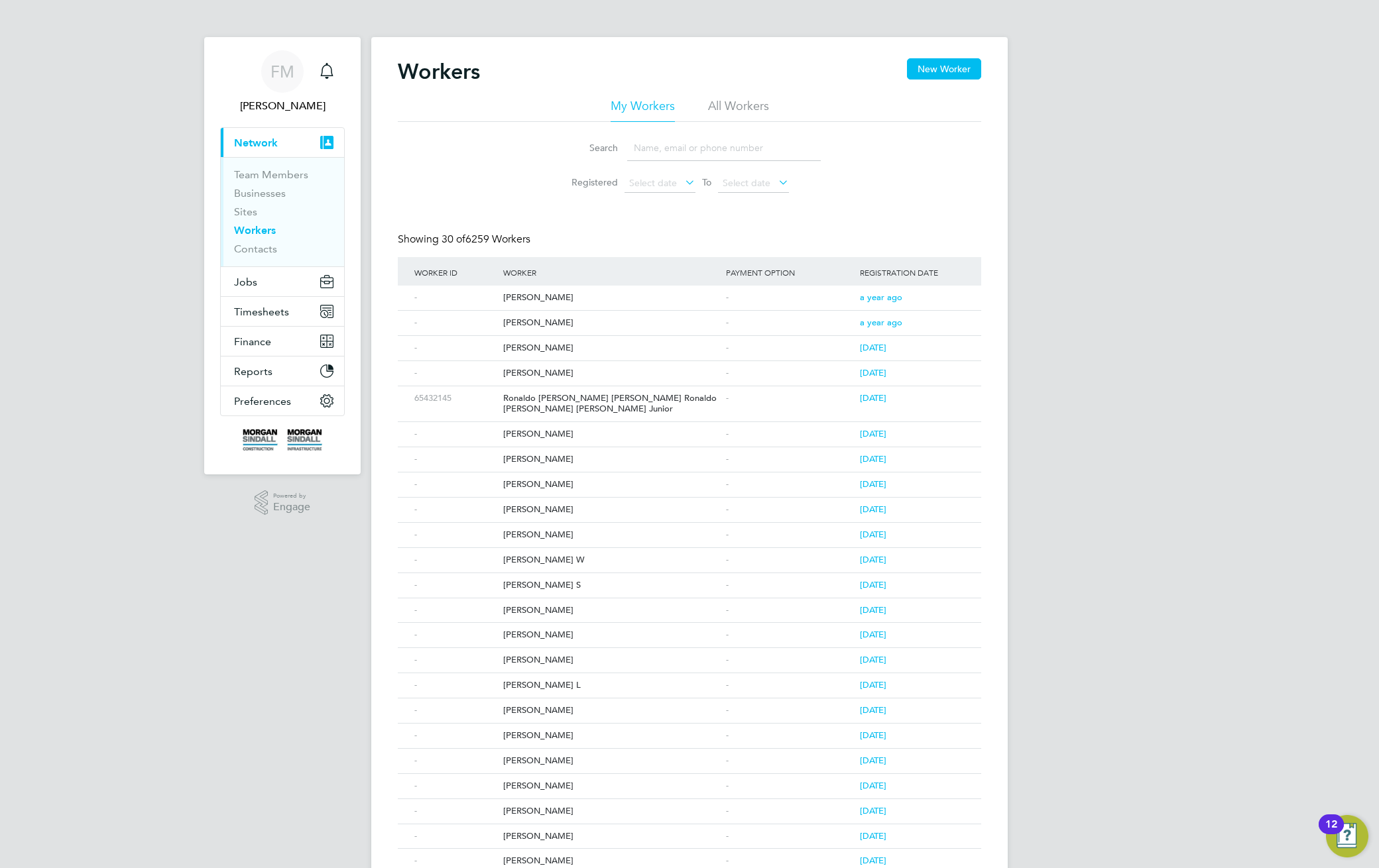
click at [575, 129] on li "Search" at bounding box center [690, 148] width 295 height 39
click at [517, 297] on div "[PERSON_NAME]" at bounding box center [611, 297] width 223 height 24
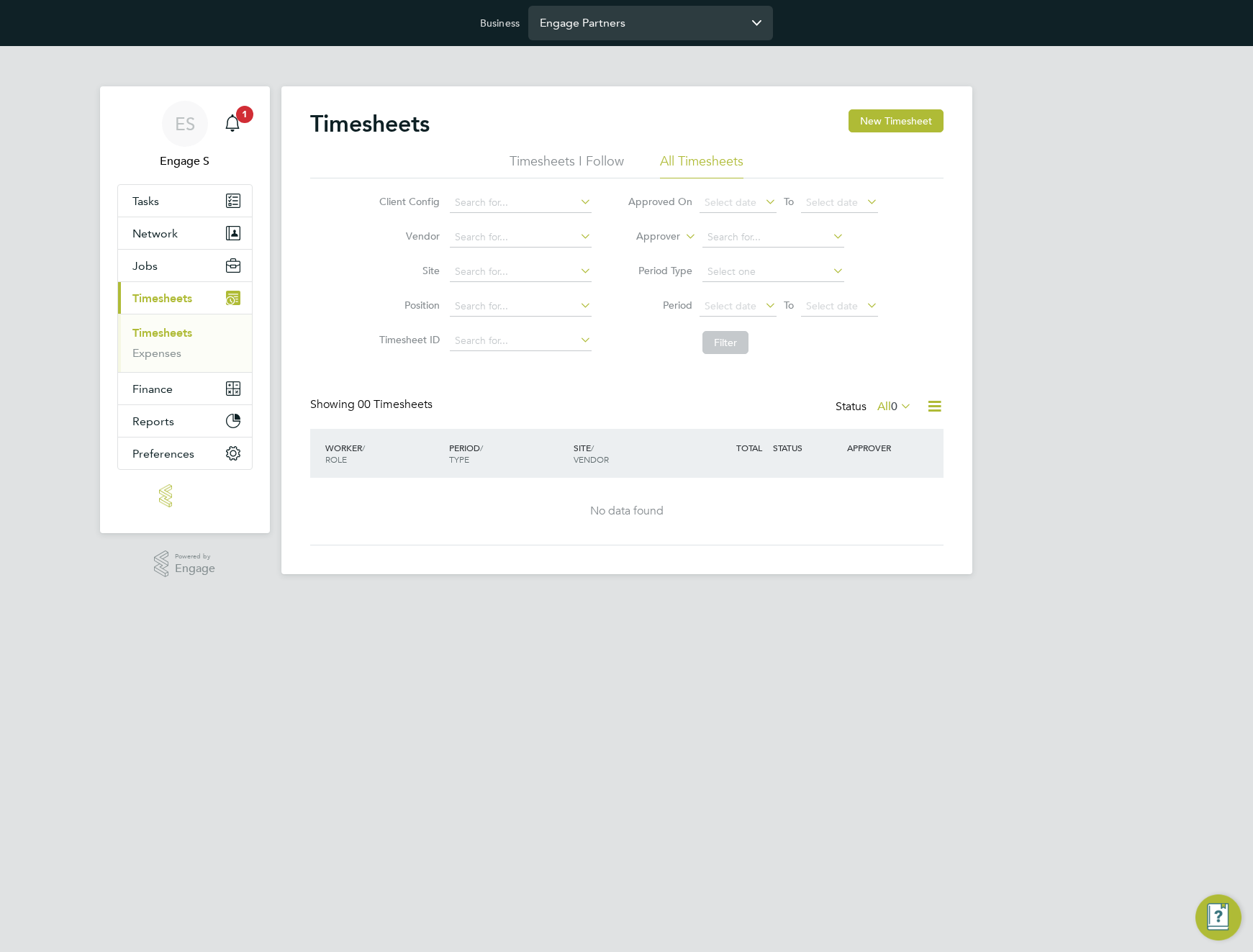
click at [648, 26] on input "Engage Partners" at bounding box center [650, 22] width 245 height 34
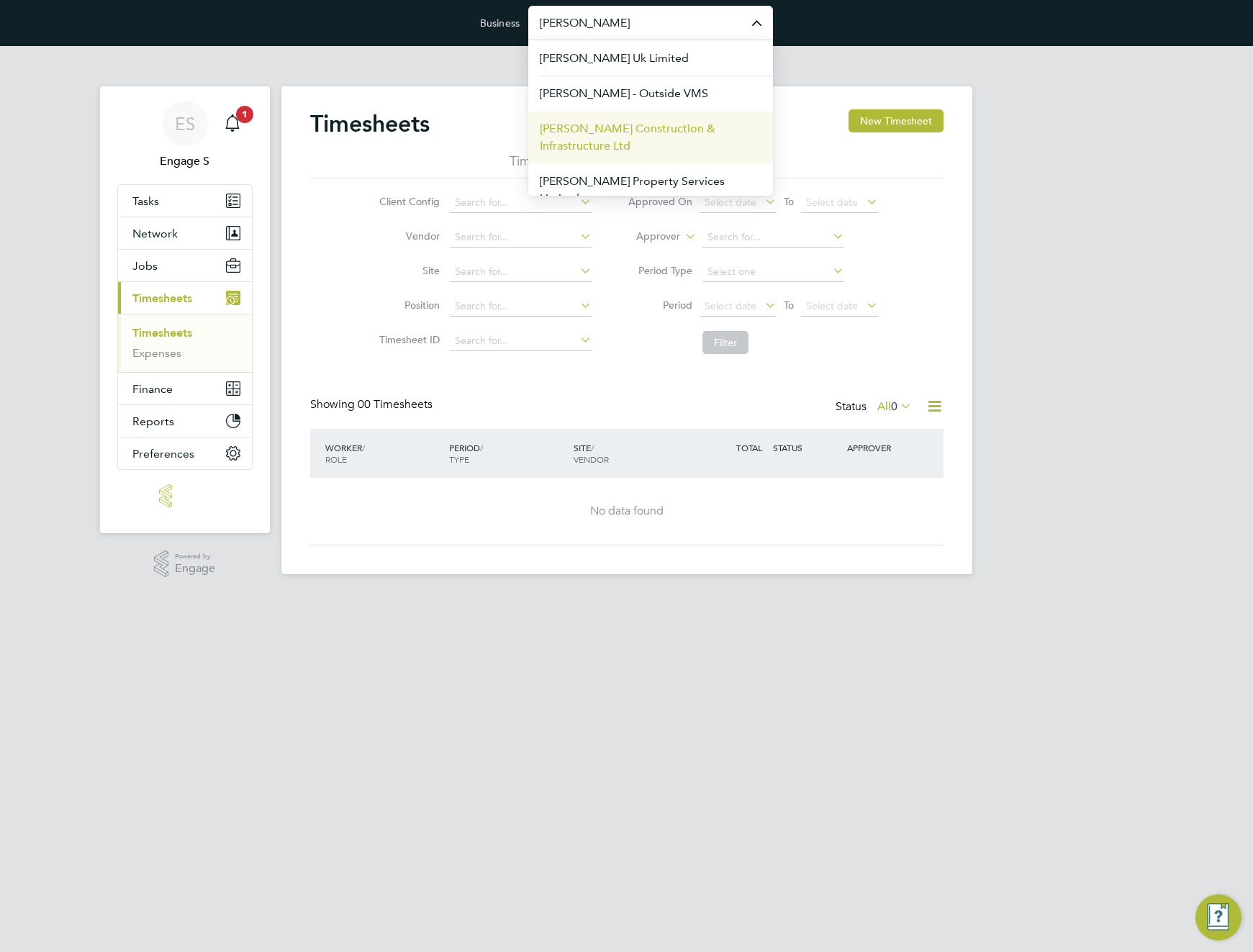
click at [655, 142] on span "[PERSON_NAME] Construction & Infrastructure Ltd" at bounding box center [650, 137] width 222 height 35
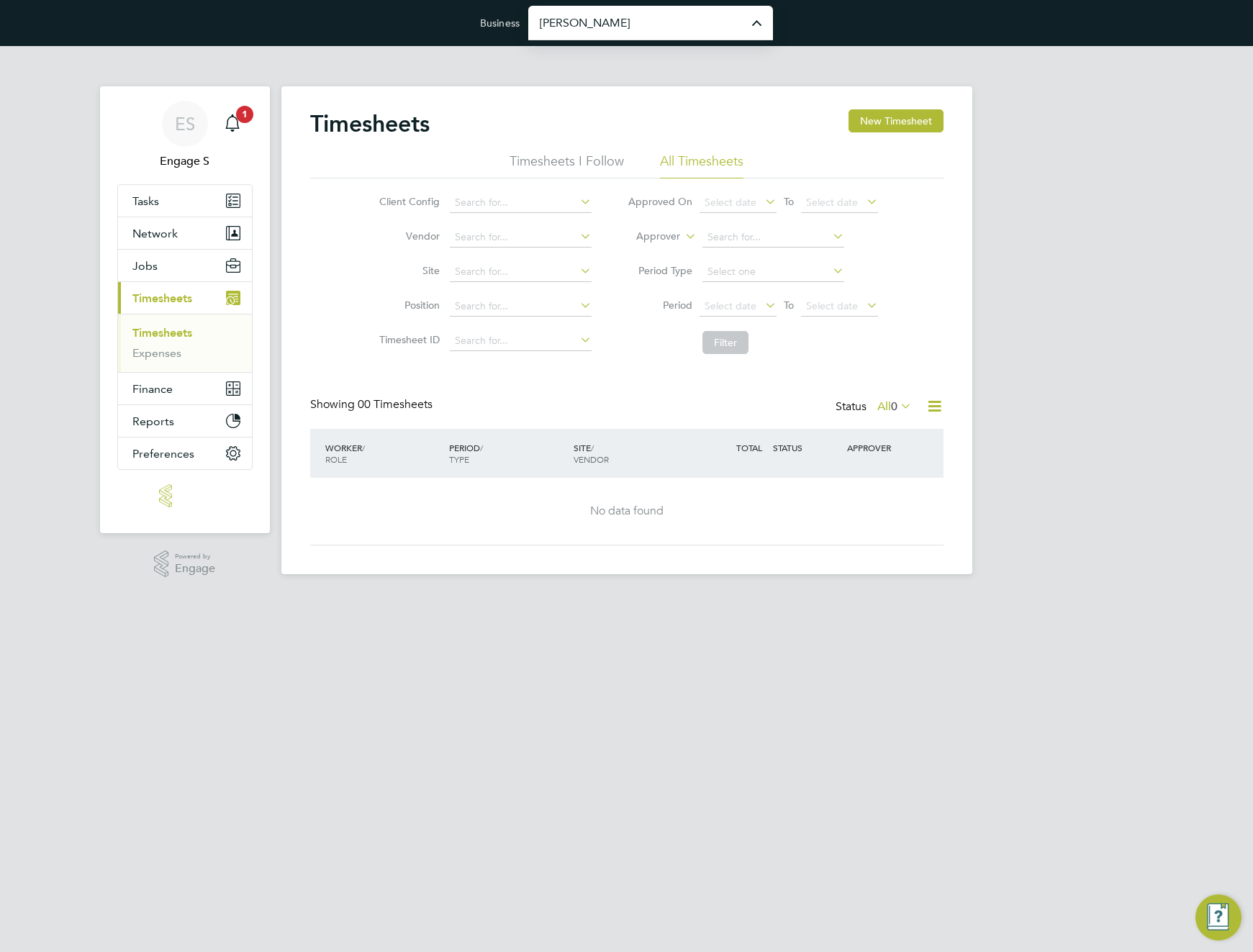
type input "[PERSON_NAME] Construction & Infrastructure Ltd"
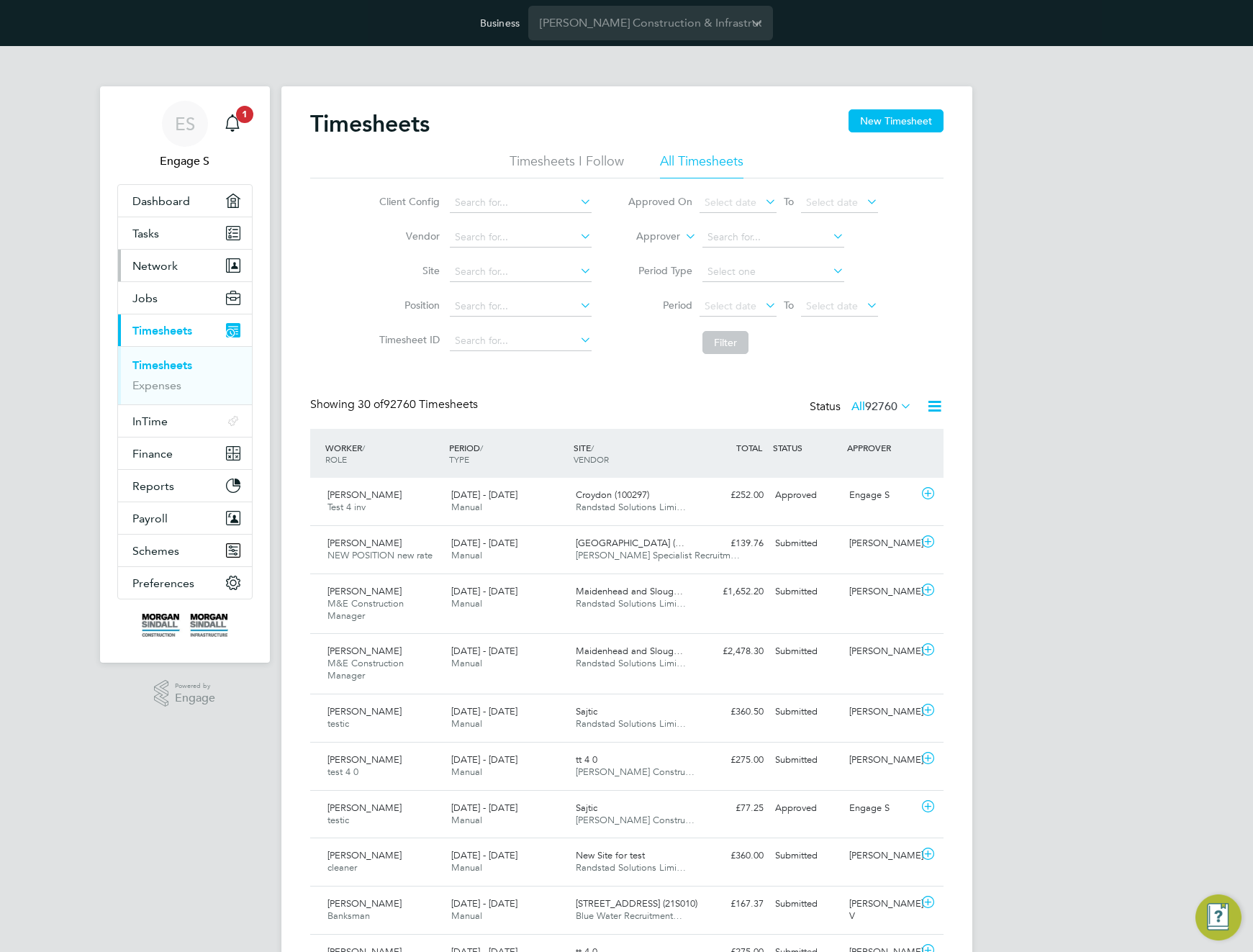
click at [177, 269] on button "Network" at bounding box center [185, 265] width 134 height 31
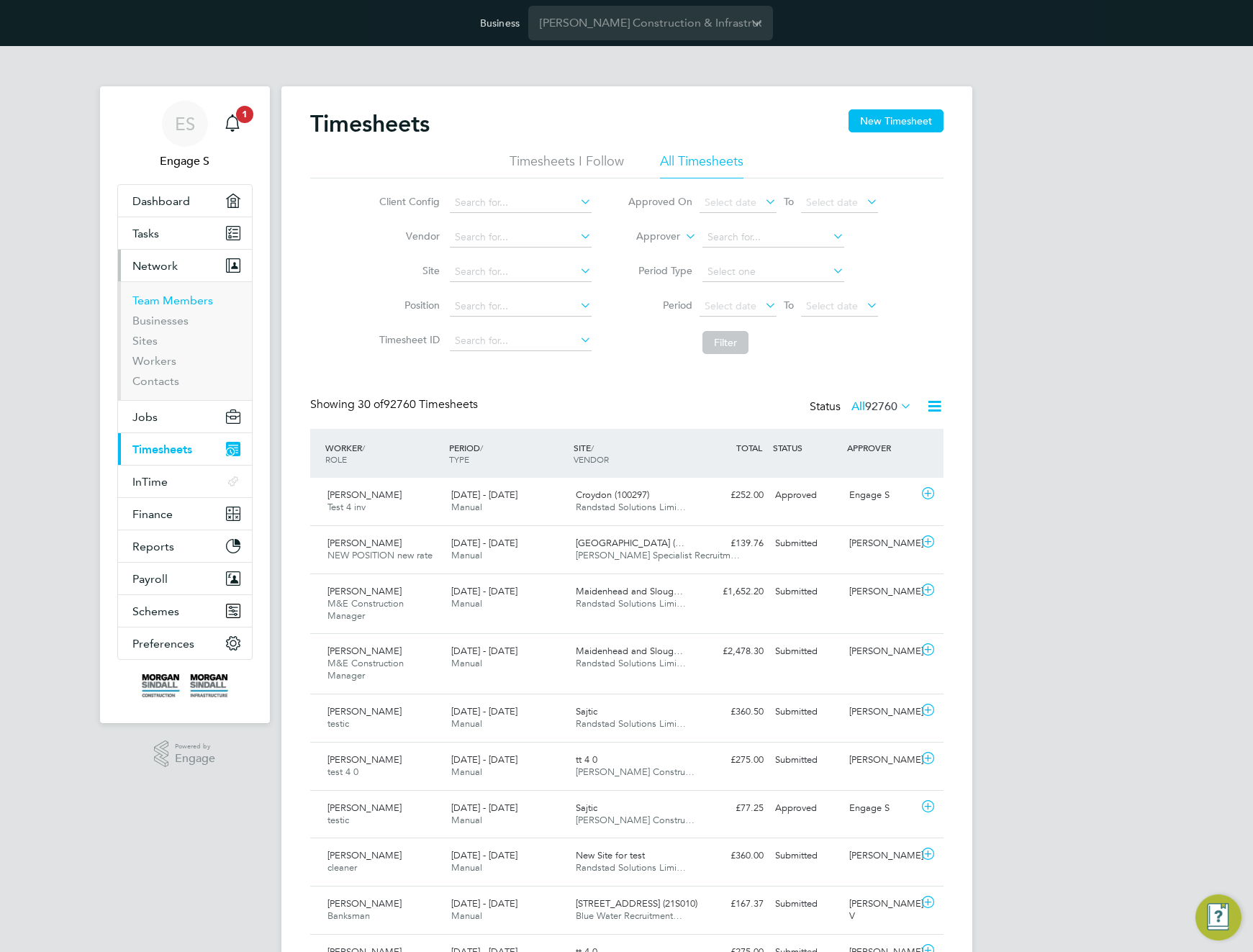
click at [179, 300] on link "Team Members" at bounding box center [173, 300] width 81 height 14
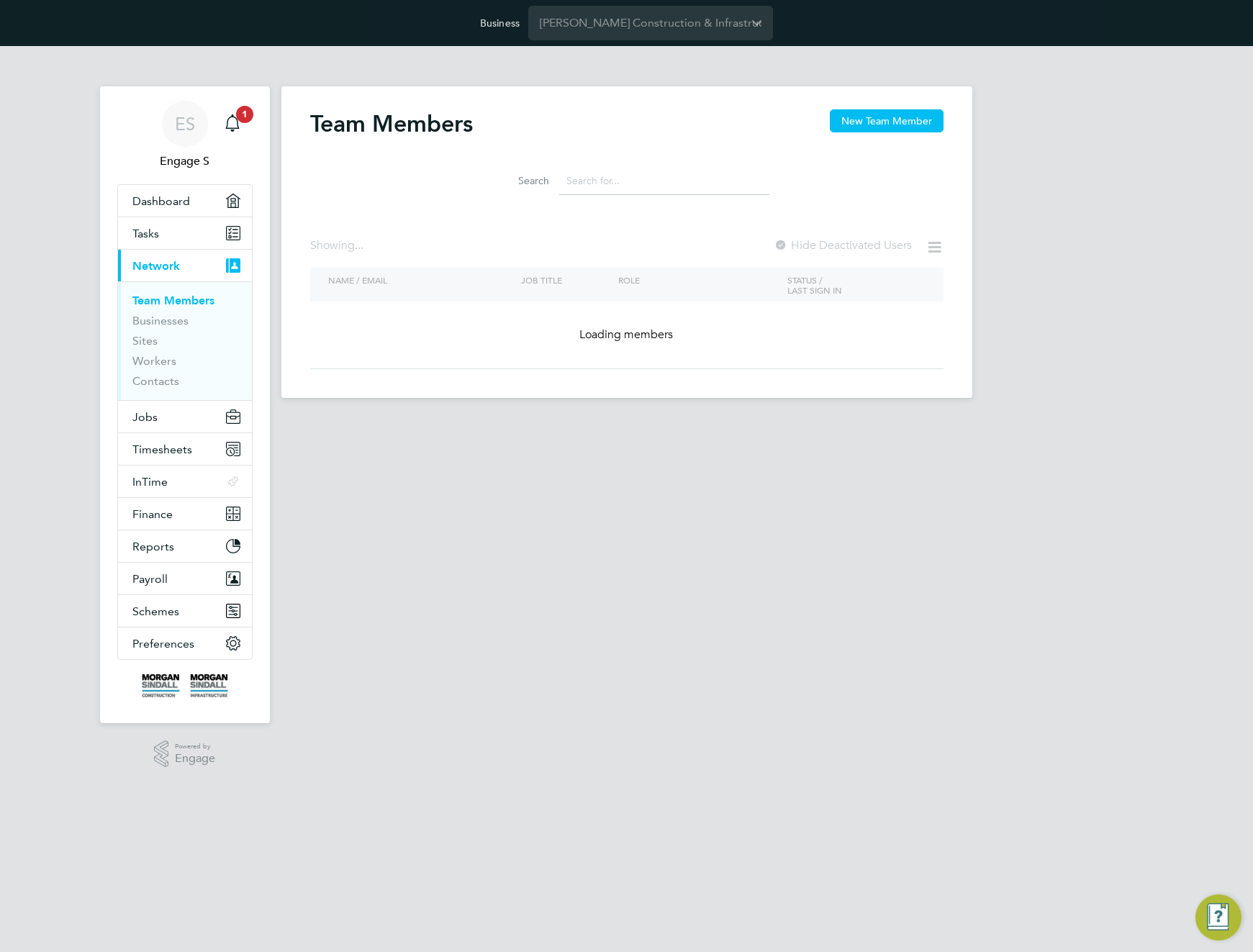
click at [645, 181] on input at bounding box center [665, 181] width 210 height 28
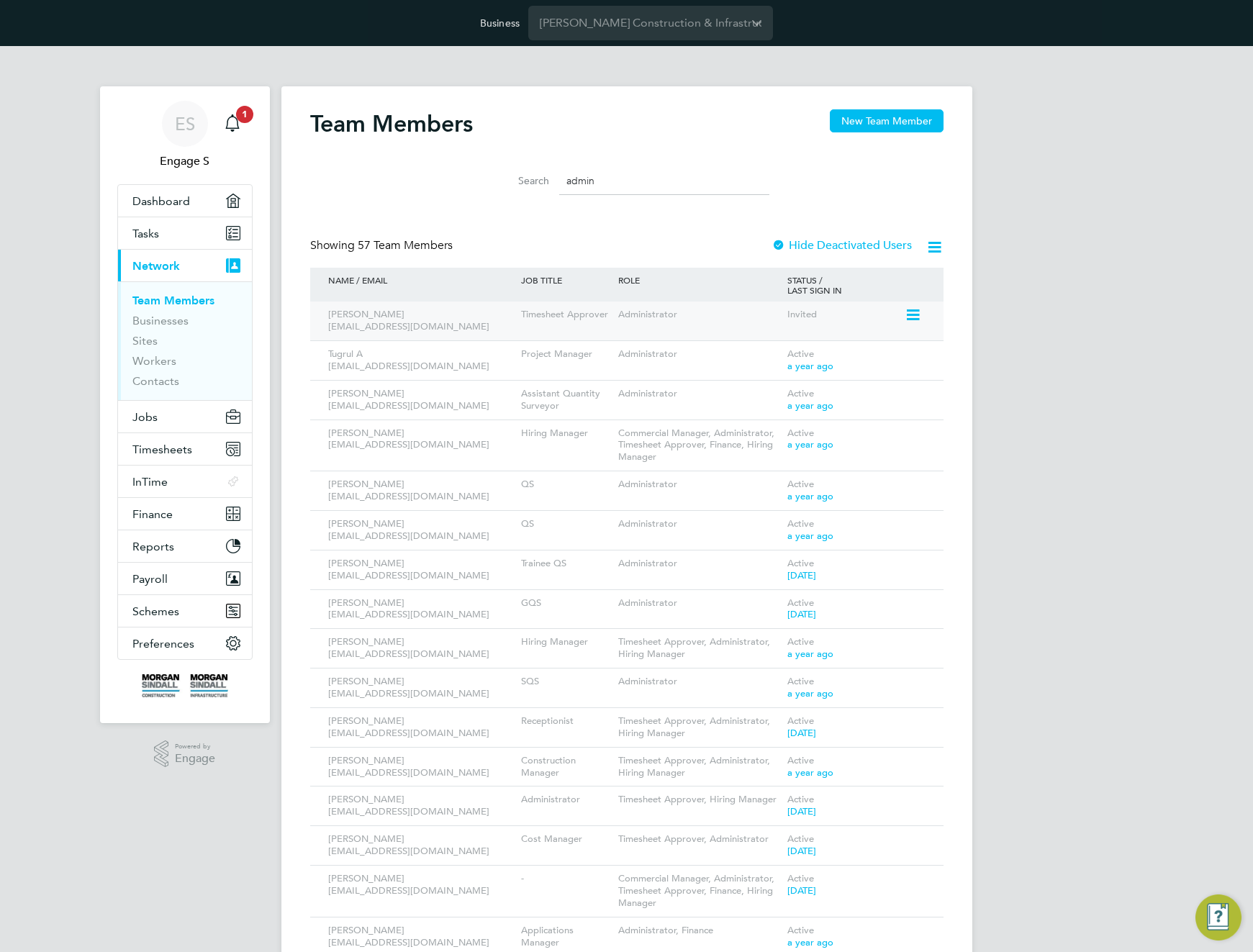
type input "admin"
click at [912, 316] on icon at bounding box center [912, 315] width 14 height 17
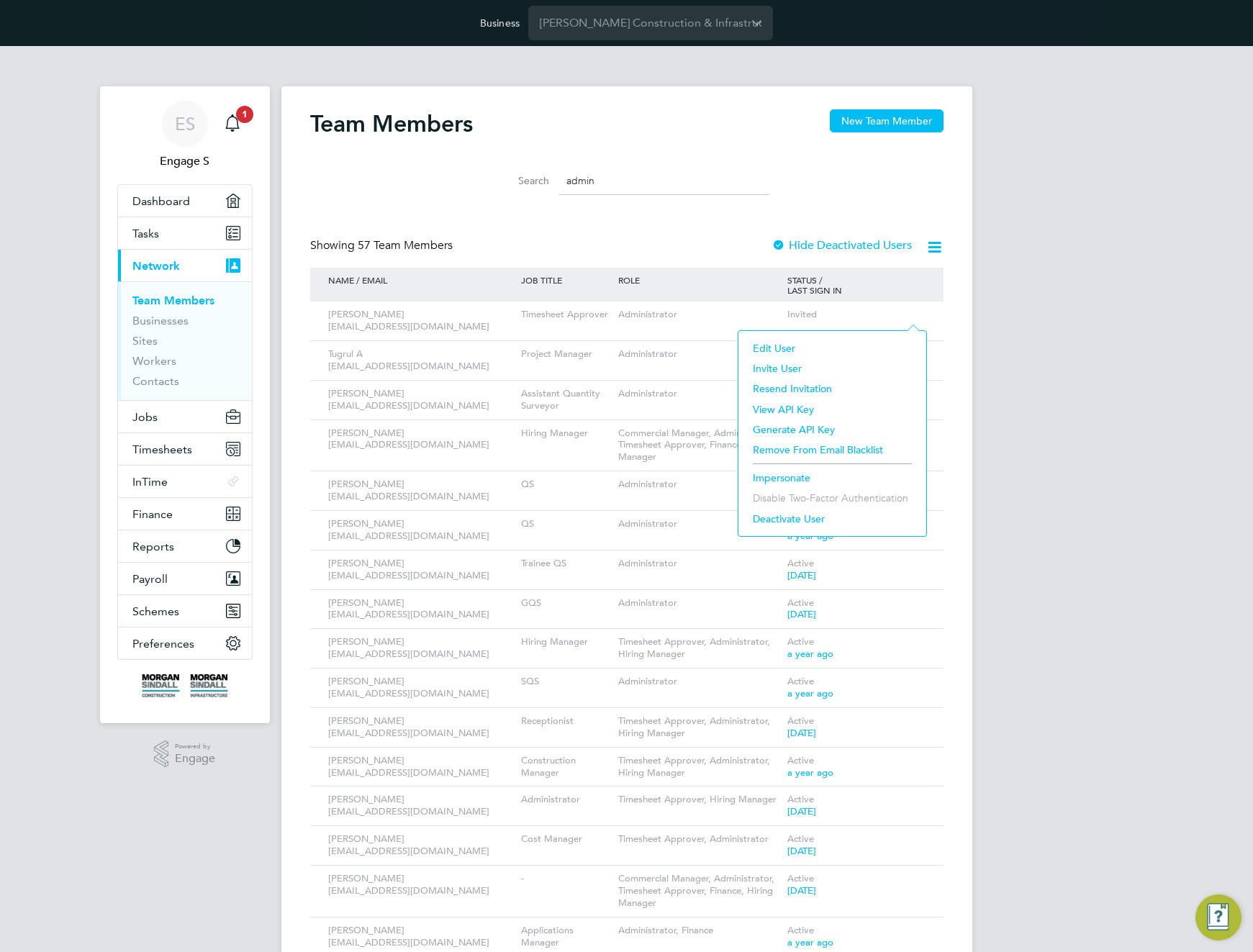
click at [790, 476] on li "Impersonate" at bounding box center [832, 478] width 174 height 20
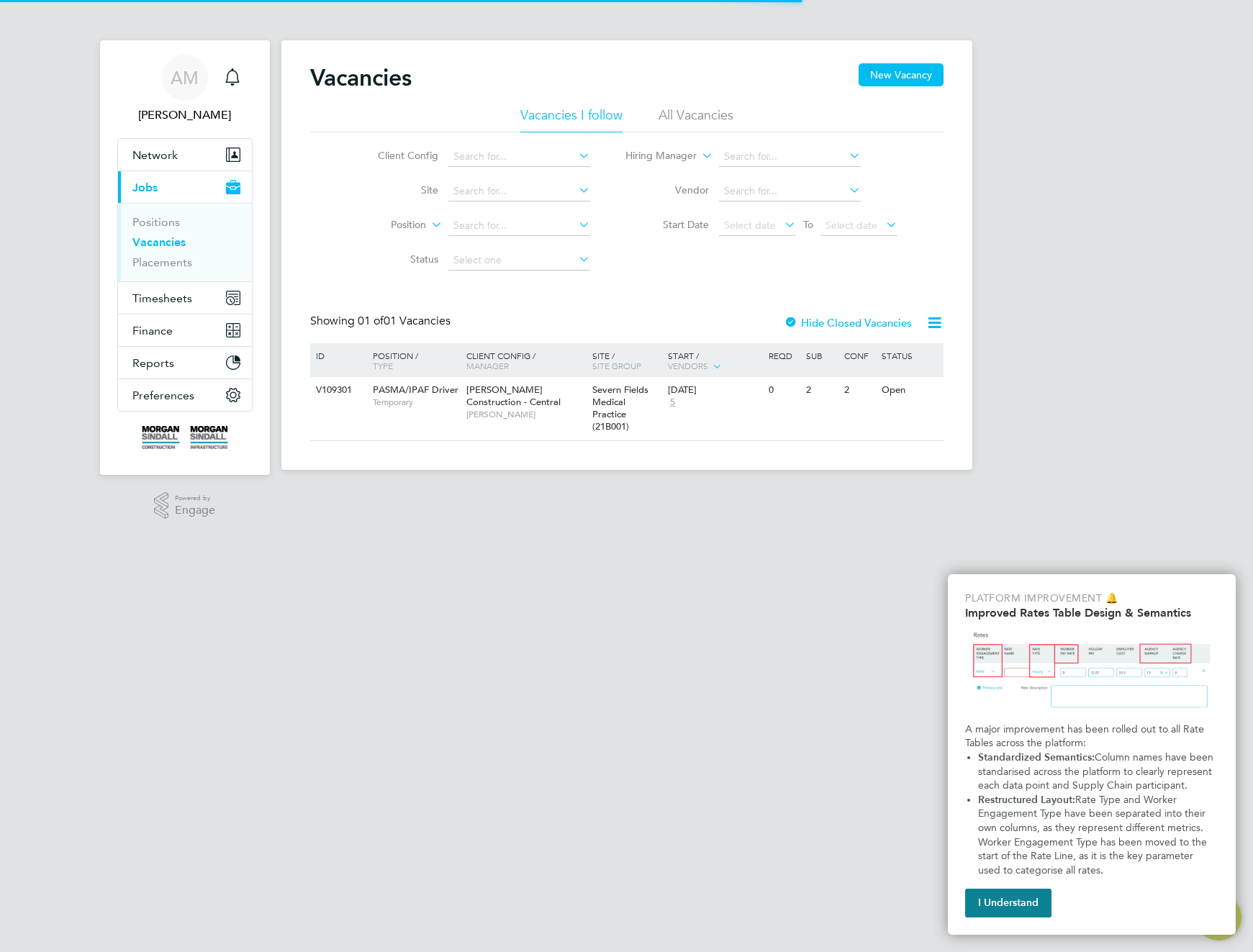
click at [349, 164] on li "Client Config" at bounding box center [473, 157] width 270 height 35
click at [163, 221] on link "Positions" at bounding box center [155, 221] width 47 height 14
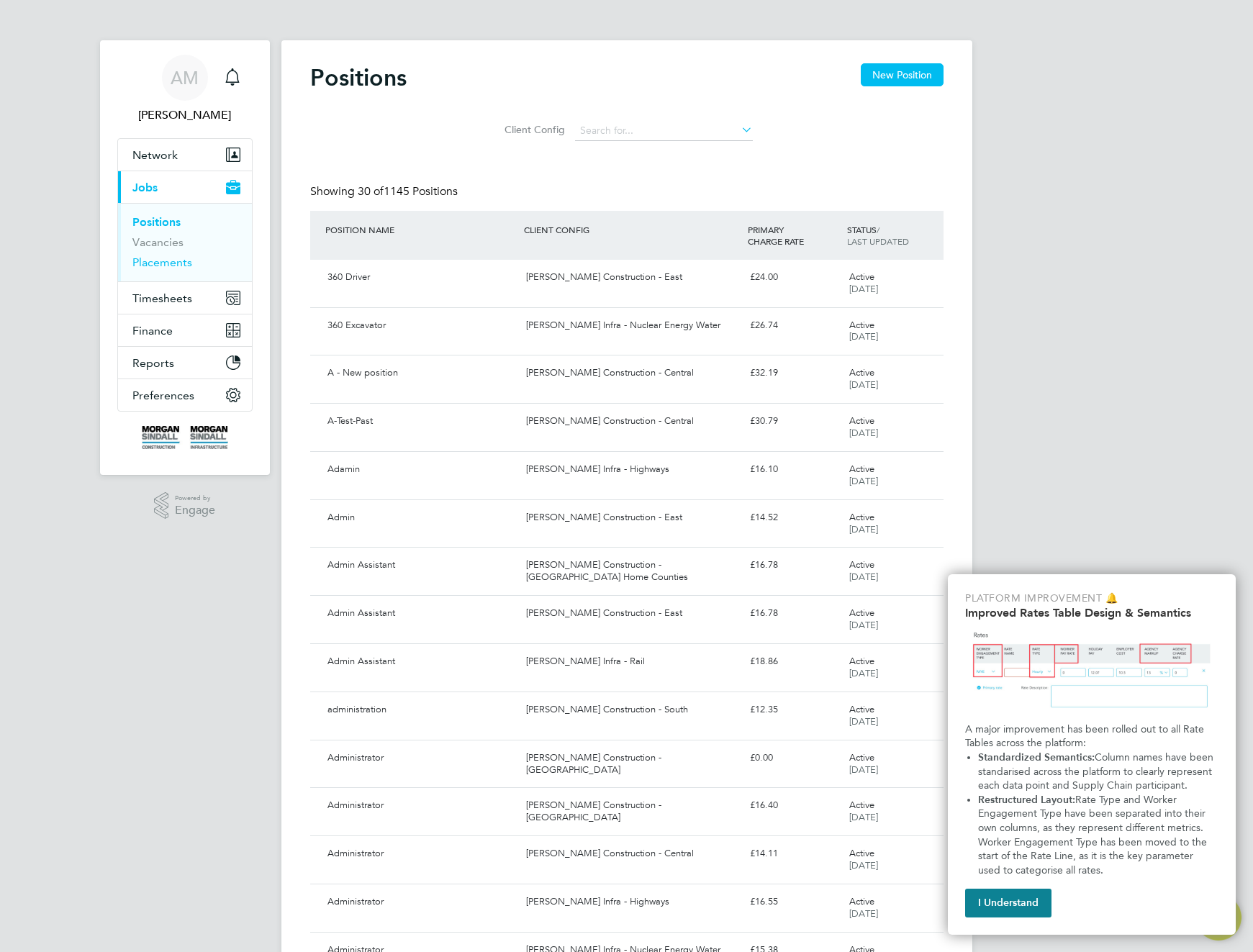
click at [169, 259] on link "Placements" at bounding box center [162, 262] width 60 height 14
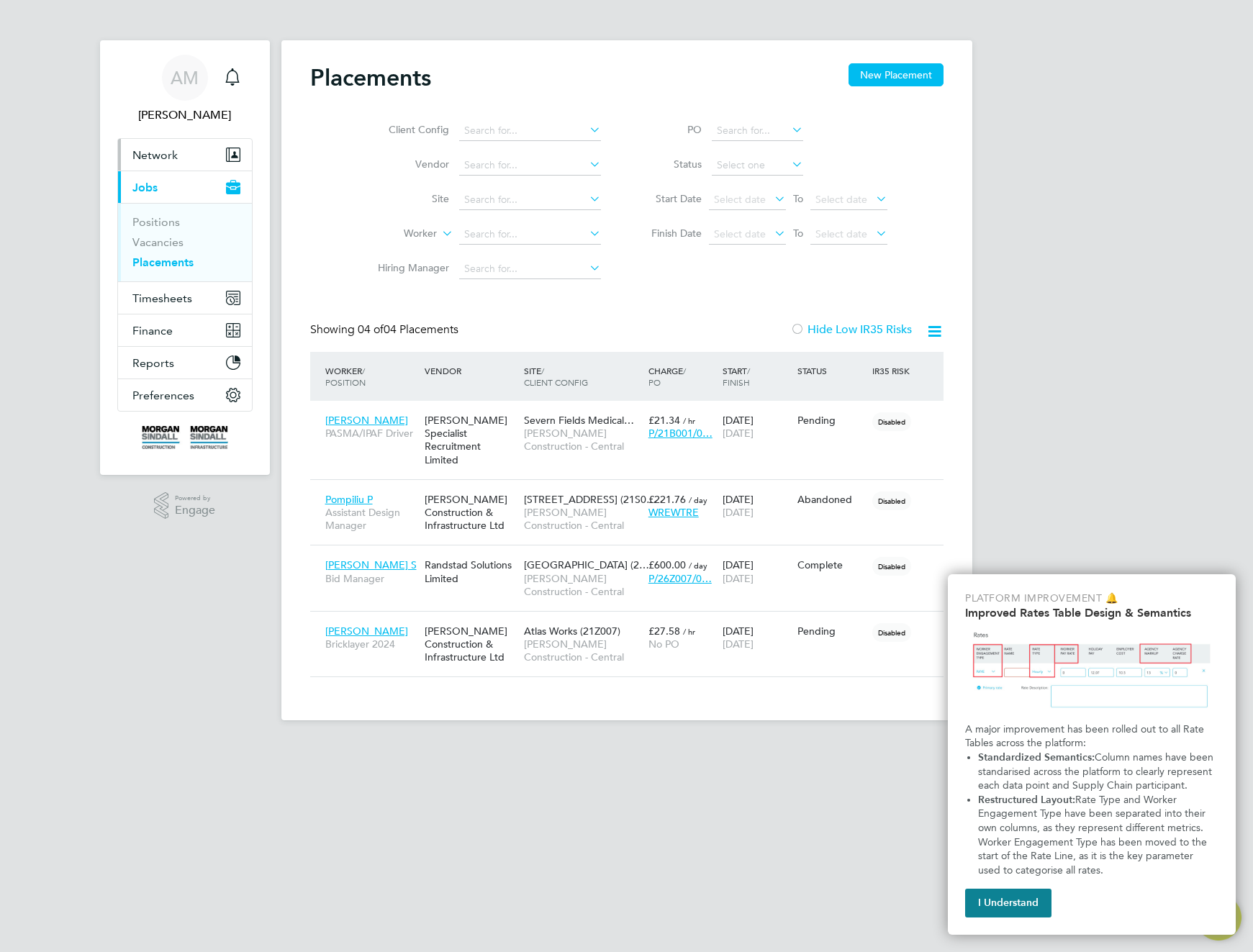
click at [169, 164] on button "Network" at bounding box center [185, 155] width 134 height 31
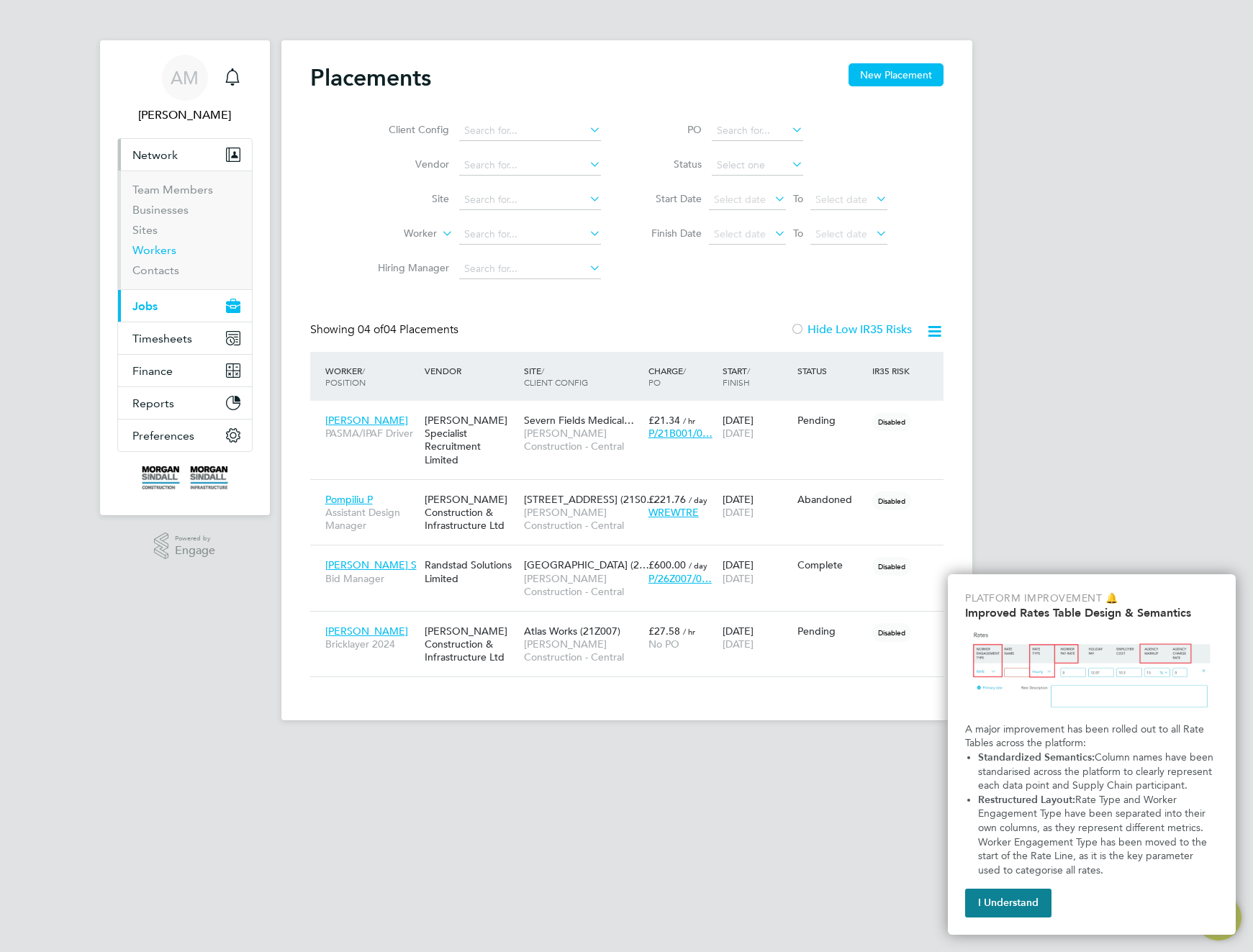
click at [150, 246] on link "Workers" at bounding box center [154, 250] width 44 height 14
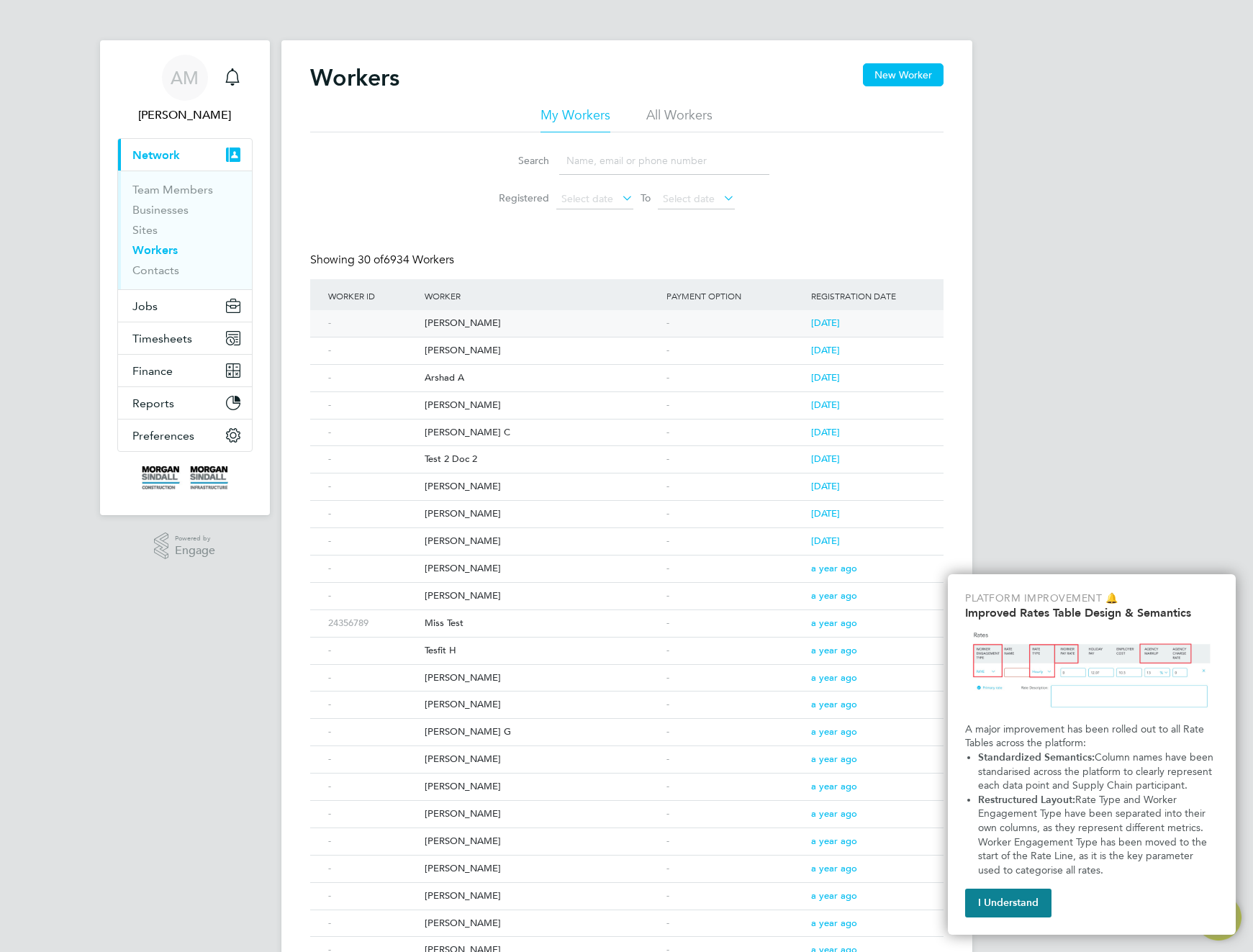
click at [450, 322] on div "[PERSON_NAME]" at bounding box center [542, 323] width 242 height 26
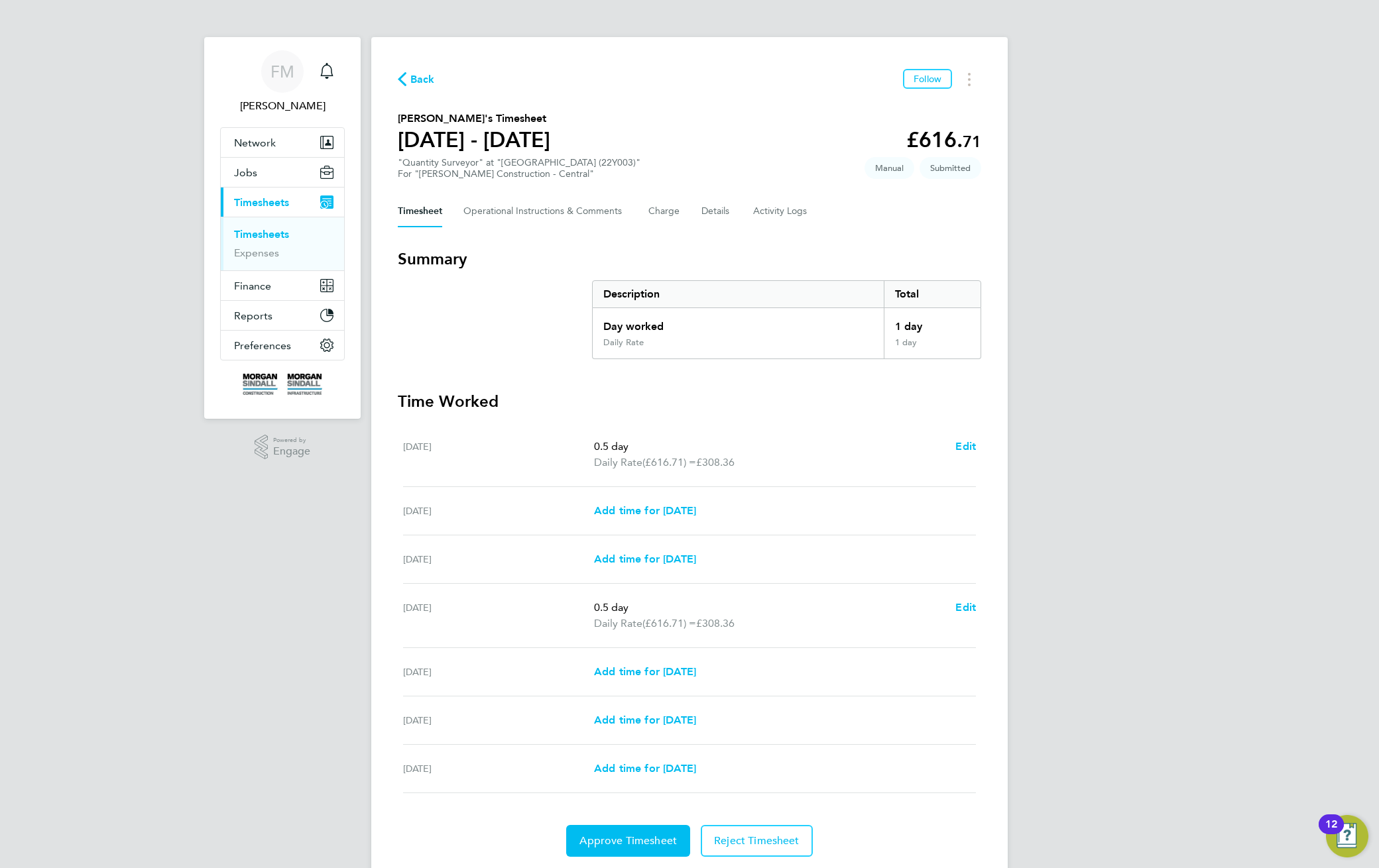
click at [414, 79] on span "Back" at bounding box center [422, 79] width 24 height 16
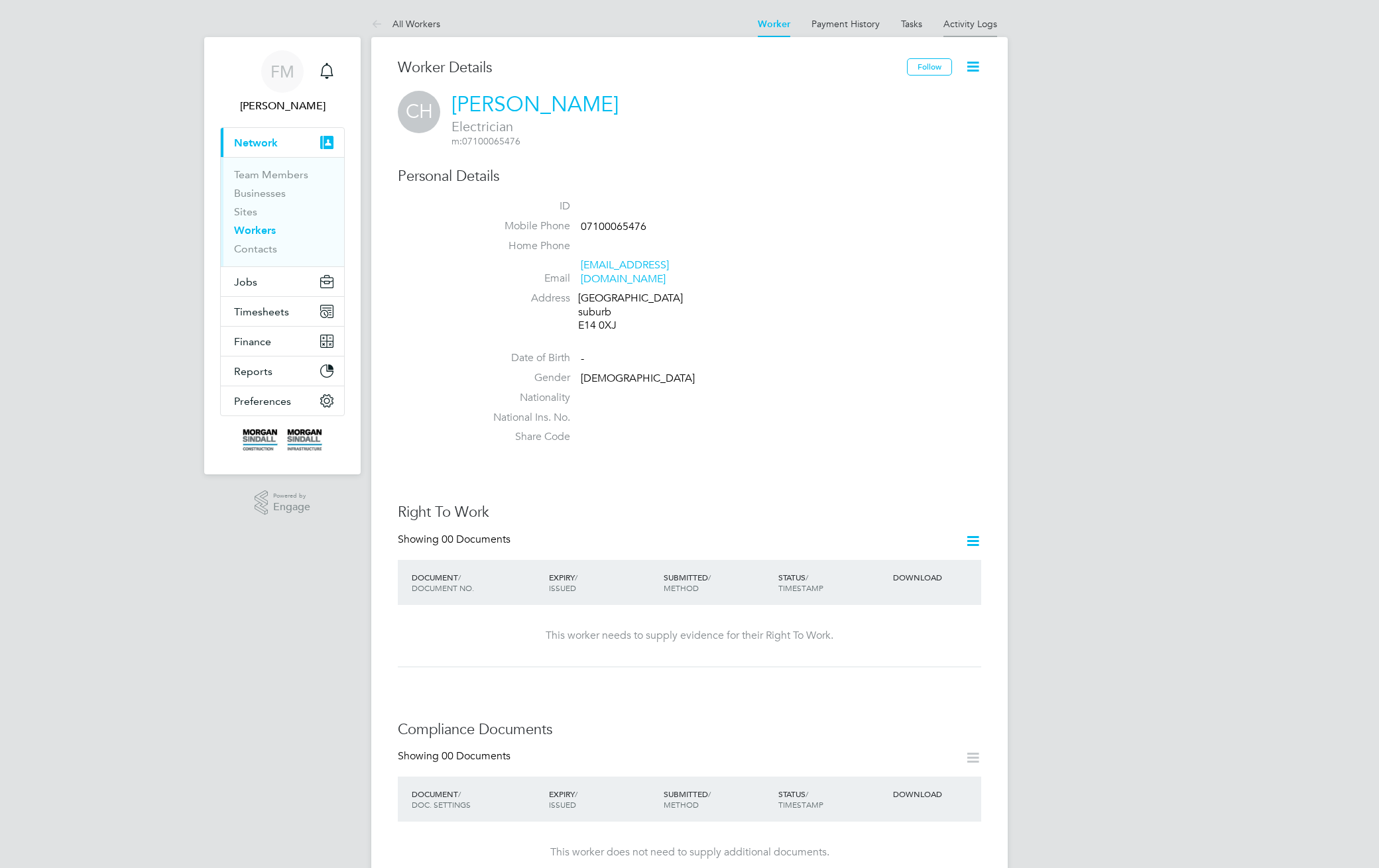
click at [979, 21] on link "Activity Logs" at bounding box center [970, 24] width 54 height 12
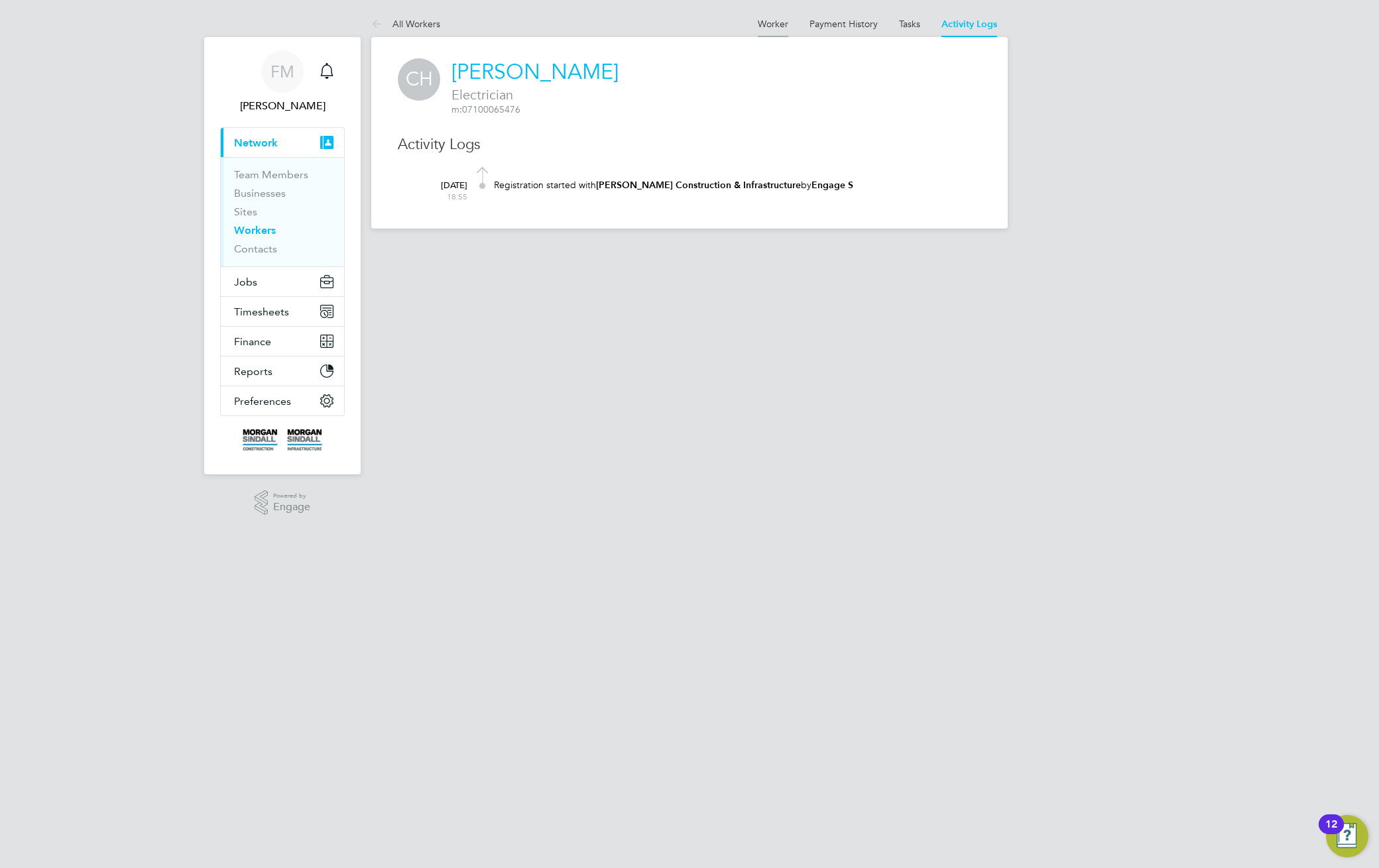
click at [769, 24] on link "Worker" at bounding box center [773, 24] width 30 height 12
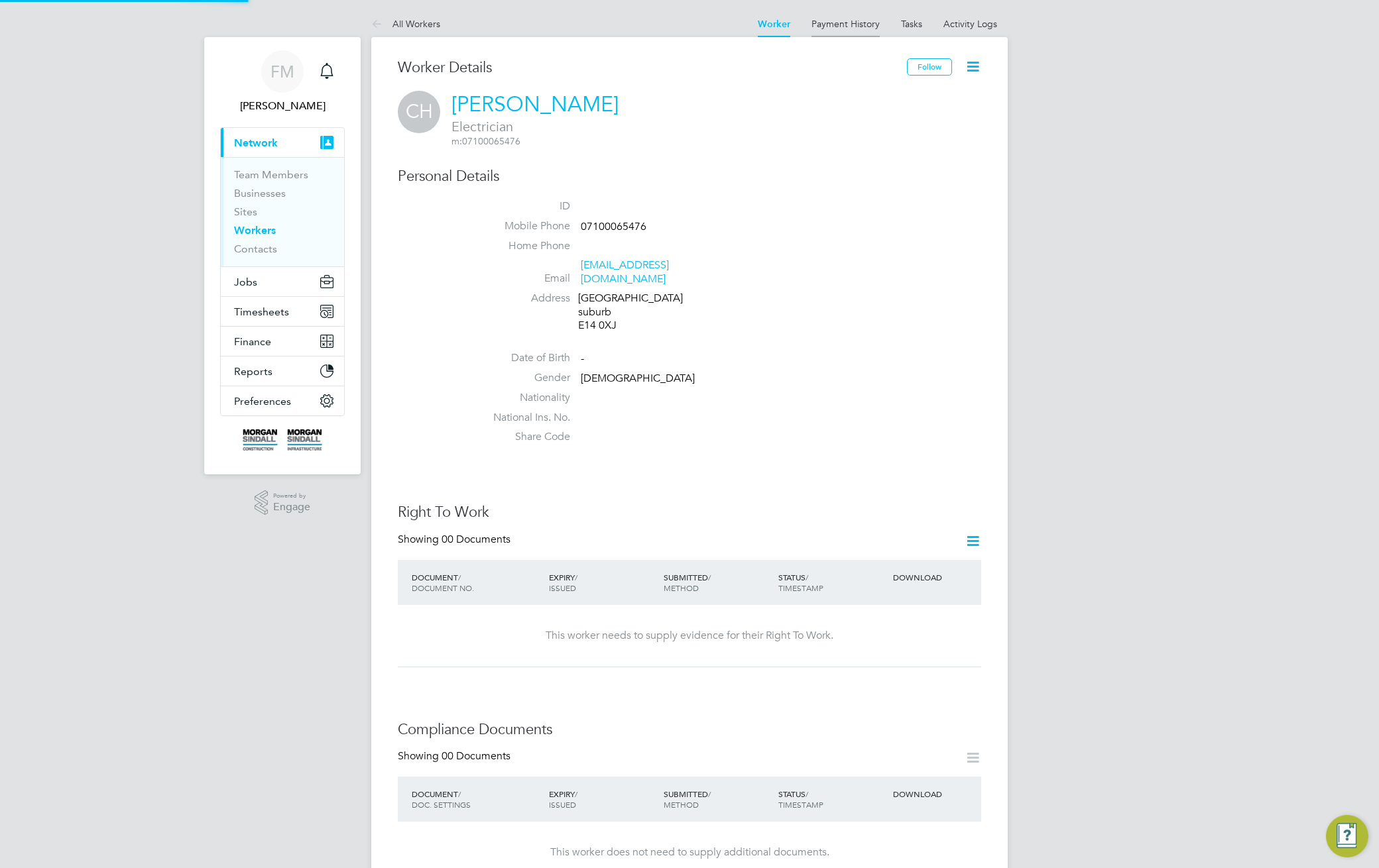
click at [845, 25] on link "Payment History" at bounding box center [846, 24] width 68 height 12
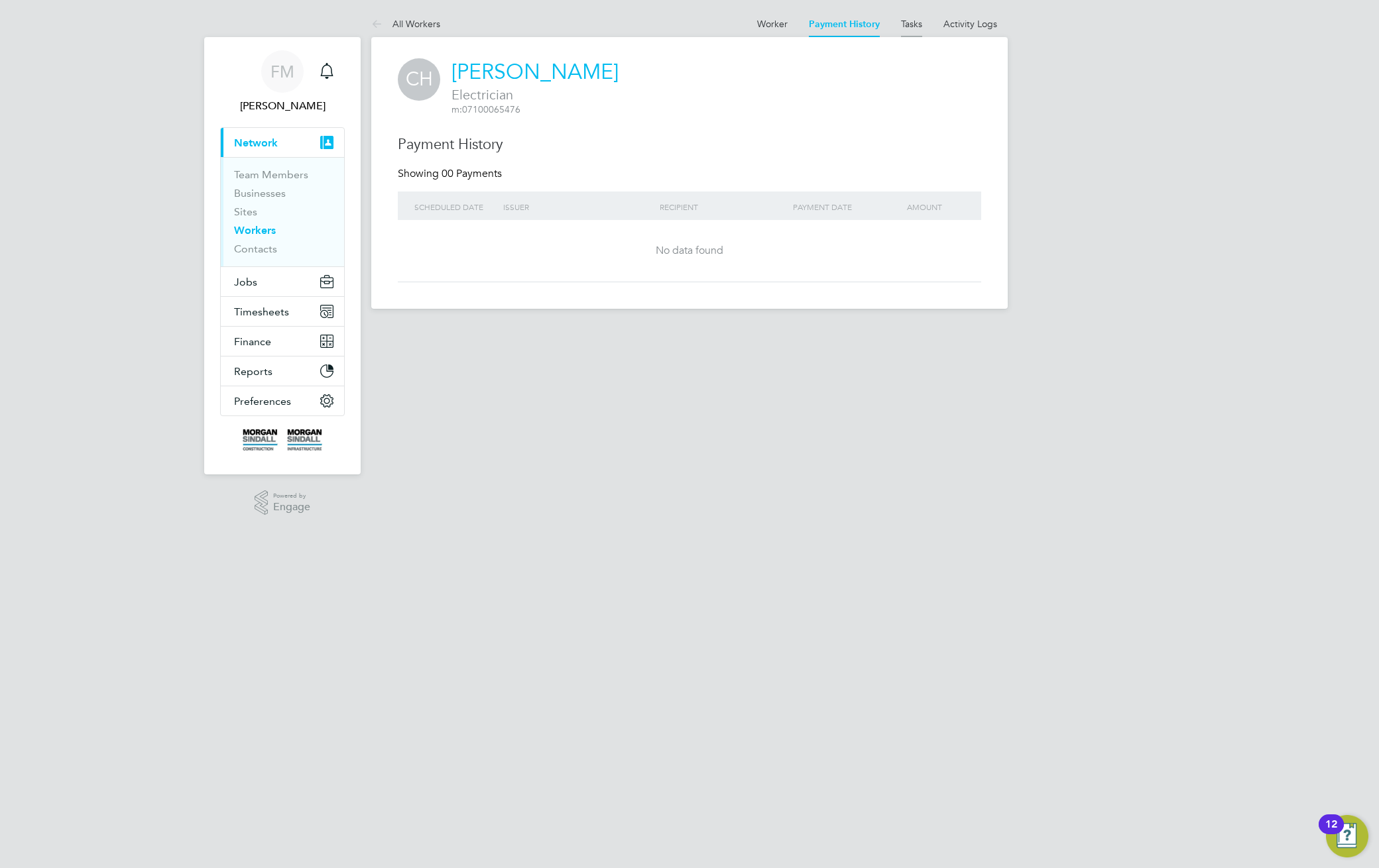
click at [910, 23] on link "Tasks" at bounding box center [912, 24] width 21 height 12
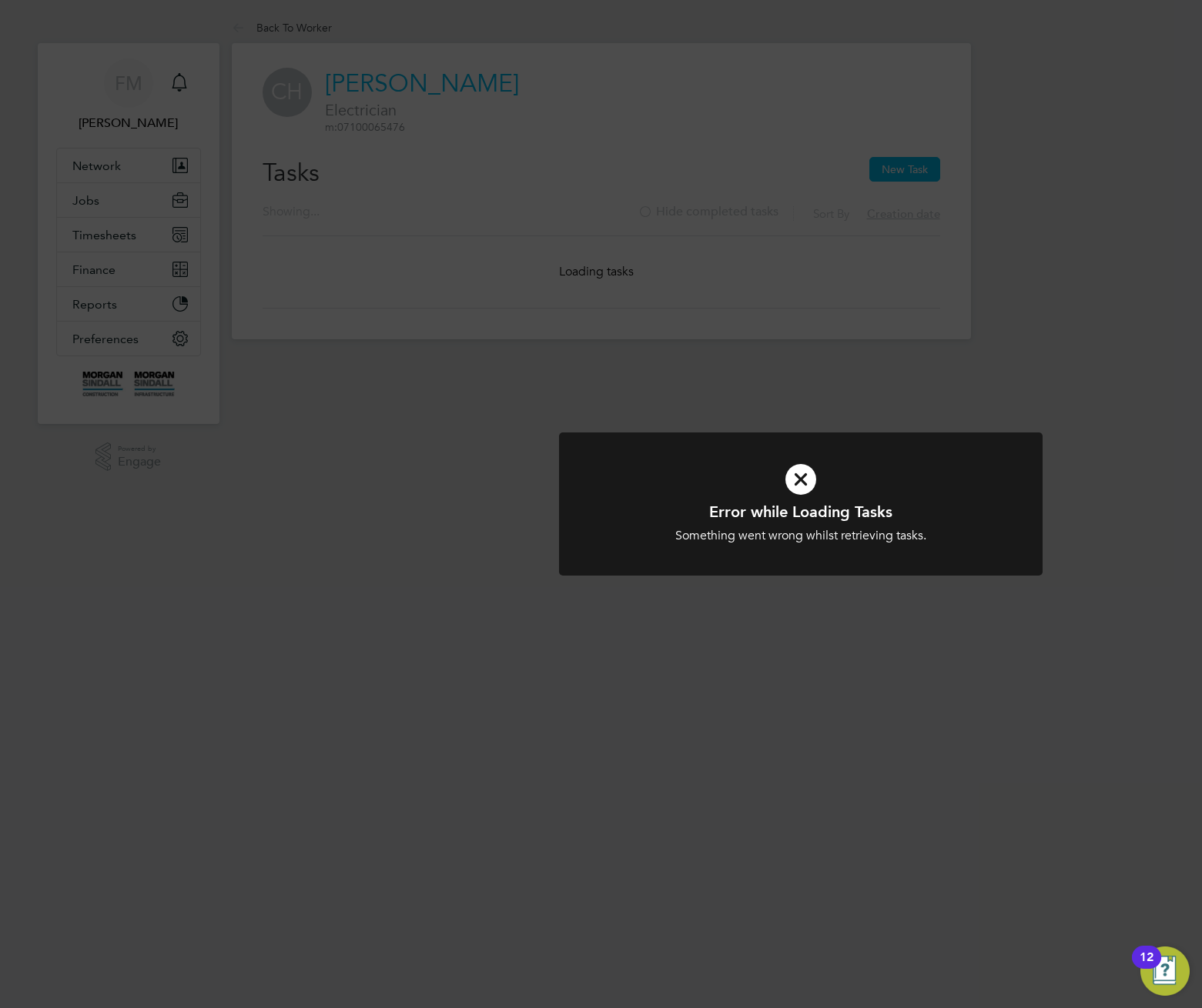
click at [826, 195] on div "Error while Loading Tasks Something went wrong whilst retrieving tasks. Cancel …" at bounding box center [601, 504] width 1202 height 1008
click at [651, 305] on div "Error while Loading Tasks Something went wrong whilst retrieving tasks. Cancel …" at bounding box center [601, 504] width 1202 height 1008
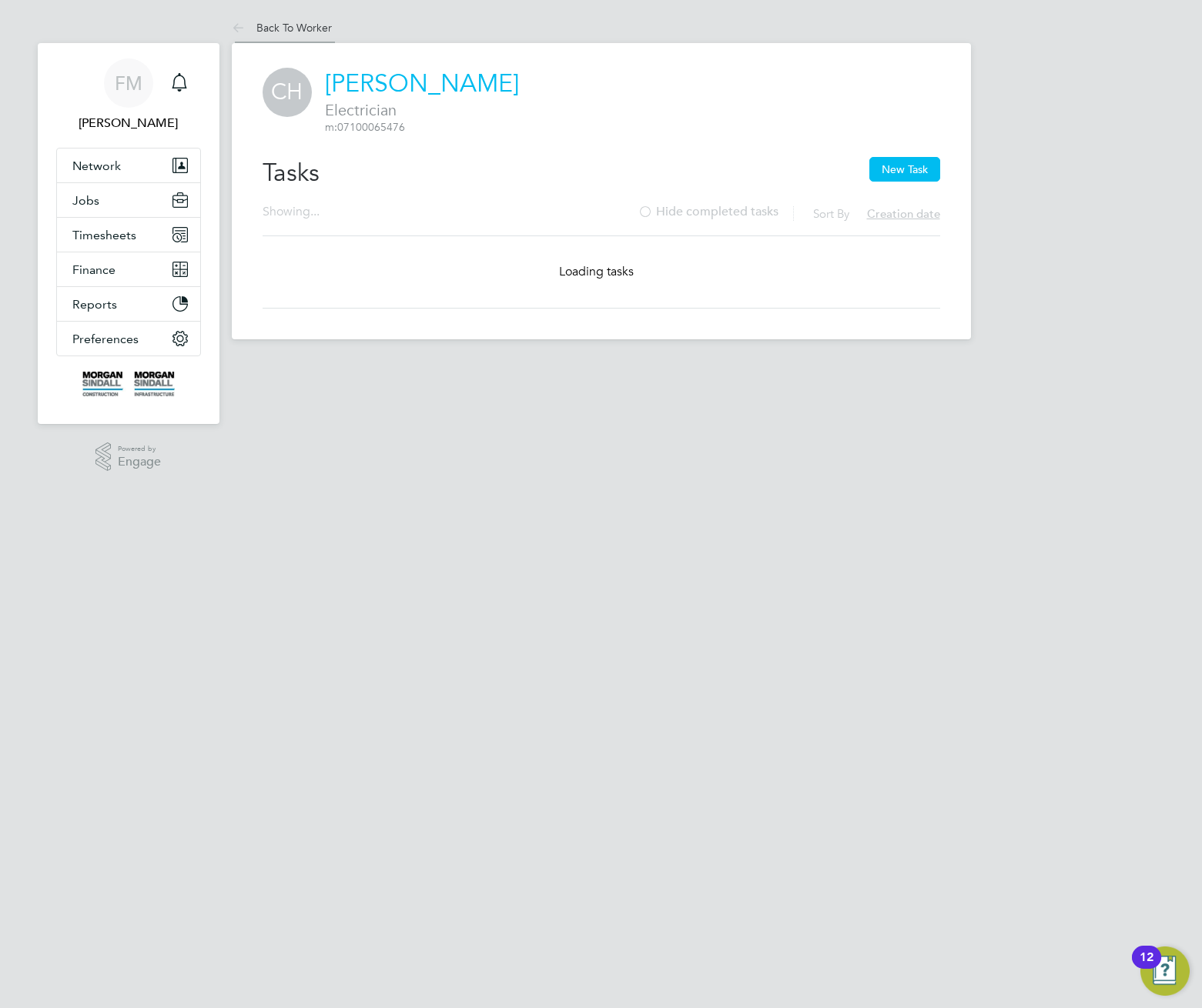
click at [301, 27] on link "Back To Worker" at bounding box center [281, 28] width 100 height 14
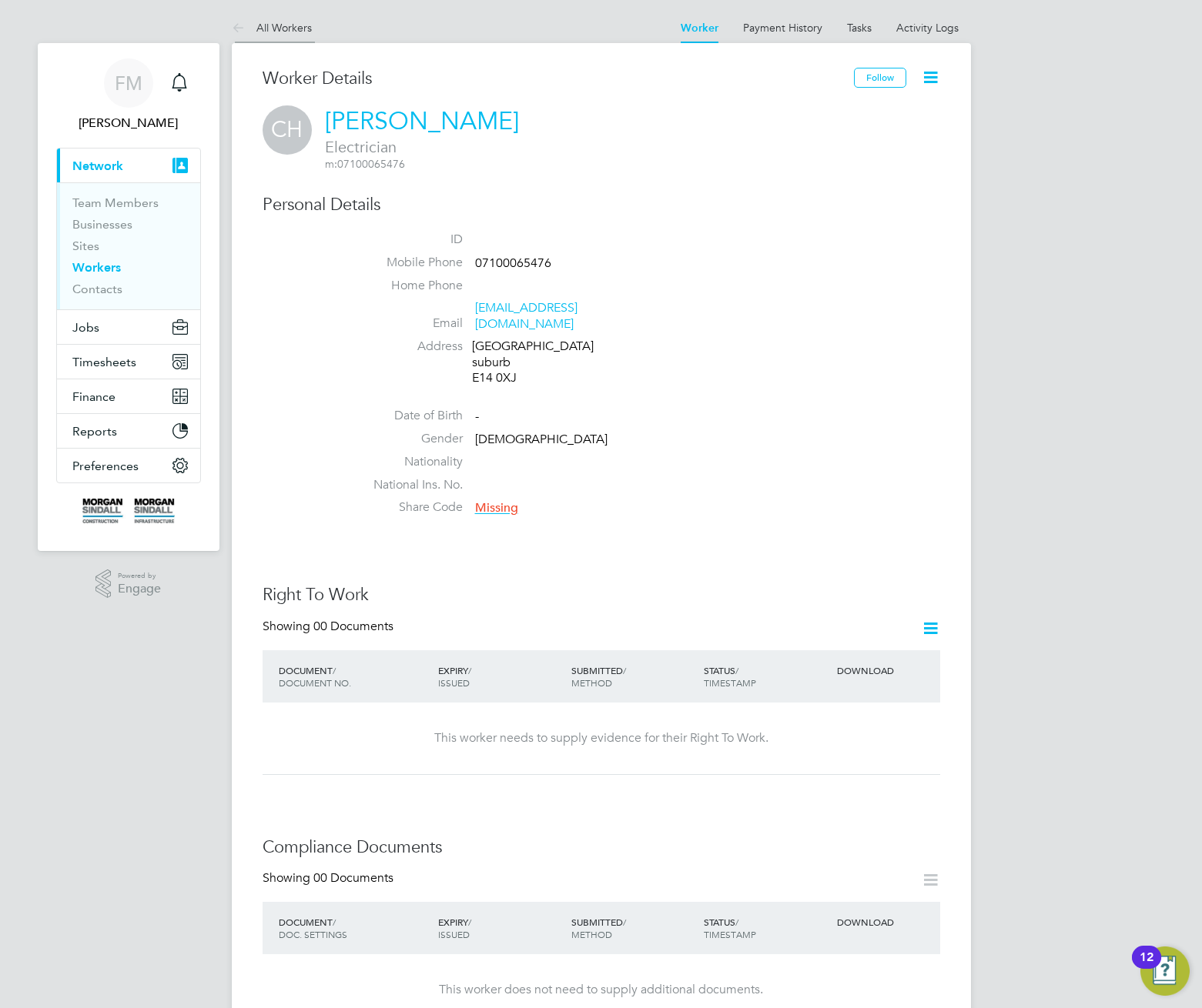
click at [278, 19] on li "All Workers" at bounding box center [271, 27] width 80 height 31
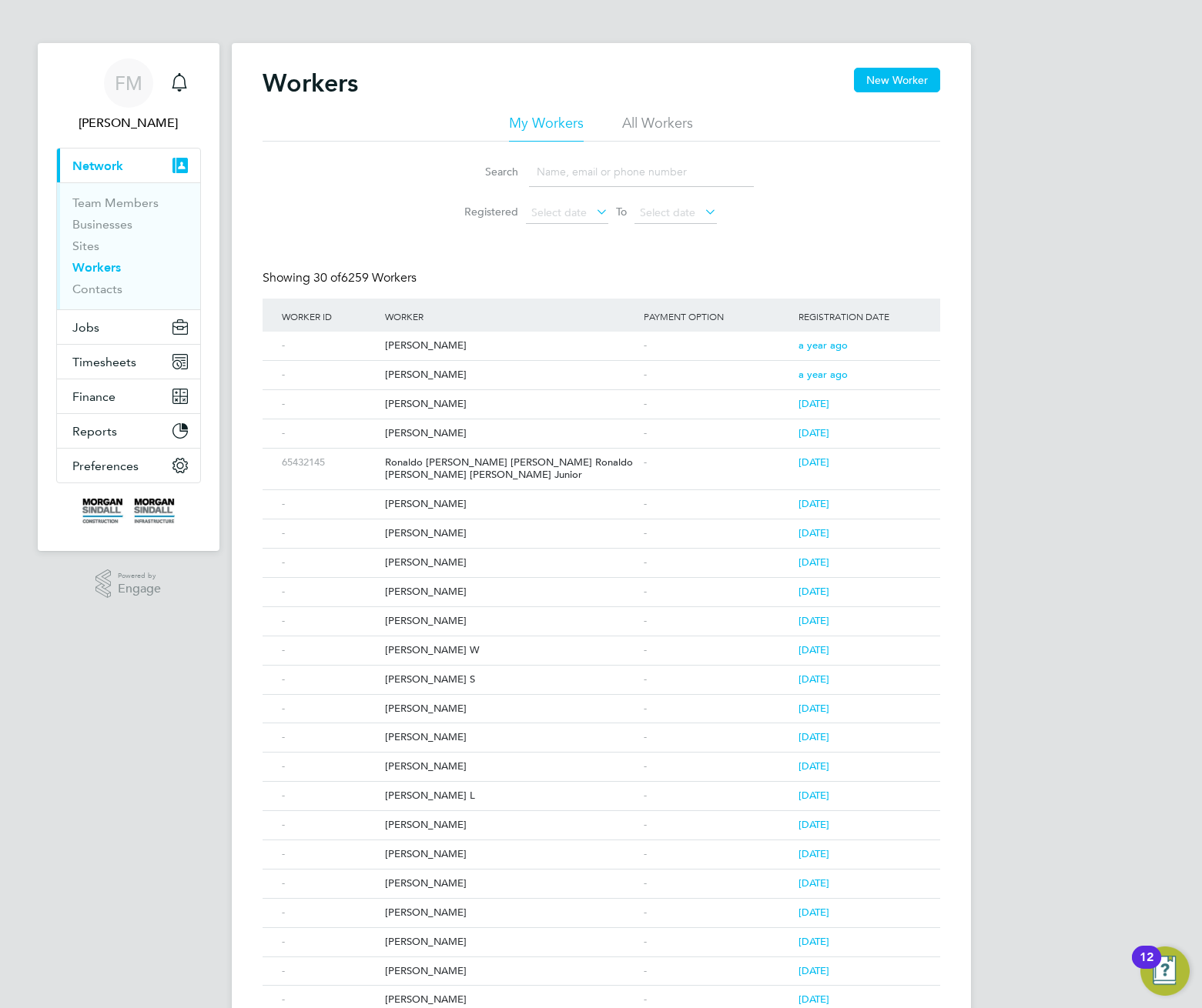
click at [397, 341] on div "[PERSON_NAME]" at bounding box center [510, 345] width 259 height 28
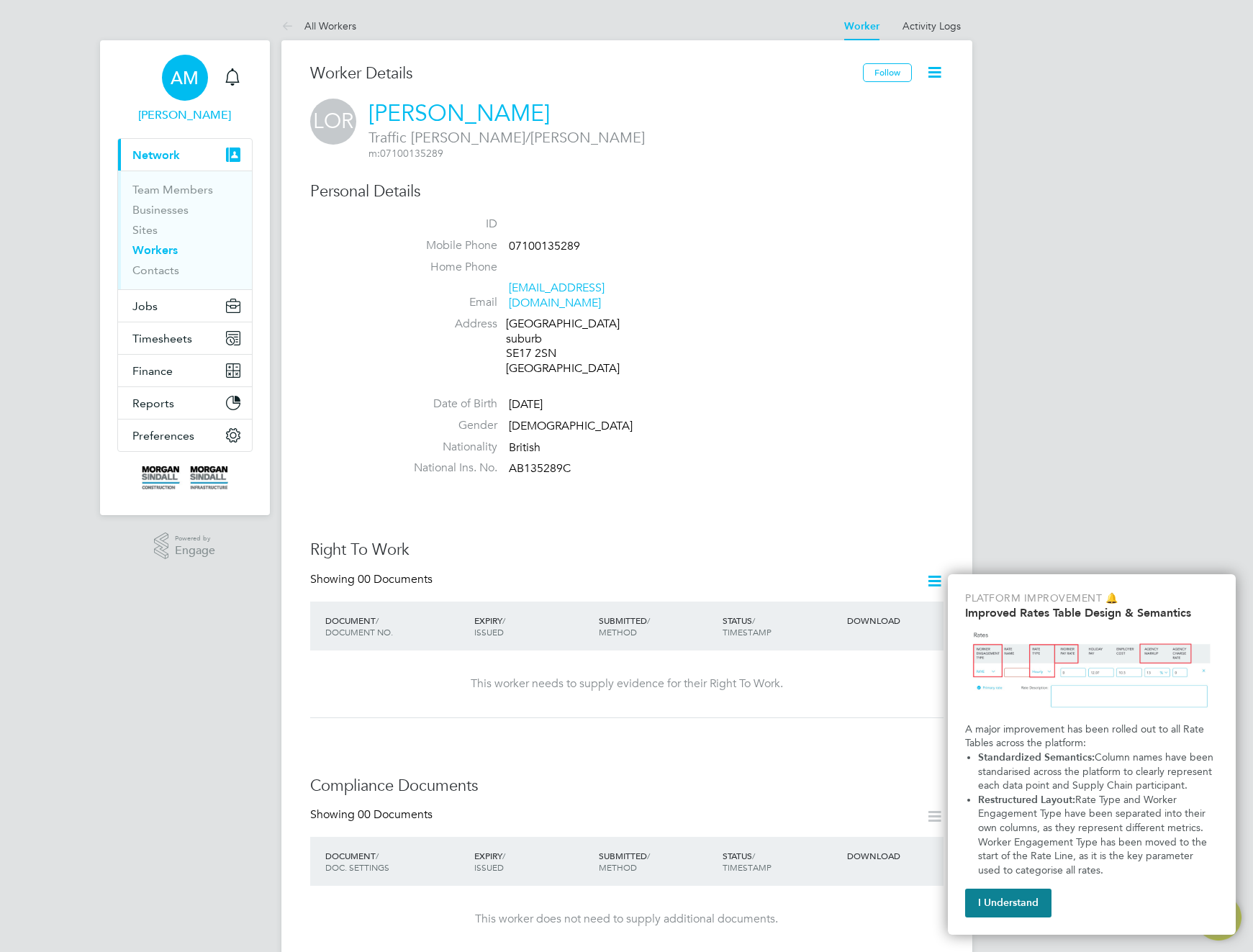
click at [178, 78] on span "AM" at bounding box center [184, 78] width 28 height 19
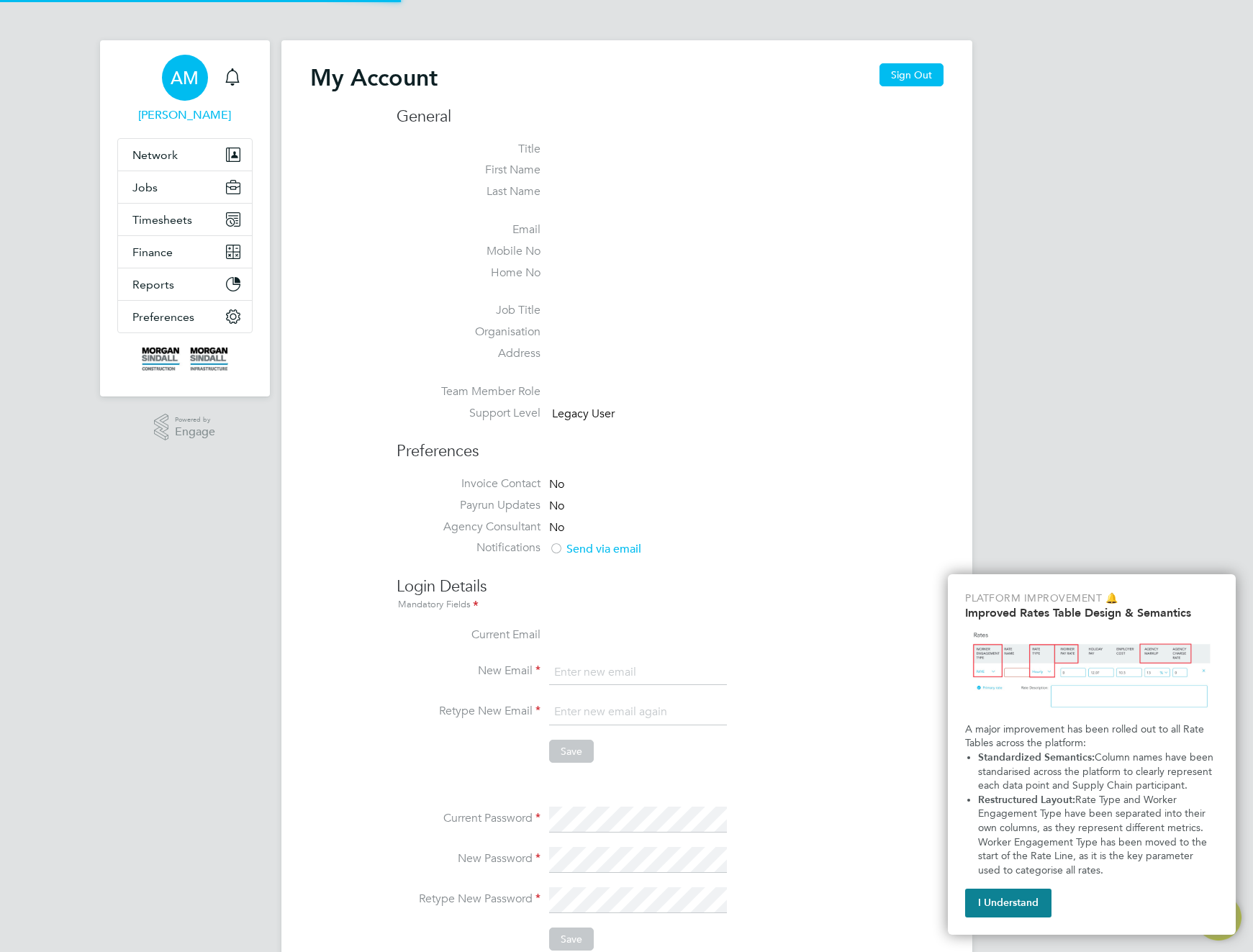
click at [178, 78] on span "AM" at bounding box center [184, 78] width 28 height 19
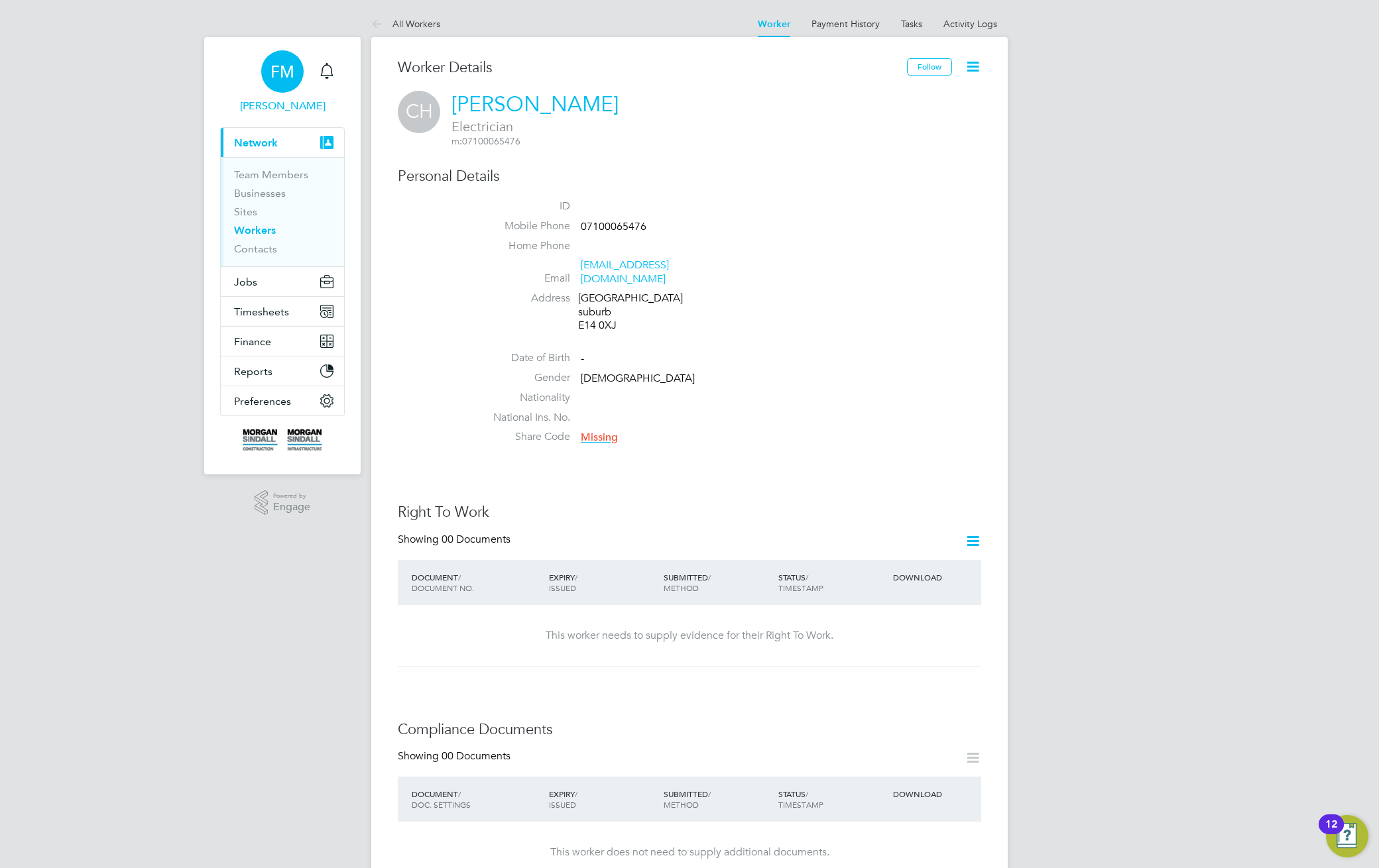
click at [284, 69] on span "FM" at bounding box center [282, 72] width 24 height 17
